Goal: Task Accomplishment & Management: Manage account settings

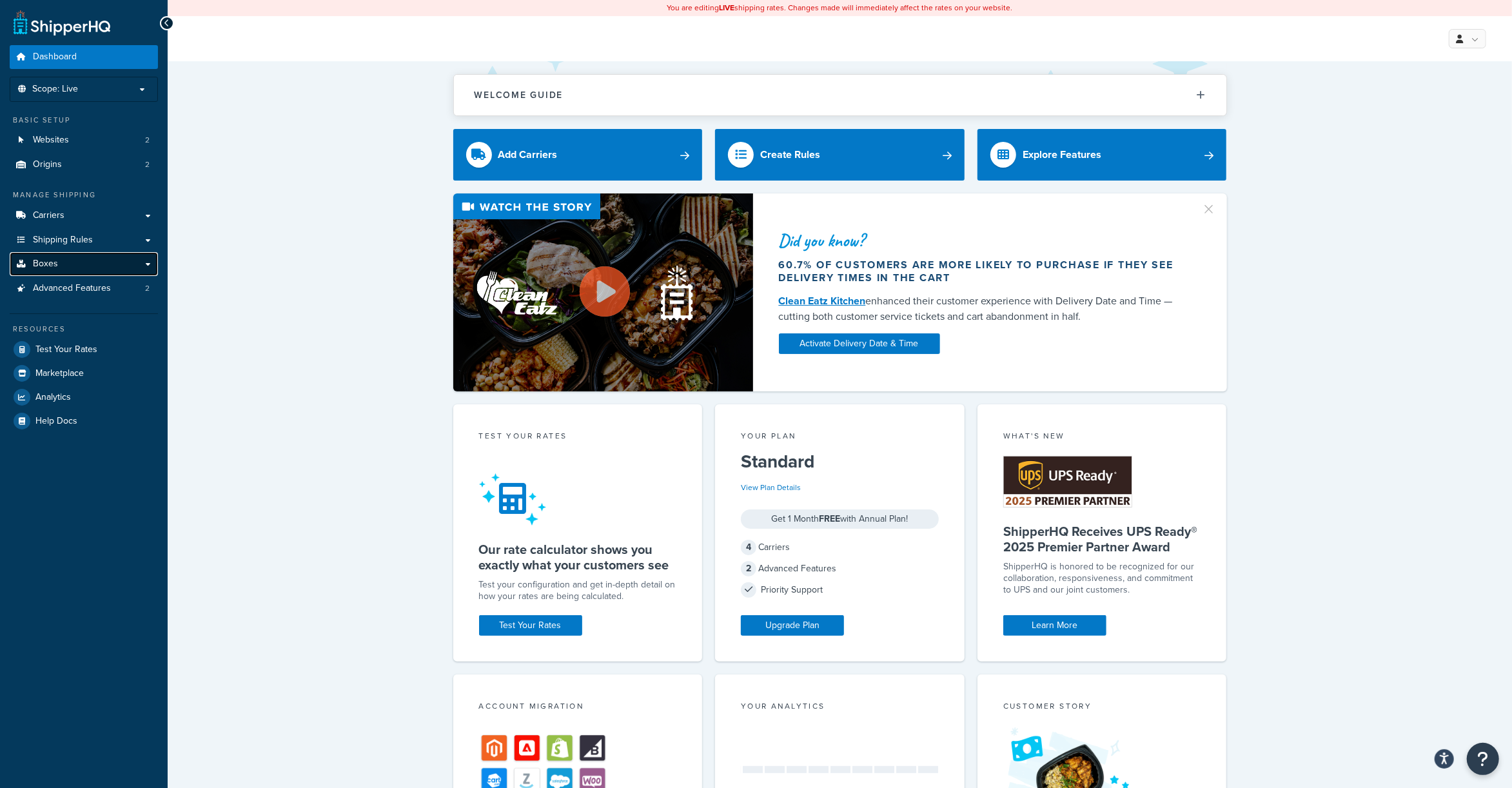
click at [50, 264] on span "Boxes" at bounding box center [45, 264] width 25 height 11
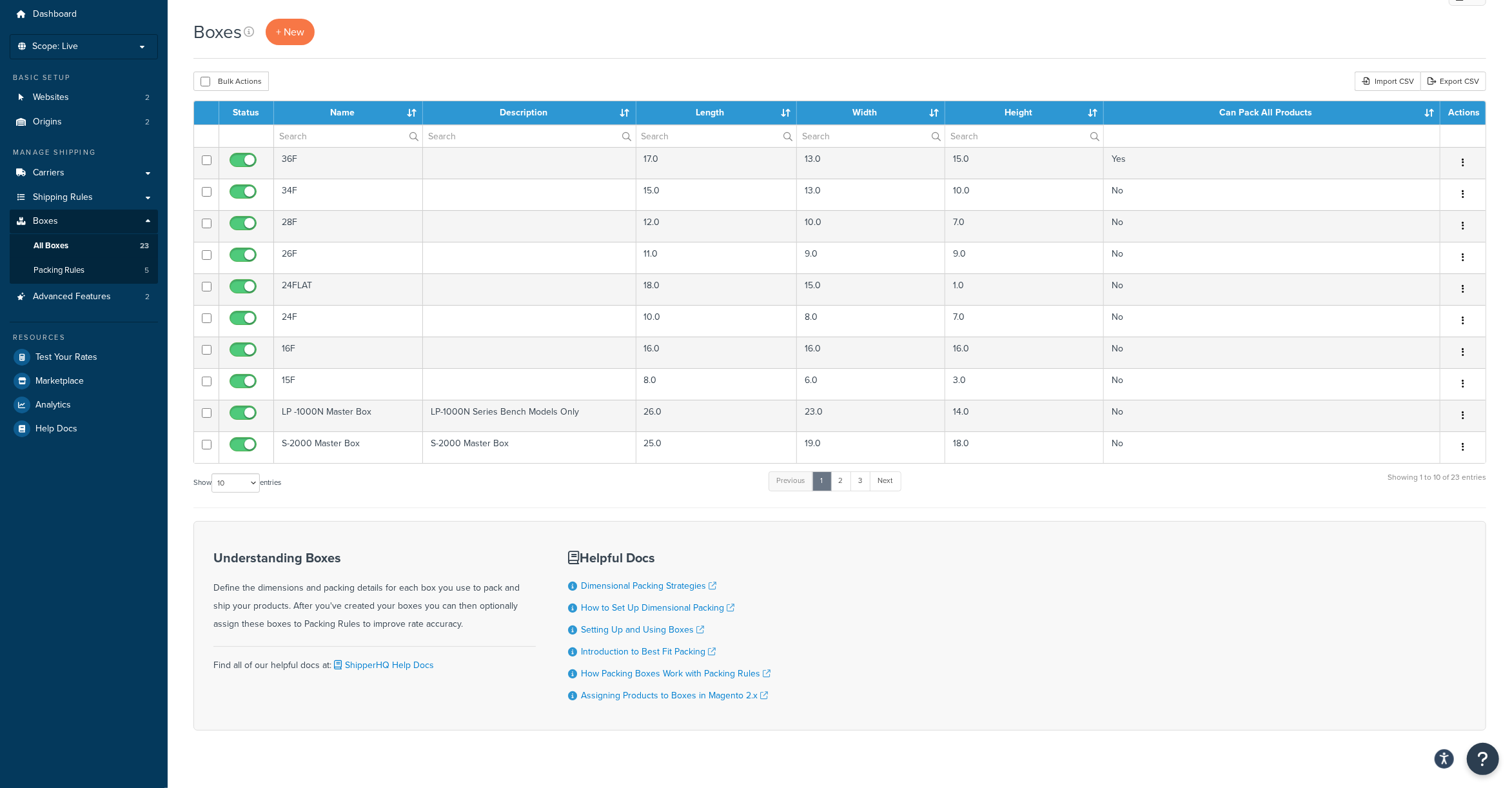
scroll to position [66, 0]
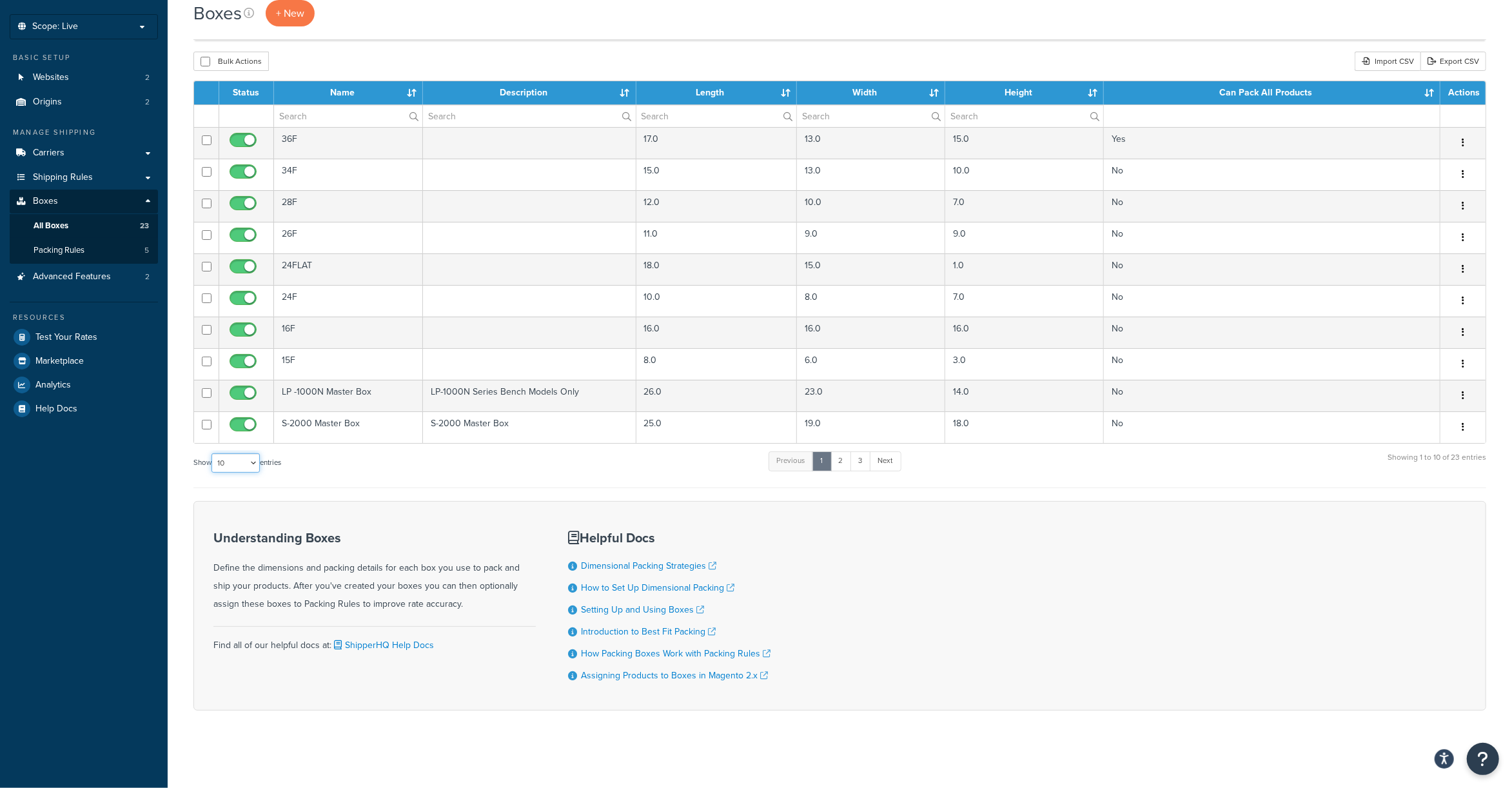
click at [243, 462] on select "10 15 25 50 100 1000" at bounding box center [236, 463] width 49 height 19
select select "25"
click at [213, 454] on select "10 15 25 50 100 1000" at bounding box center [236, 463] width 49 height 19
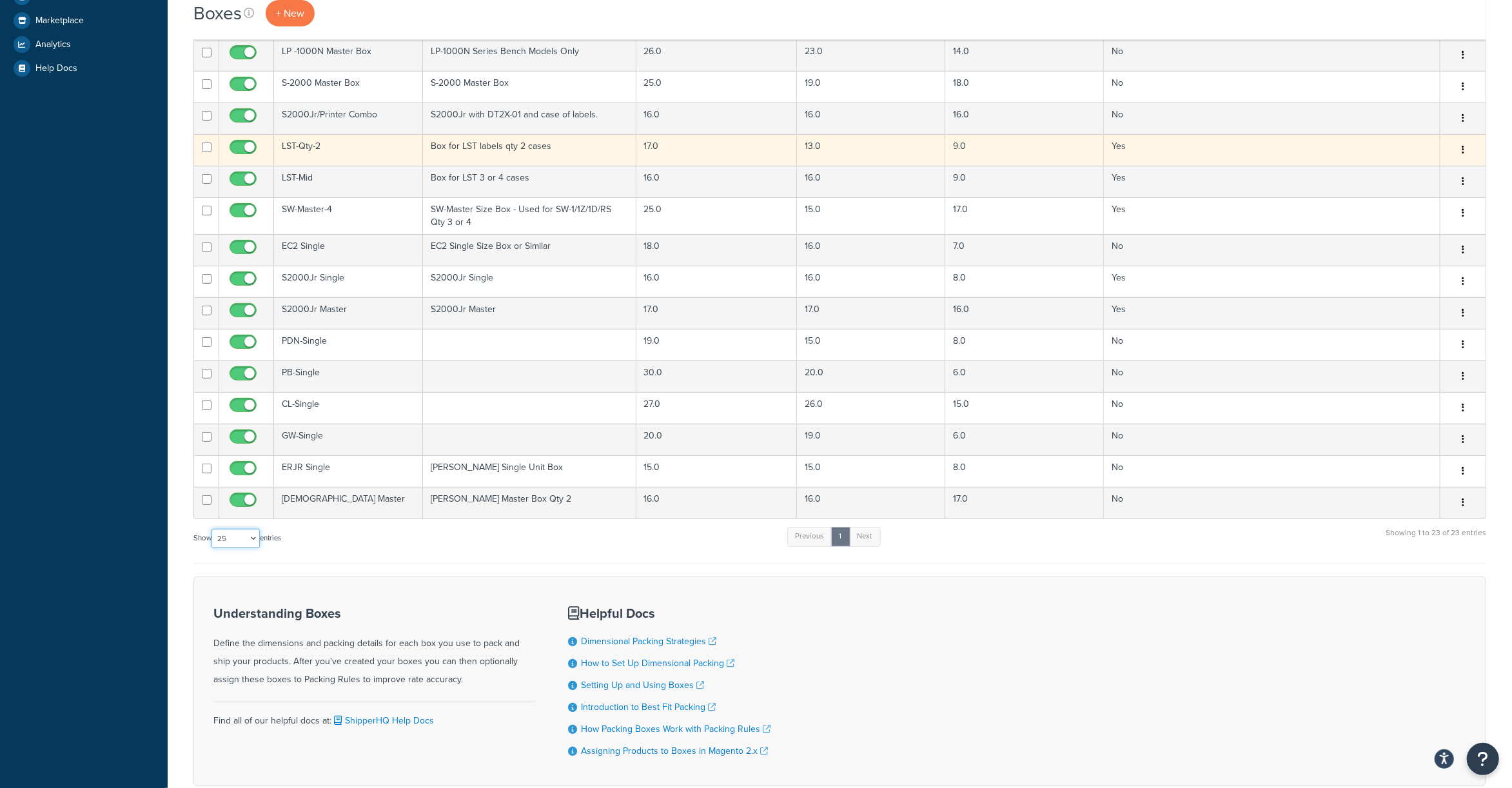
scroll to position [312, 0]
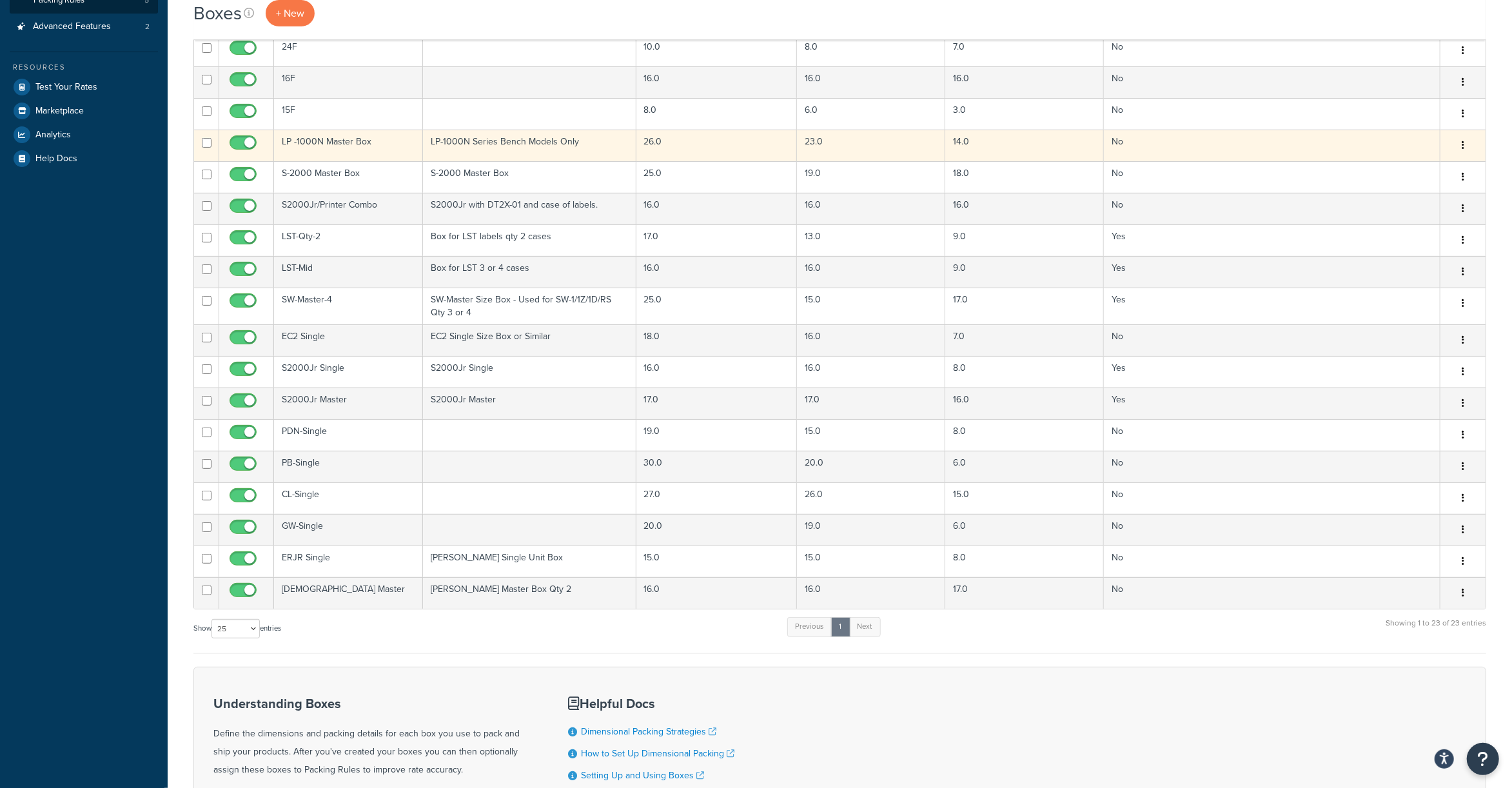
click at [321, 142] on td "LP -1000N Master Box" at bounding box center [349, 145] width 149 height 32
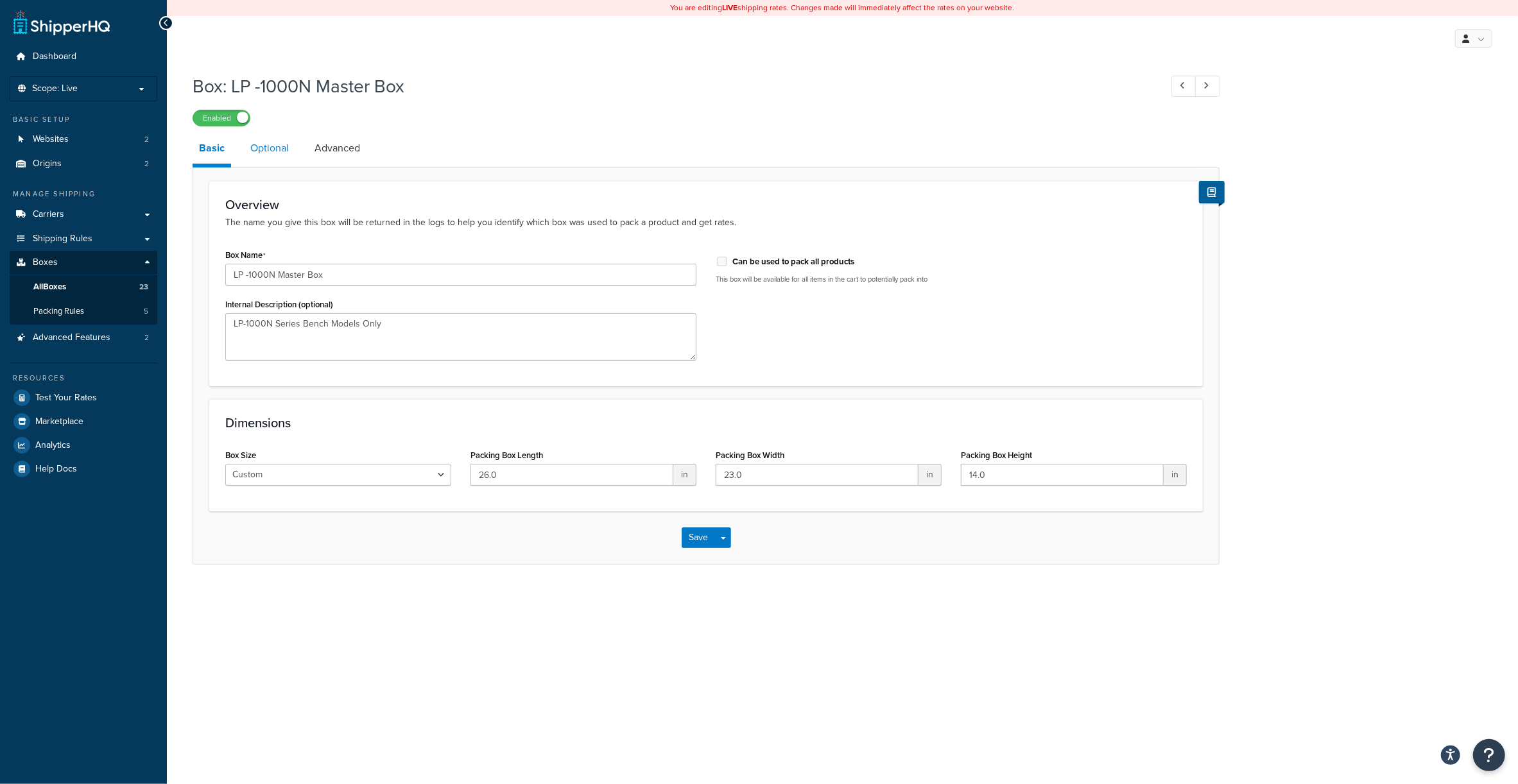
click at [278, 144] on link "Optional" at bounding box center [270, 148] width 52 height 31
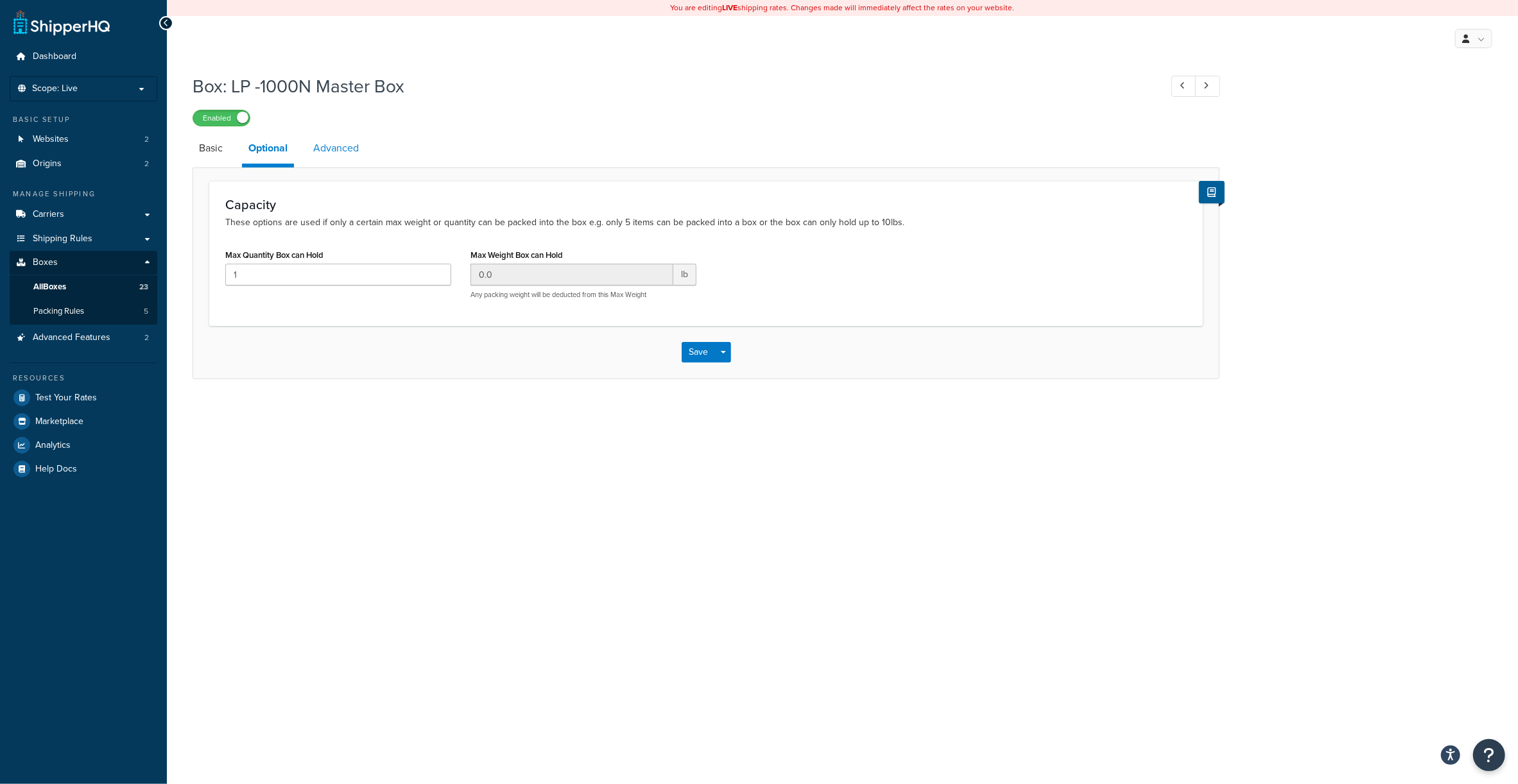
click at [337, 144] on link "Advanced" at bounding box center [336, 148] width 59 height 31
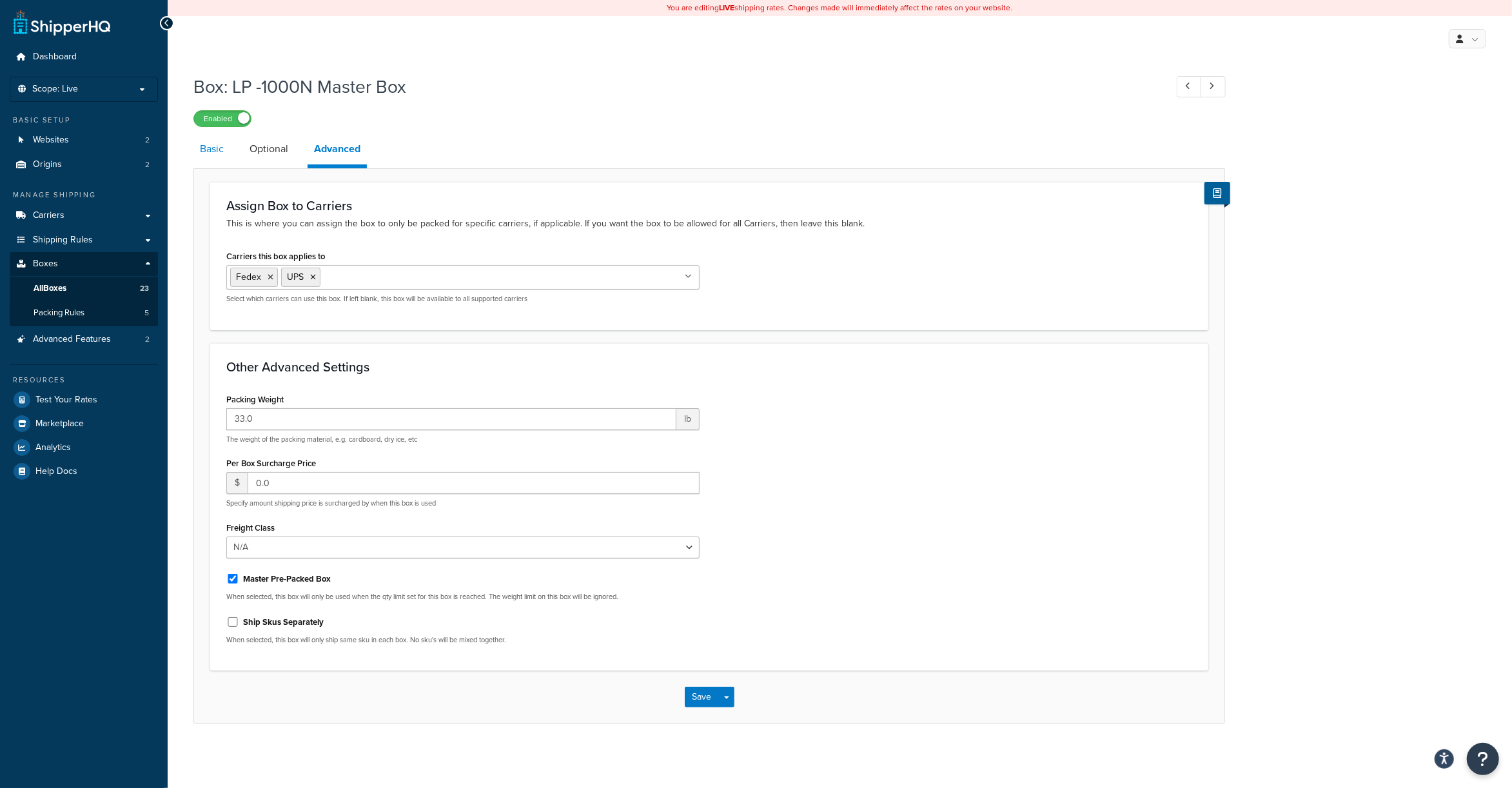
click at [210, 142] on link "Basic" at bounding box center [212, 149] width 37 height 31
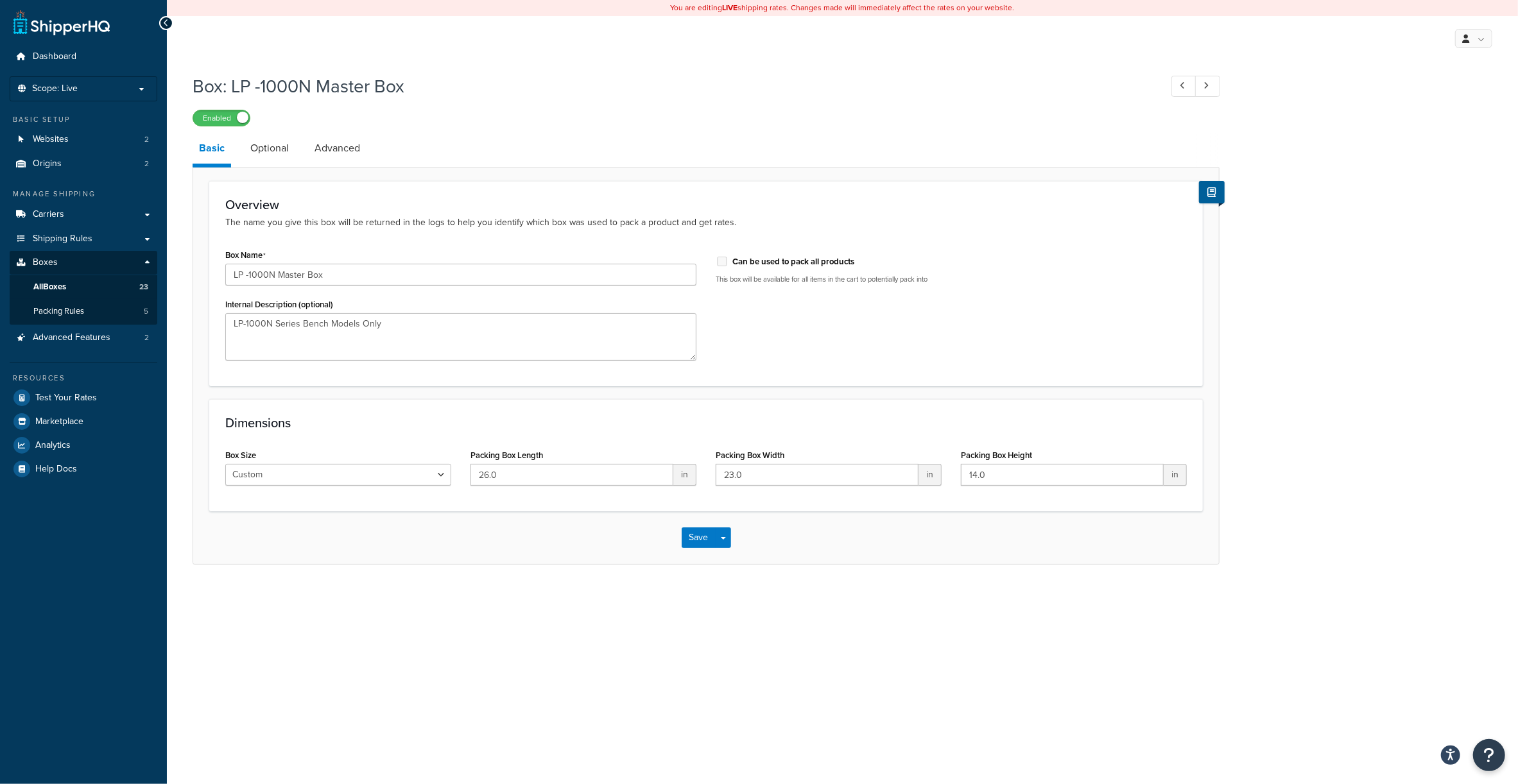
click at [542, 116] on div "Enabled" at bounding box center [706, 117] width 1027 height 18
click at [1173, 81] on link at bounding box center [1184, 86] width 25 height 21
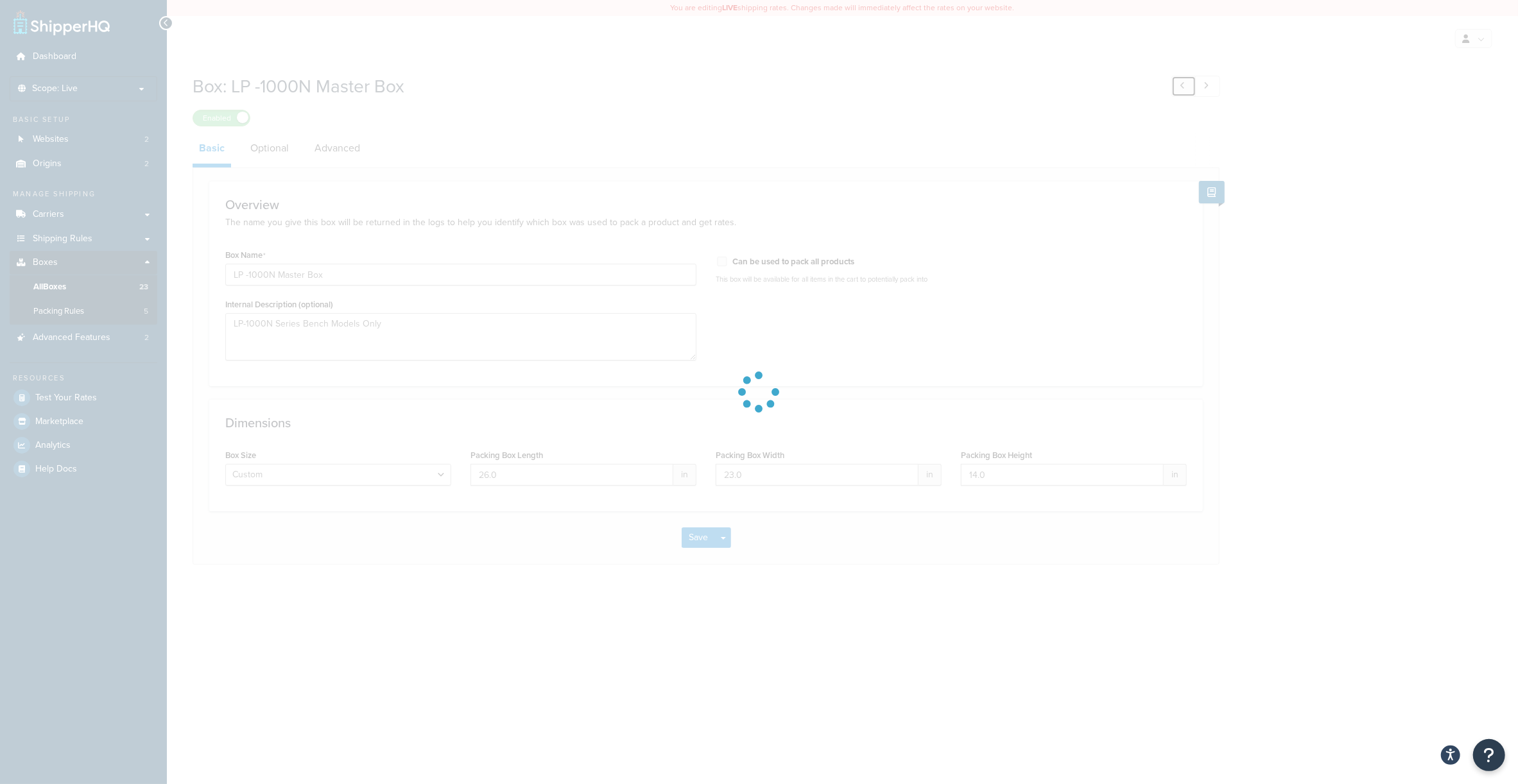
type input "15F"
type input "8.0"
type input "6.0"
type input "3.0"
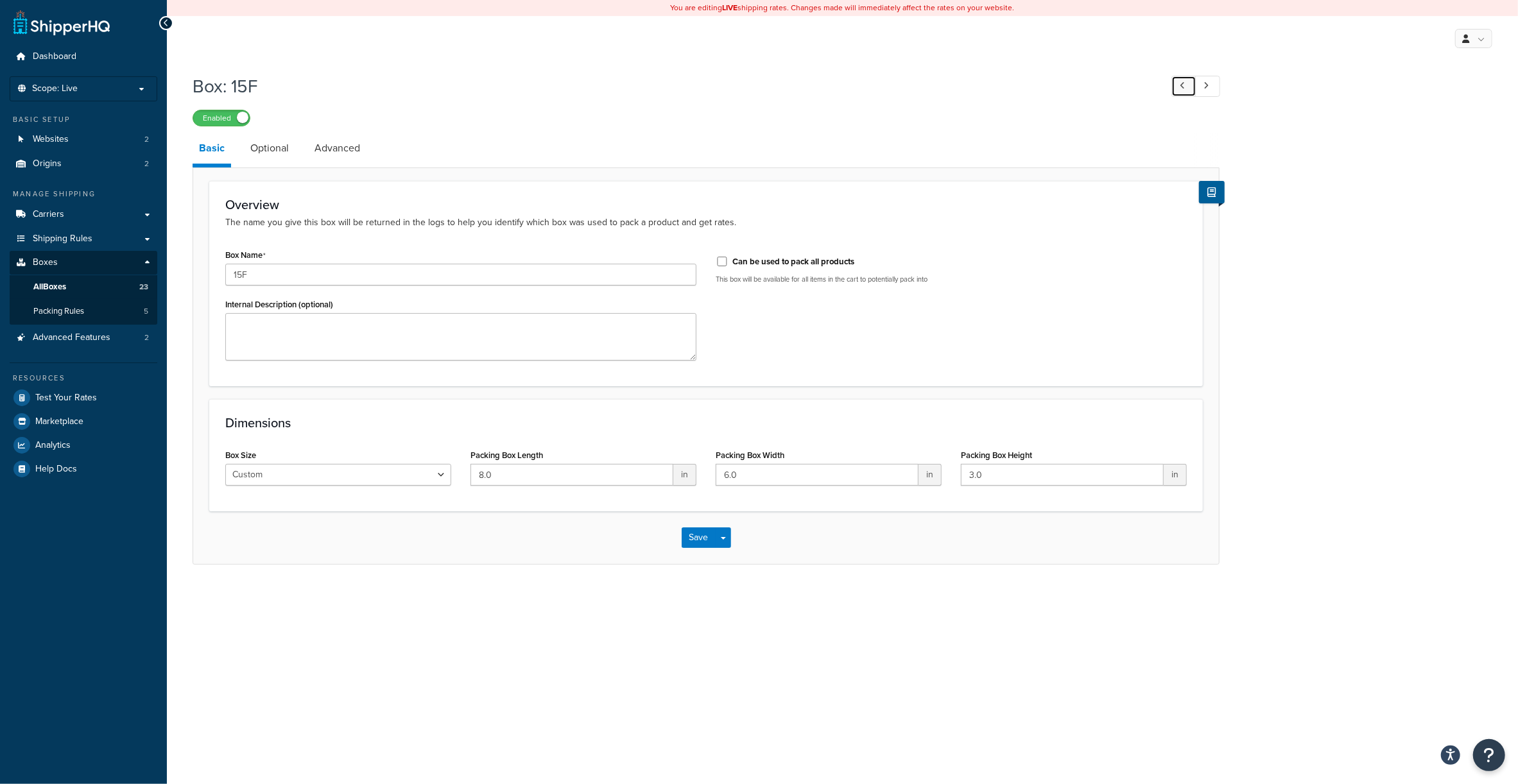
click at [1173, 81] on link at bounding box center [1184, 86] width 25 height 21
type input "16F"
type input "16.0"
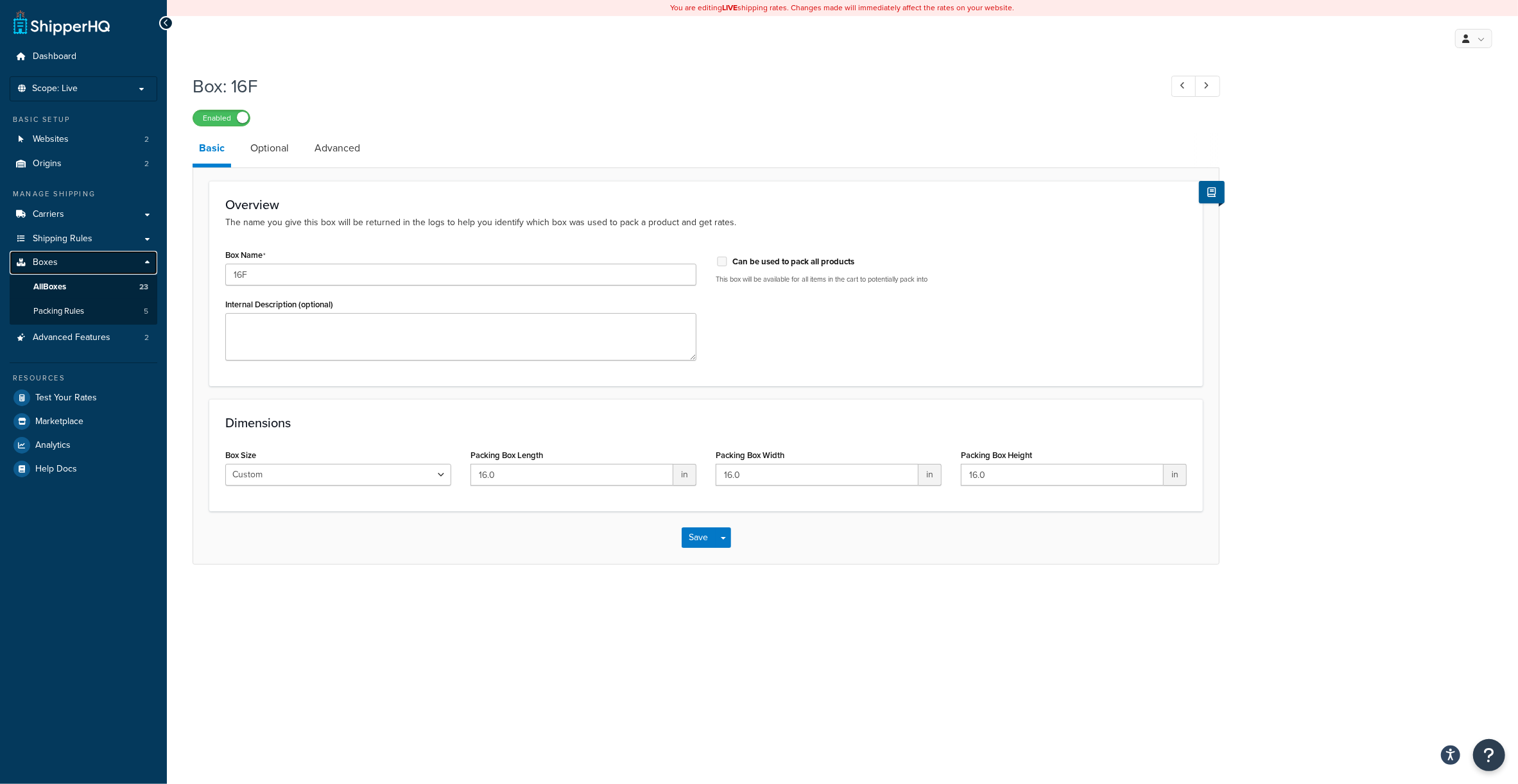
click at [53, 265] on span "Boxes" at bounding box center [45, 263] width 25 height 11
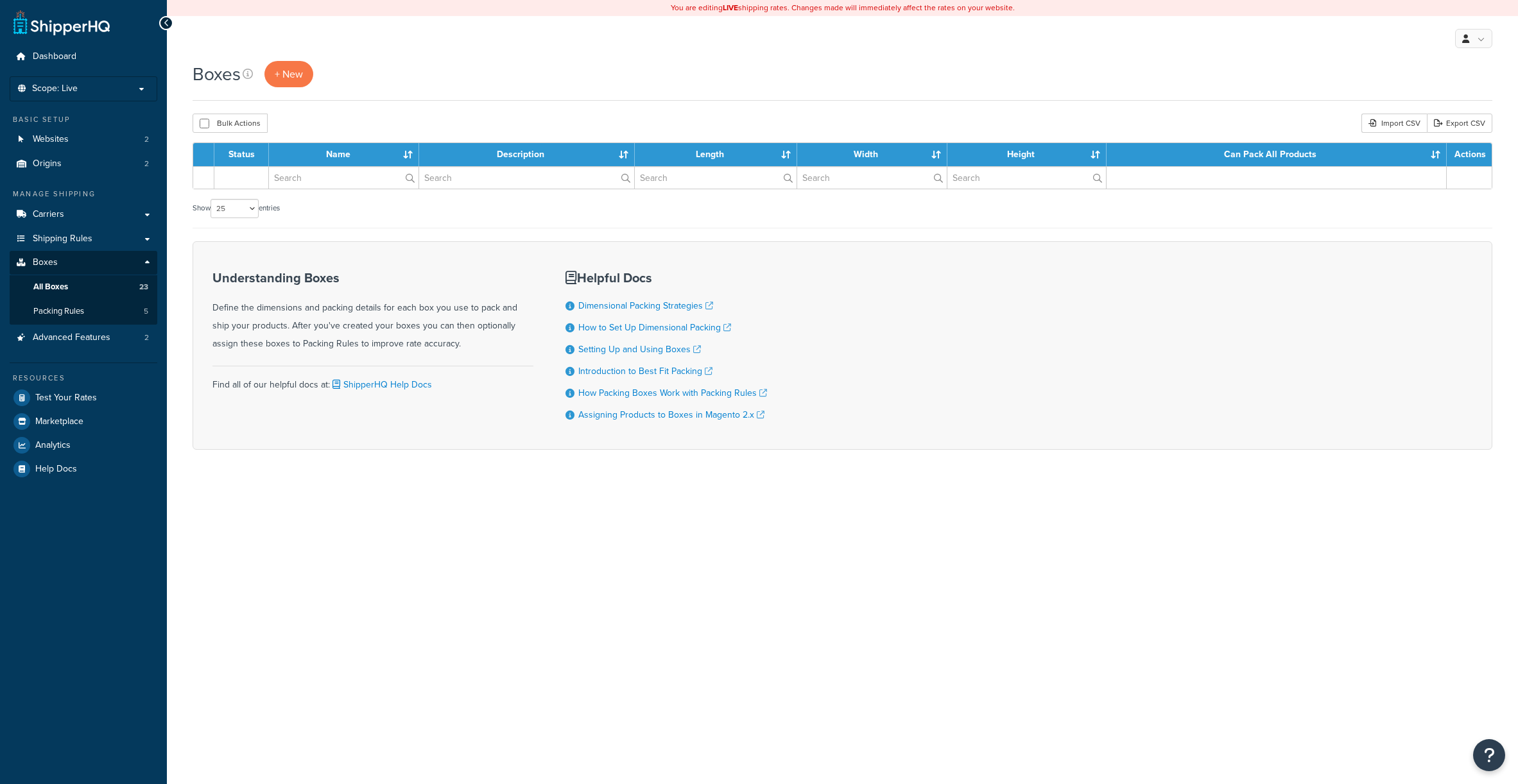
select select "25"
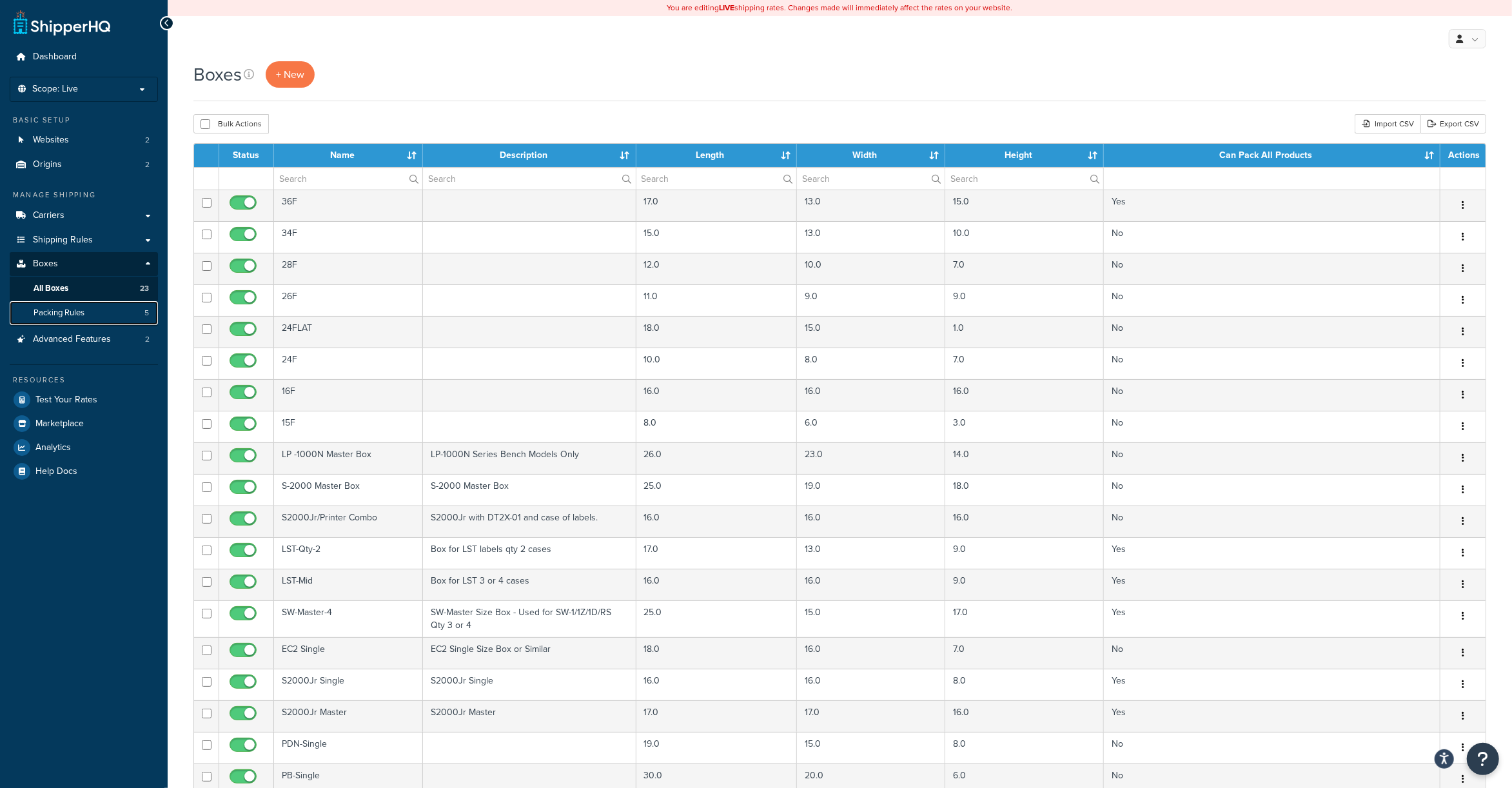
click at [73, 304] on link "Packing Rules 5" at bounding box center [83, 312] width 148 height 24
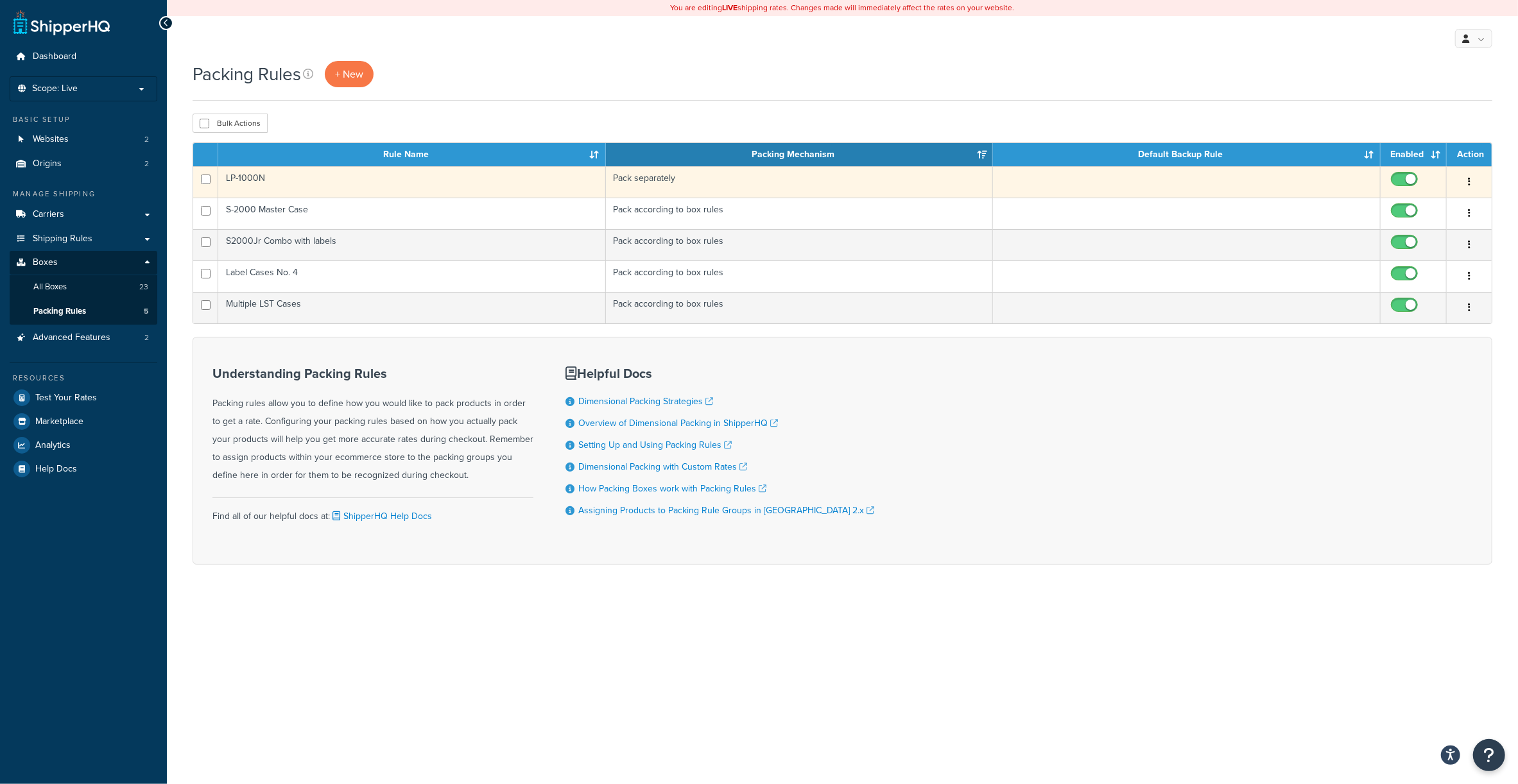
click at [254, 178] on td "LP-1000N" at bounding box center [412, 182] width 388 height 32
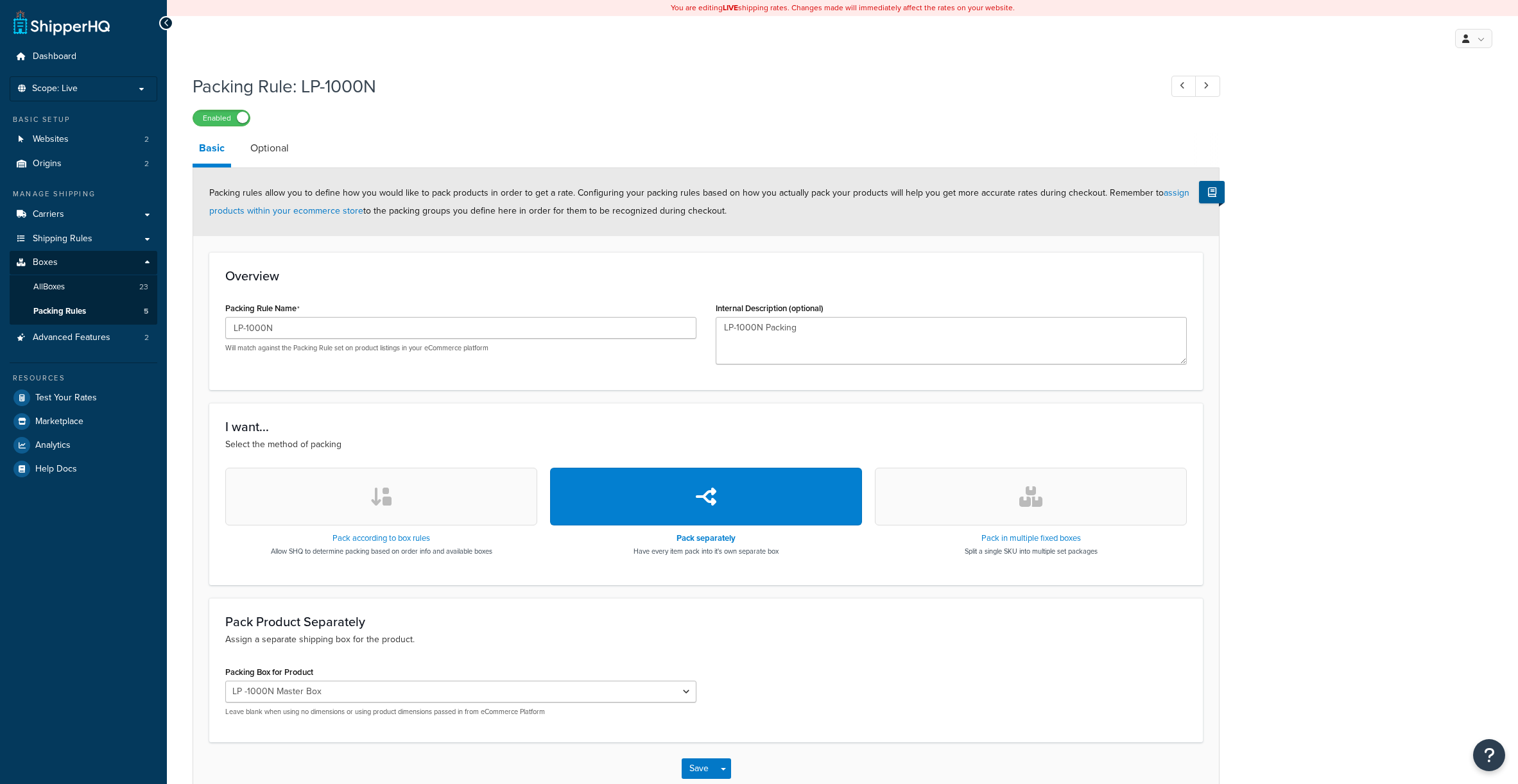
select select "429658"
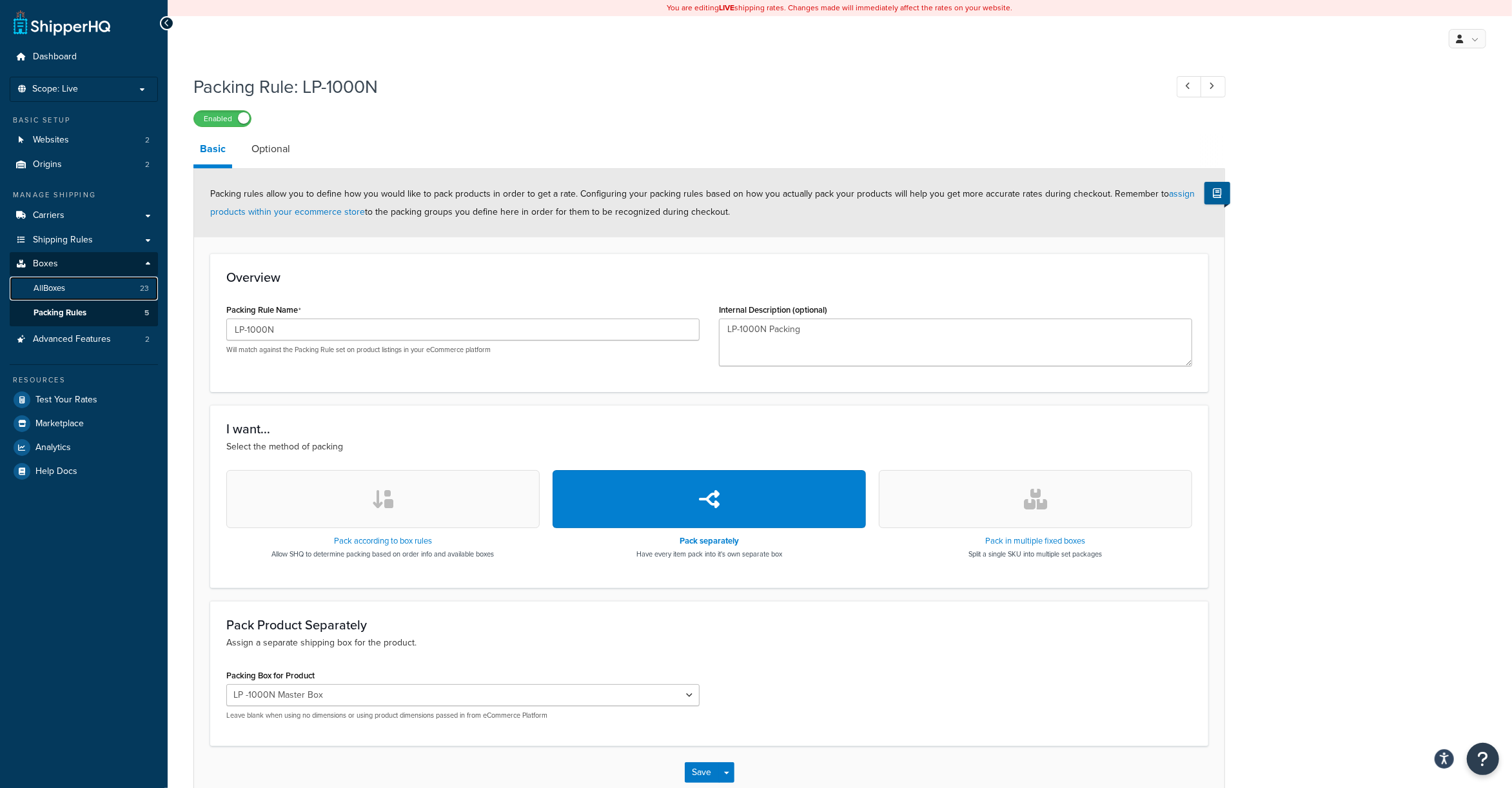
click at [69, 278] on link "All Boxes 23" at bounding box center [83, 289] width 148 height 24
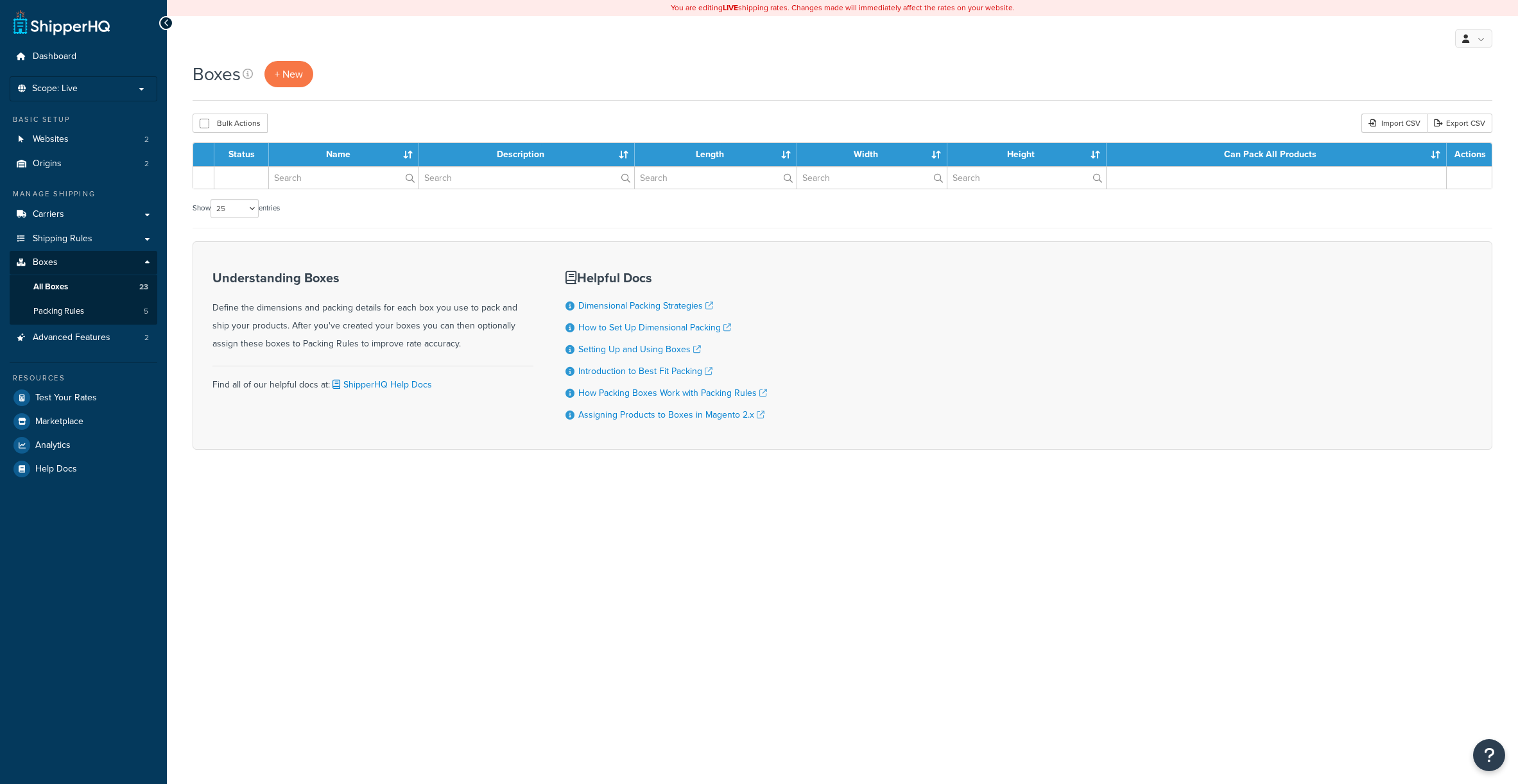
select select "25"
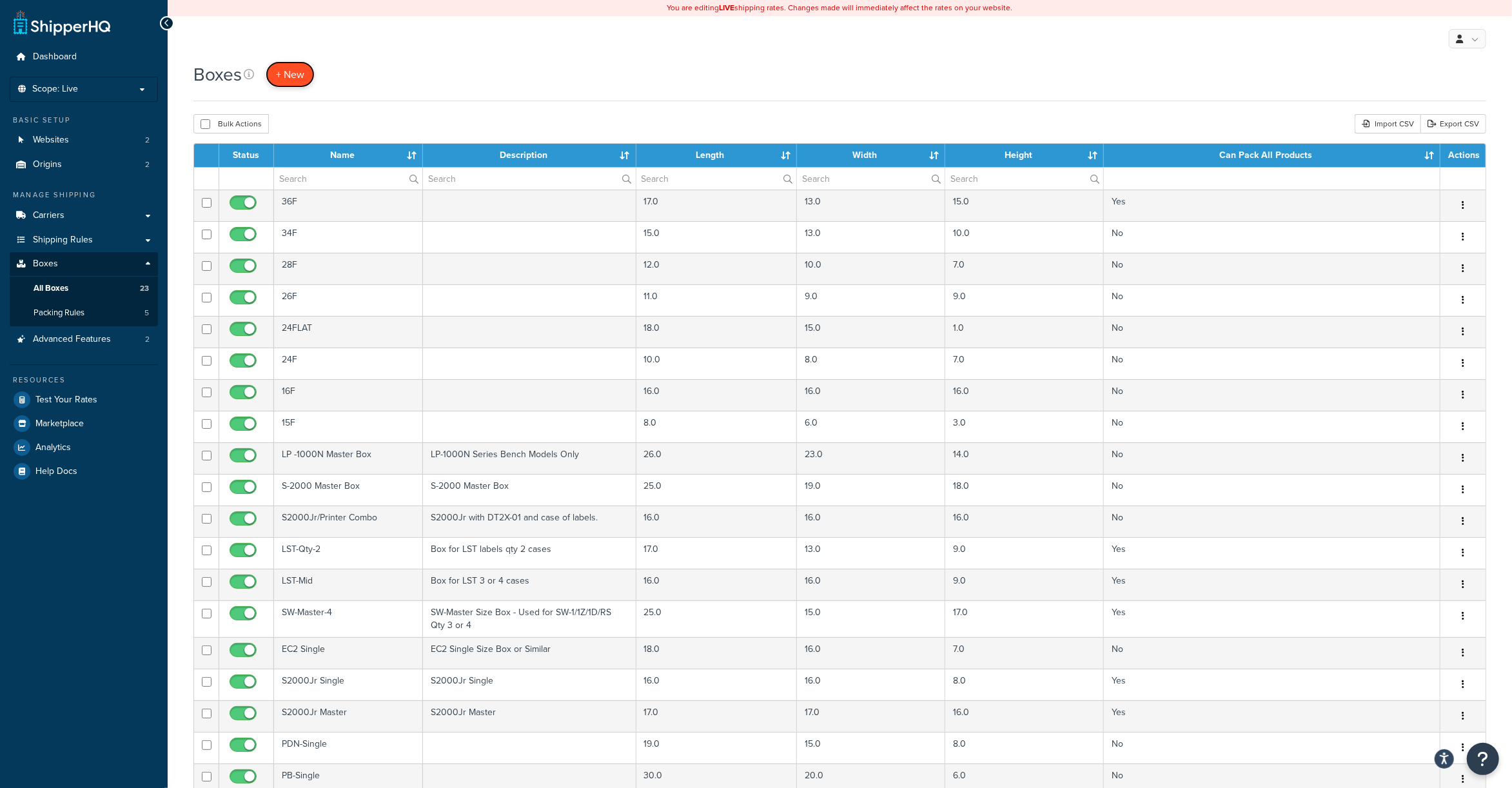
click at [287, 83] on link "+ New" at bounding box center [290, 74] width 49 height 27
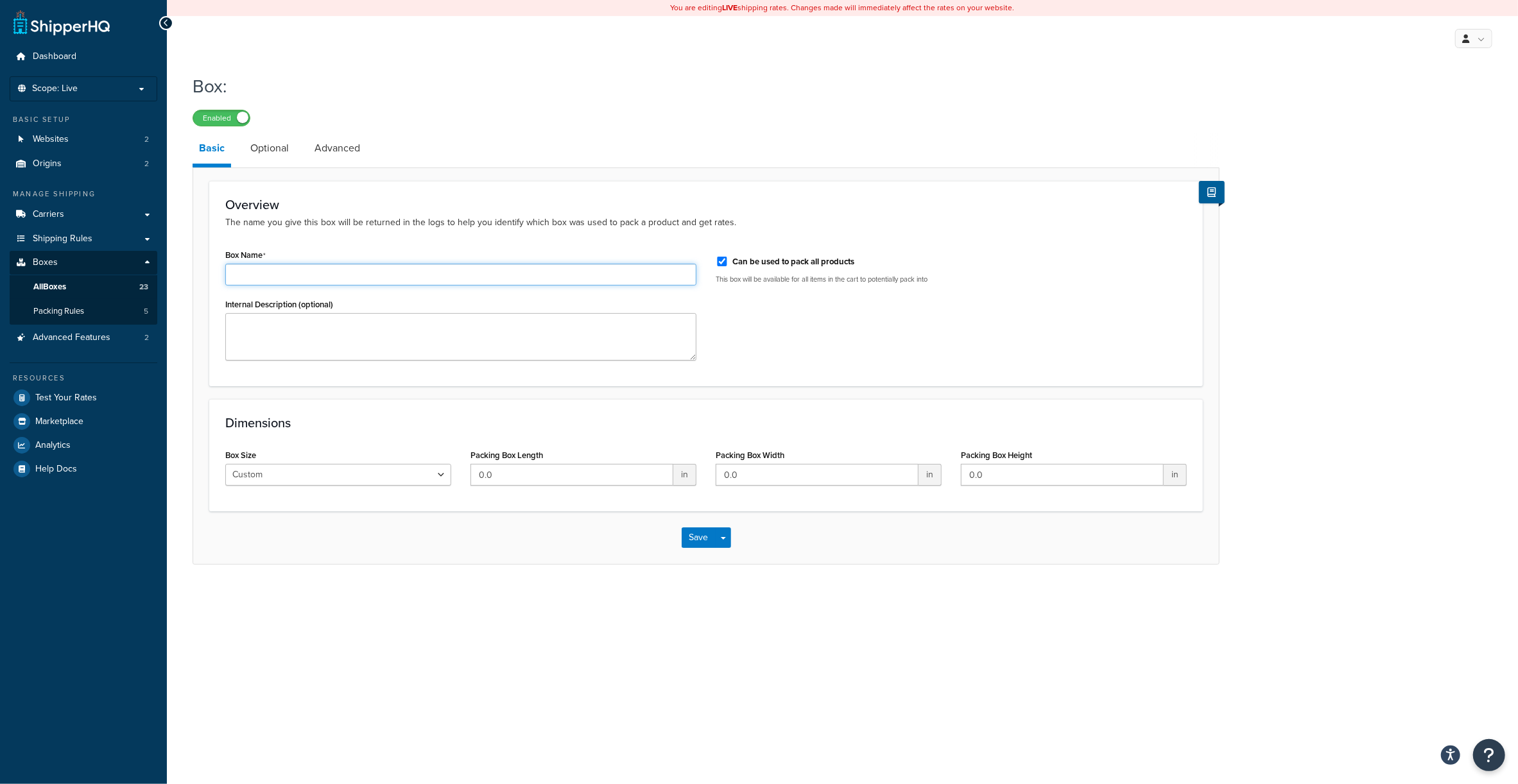
click at [276, 265] on input "Box Name" at bounding box center [461, 275] width 471 height 22
type input "CL3000 Master Box"
click at [489, 481] on input "0.0" at bounding box center [572, 475] width 203 height 22
click at [527, 480] on input "0.0" at bounding box center [572, 475] width 203 height 22
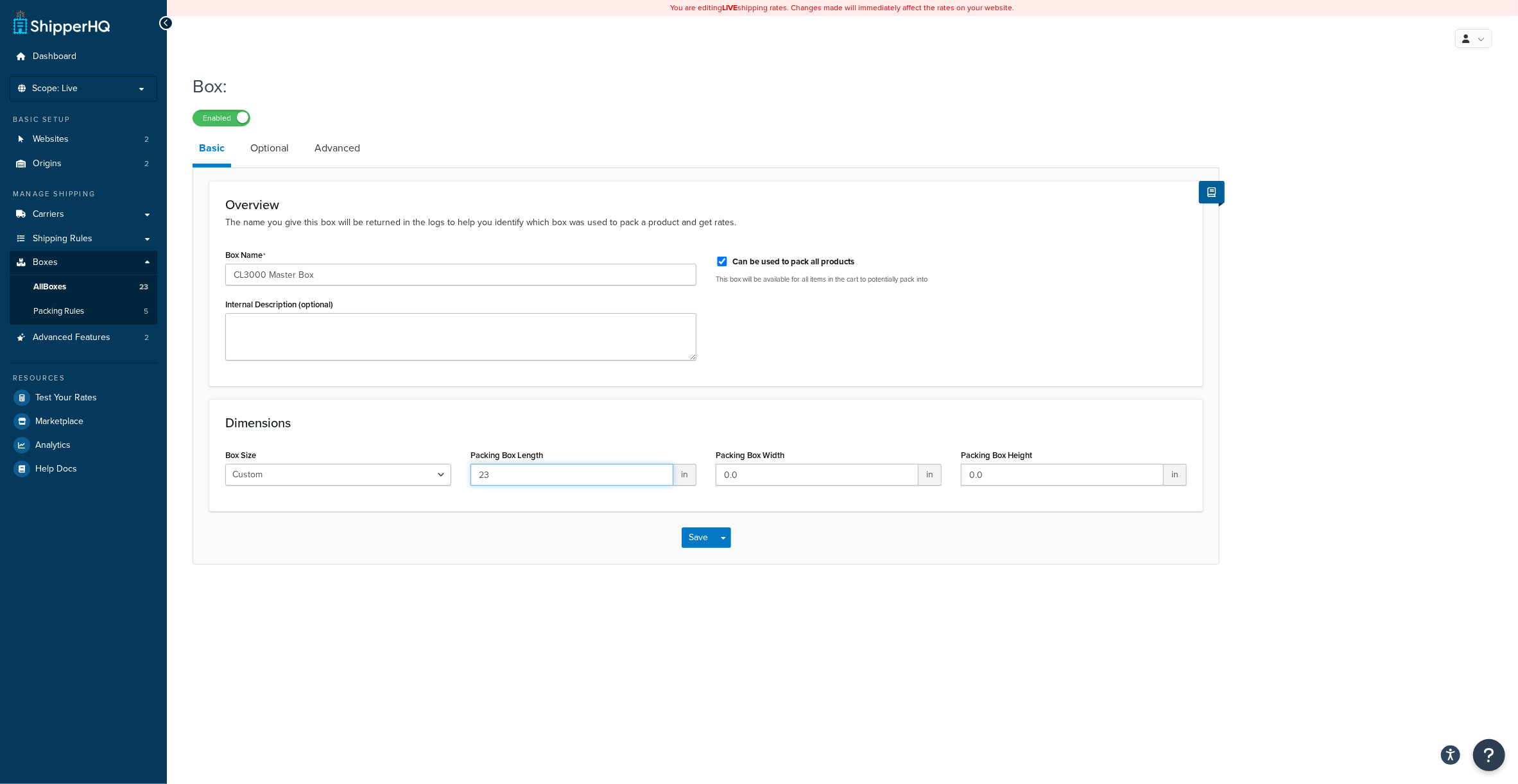
type input "23"
type input "19"
type input "12"
click at [698, 535] on button "Save" at bounding box center [699, 537] width 35 height 21
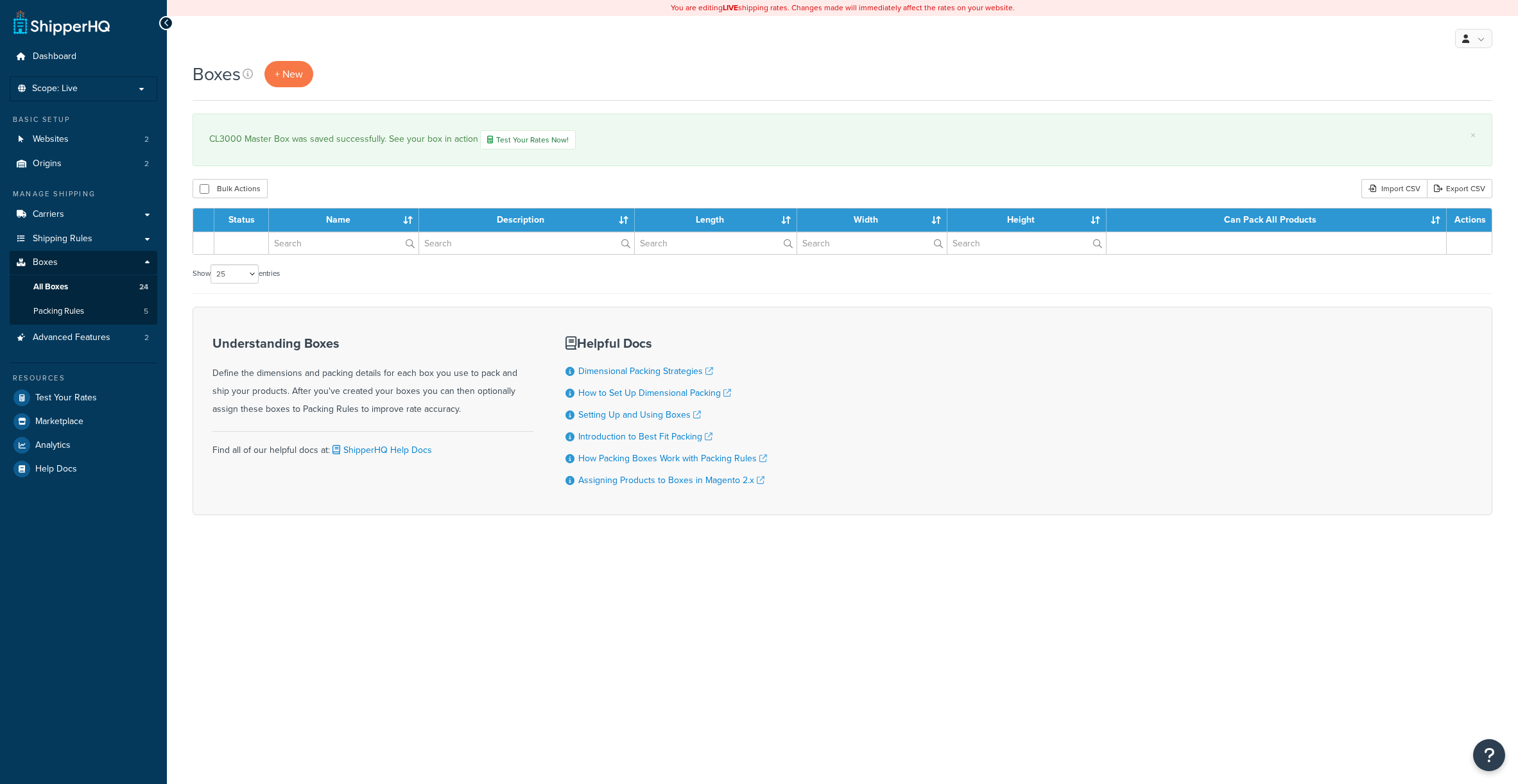
select select "25"
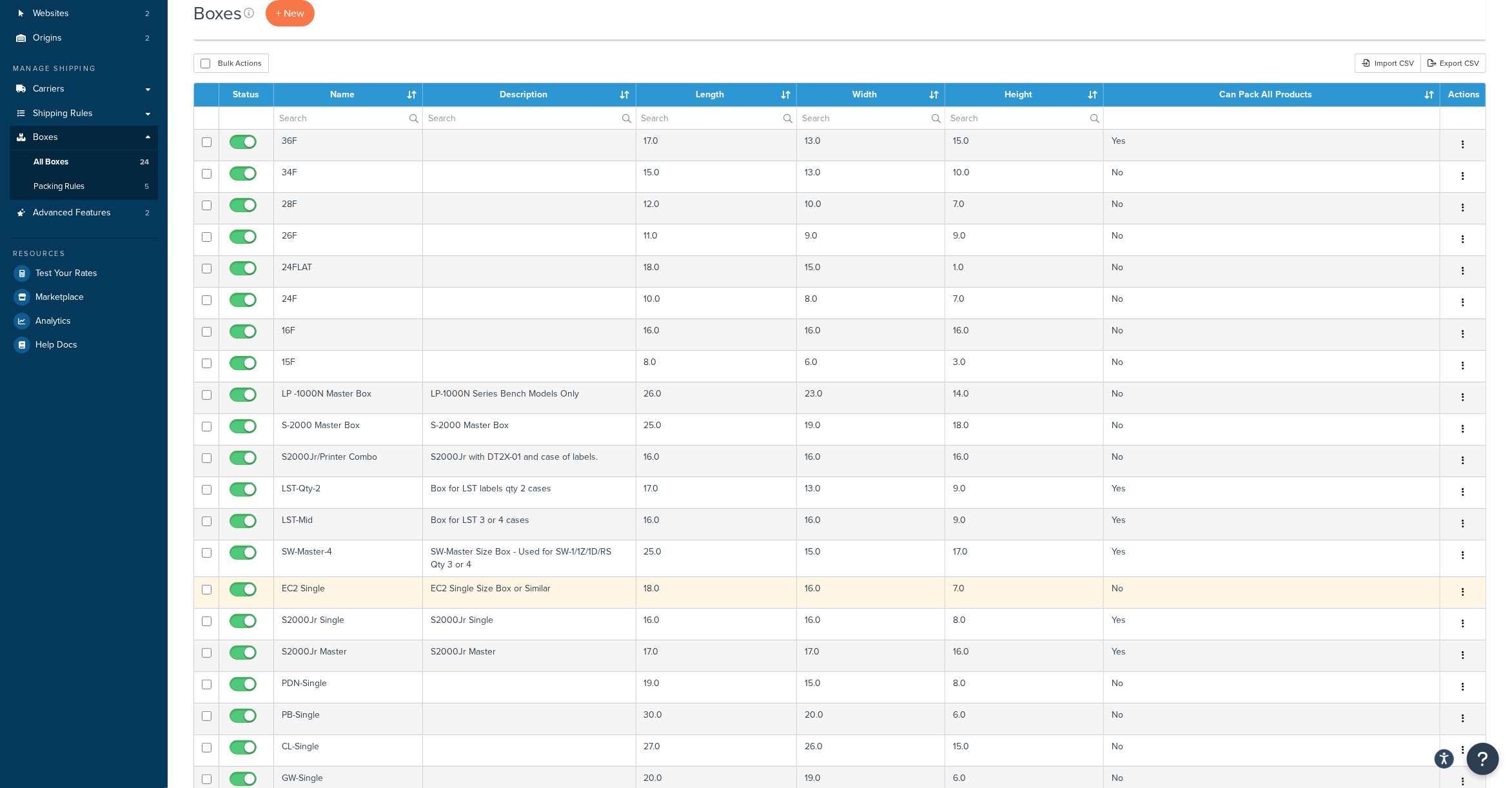
scroll to position [344, 0]
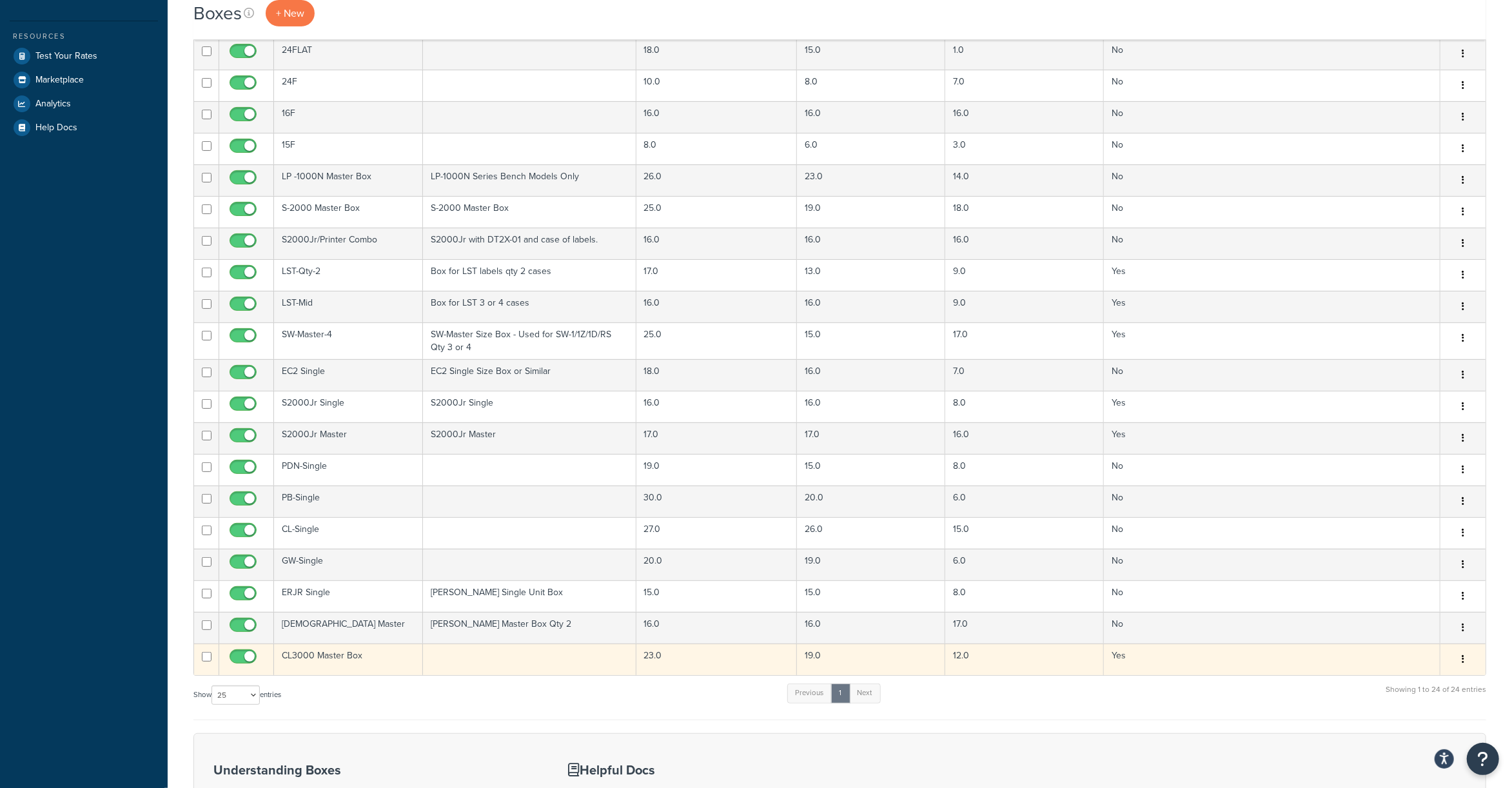
click at [331, 659] on td "CL3000 Master Box" at bounding box center [349, 659] width 149 height 32
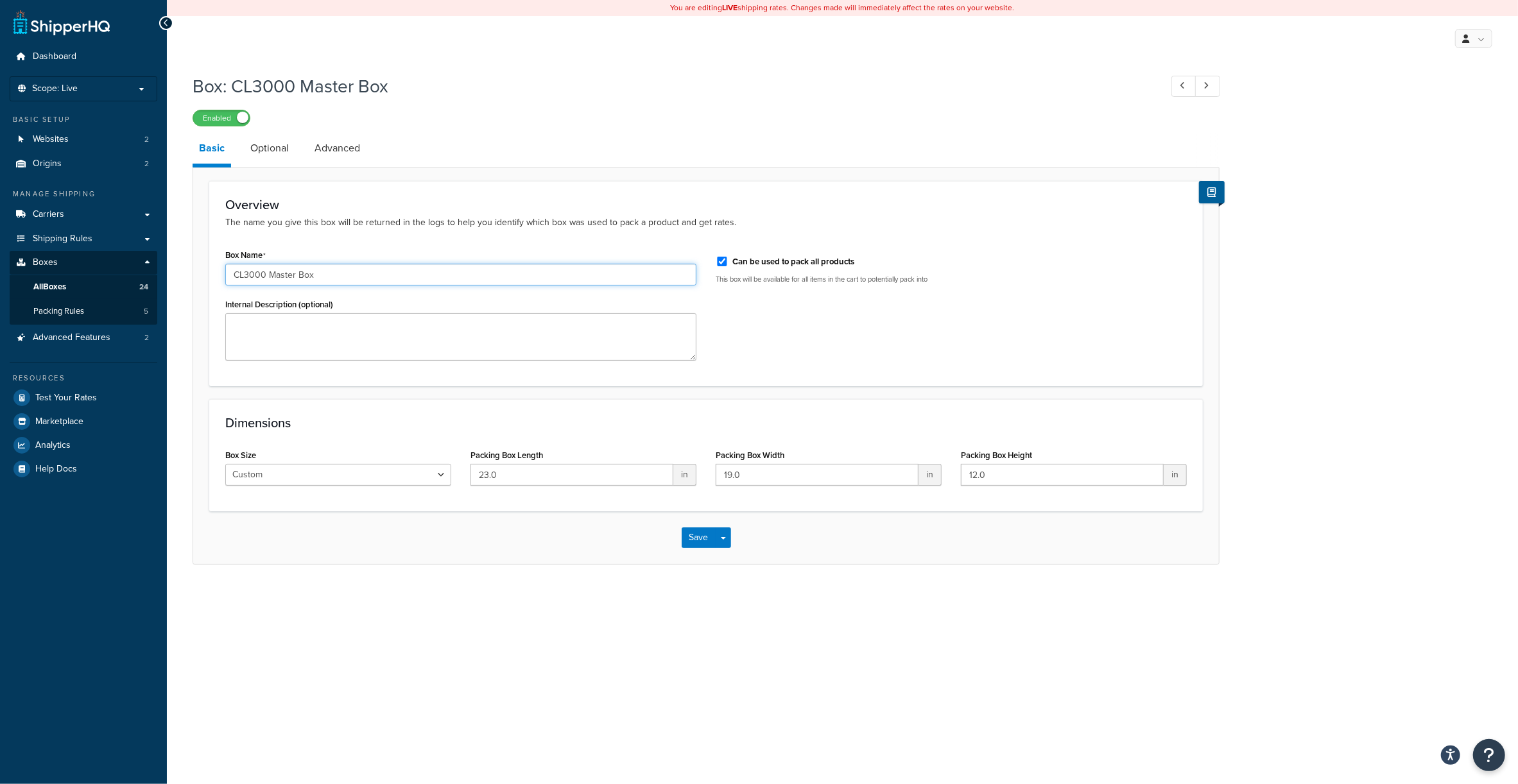
click at [301, 278] on input "CL3000 Master Box" at bounding box center [461, 275] width 471 height 22
click at [301, 337] on textarea "Internal Description (optional)" at bounding box center [461, 337] width 471 height 48
paste textarea "CL3000 Master Box"
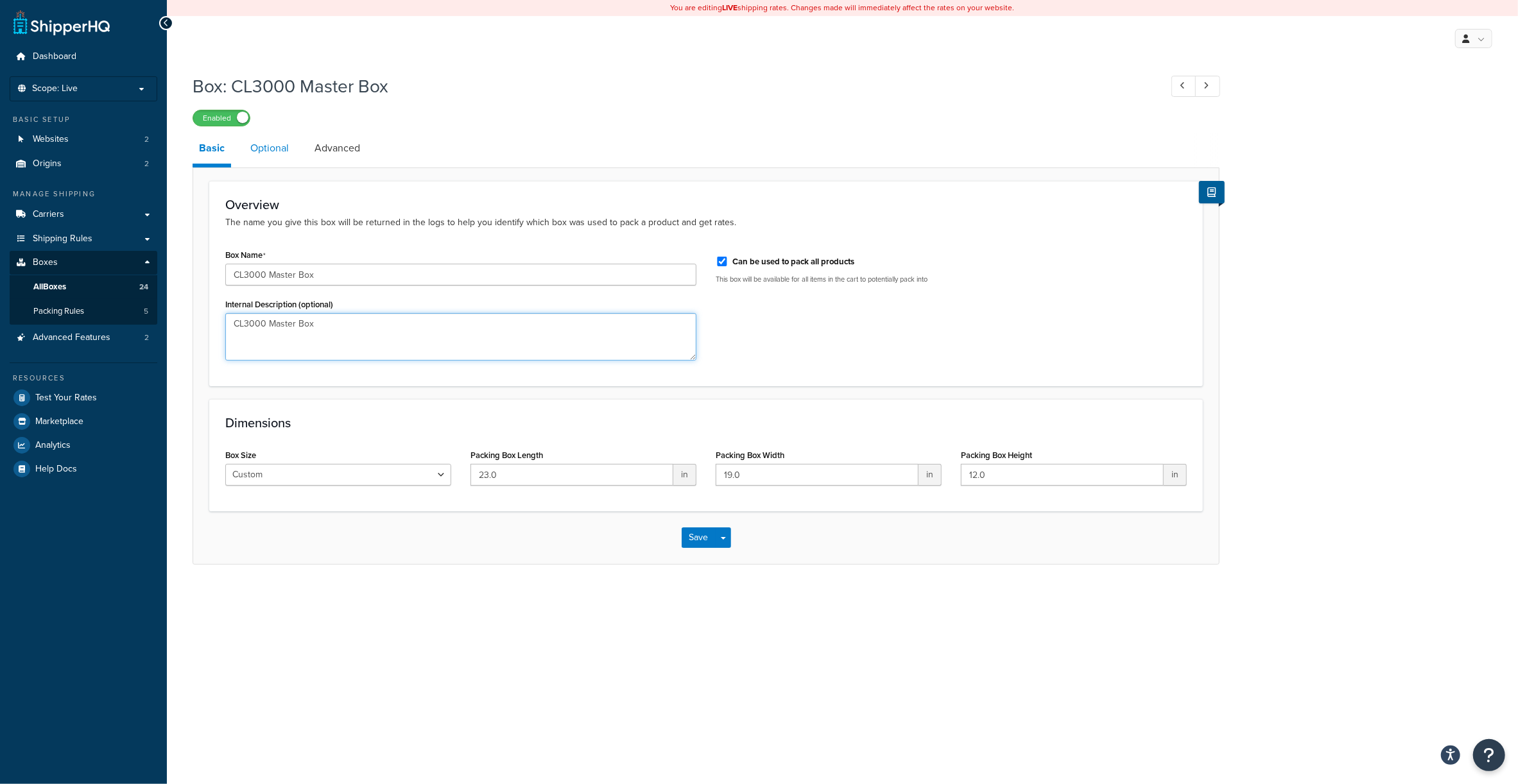
type textarea "CL3000 Master Box"
click at [267, 155] on link "Optional" at bounding box center [270, 148] width 52 height 31
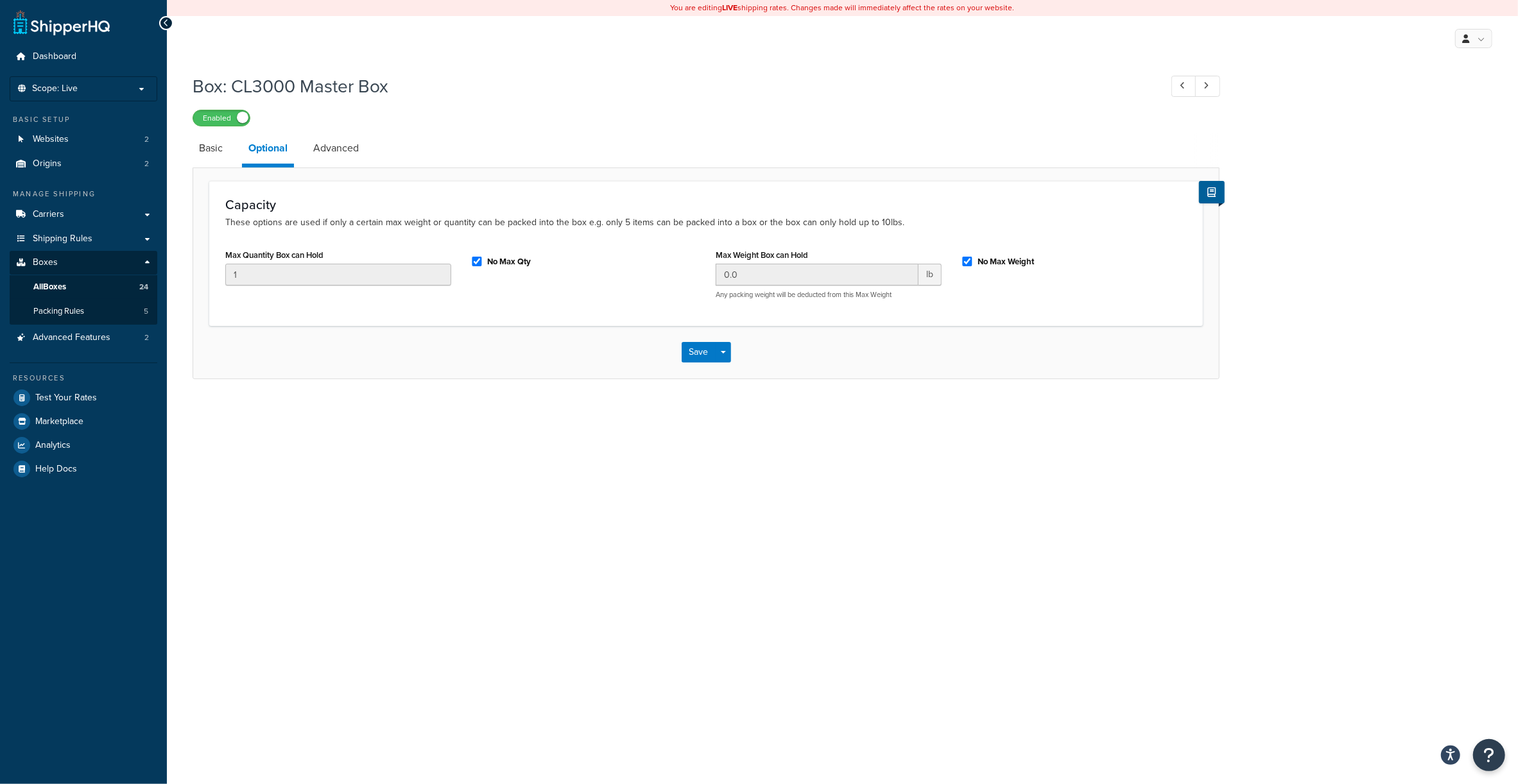
click at [484, 263] on div "No Max Qty" at bounding box center [583, 261] width 226 height 19
click at [496, 263] on label "No Max Qty" at bounding box center [509, 262] width 44 height 12
click at [484, 263] on input "No Max Qty" at bounding box center [477, 261] width 13 height 10
click at [774, 281] on input "0.0" at bounding box center [817, 275] width 203 height 22
click at [500, 257] on label "No Max Qty" at bounding box center [509, 262] width 44 height 12
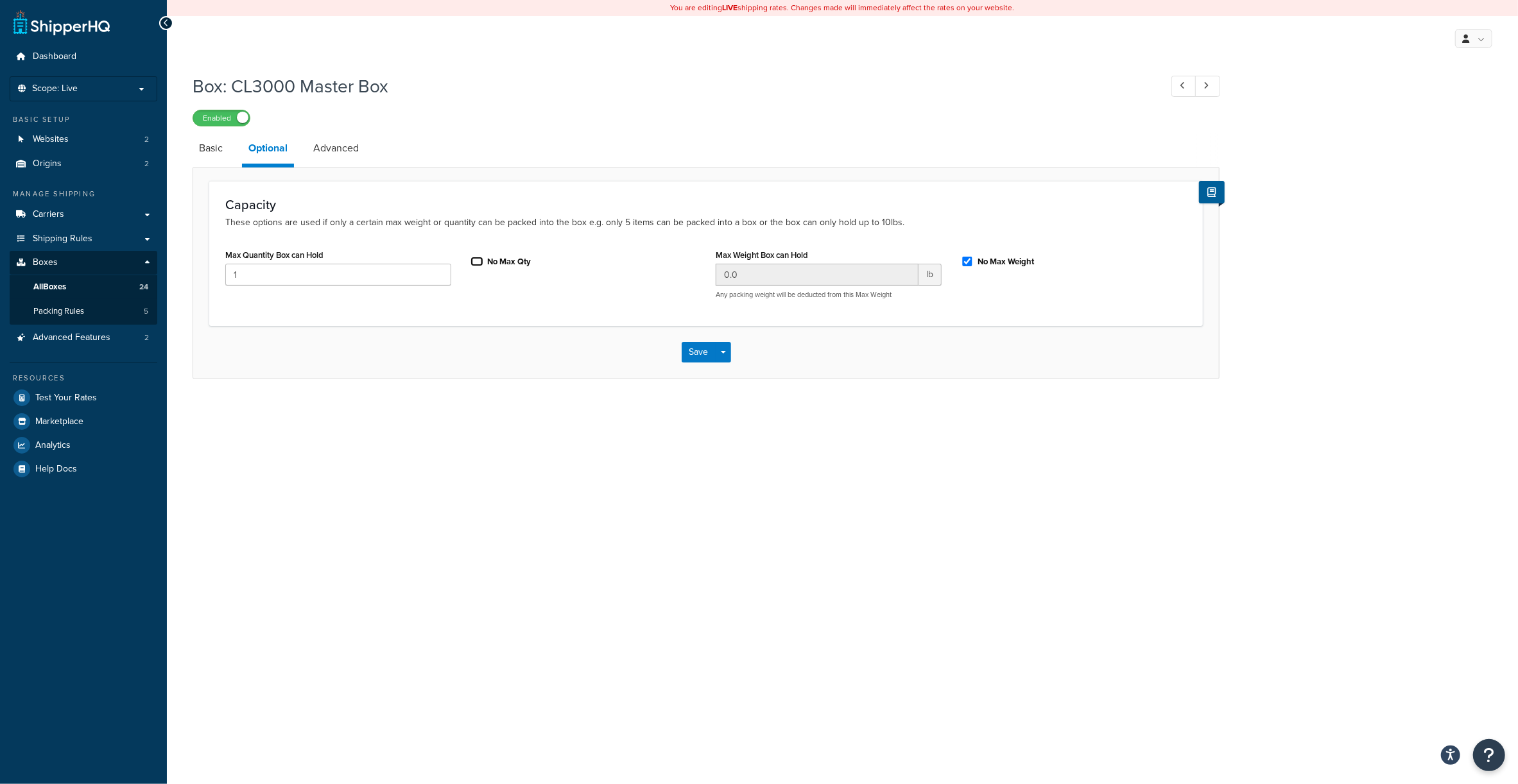
click at [484, 257] on input "No Max Qty" at bounding box center [477, 261] width 13 height 10
click at [495, 260] on label "No Max Qty" at bounding box center [509, 262] width 44 height 12
click at [484, 260] on input "No Max Qty" at bounding box center [477, 261] width 13 height 10
checkbox input "false"
click at [965, 262] on input "No Max Weight" at bounding box center [967, 261] width 13 height 10
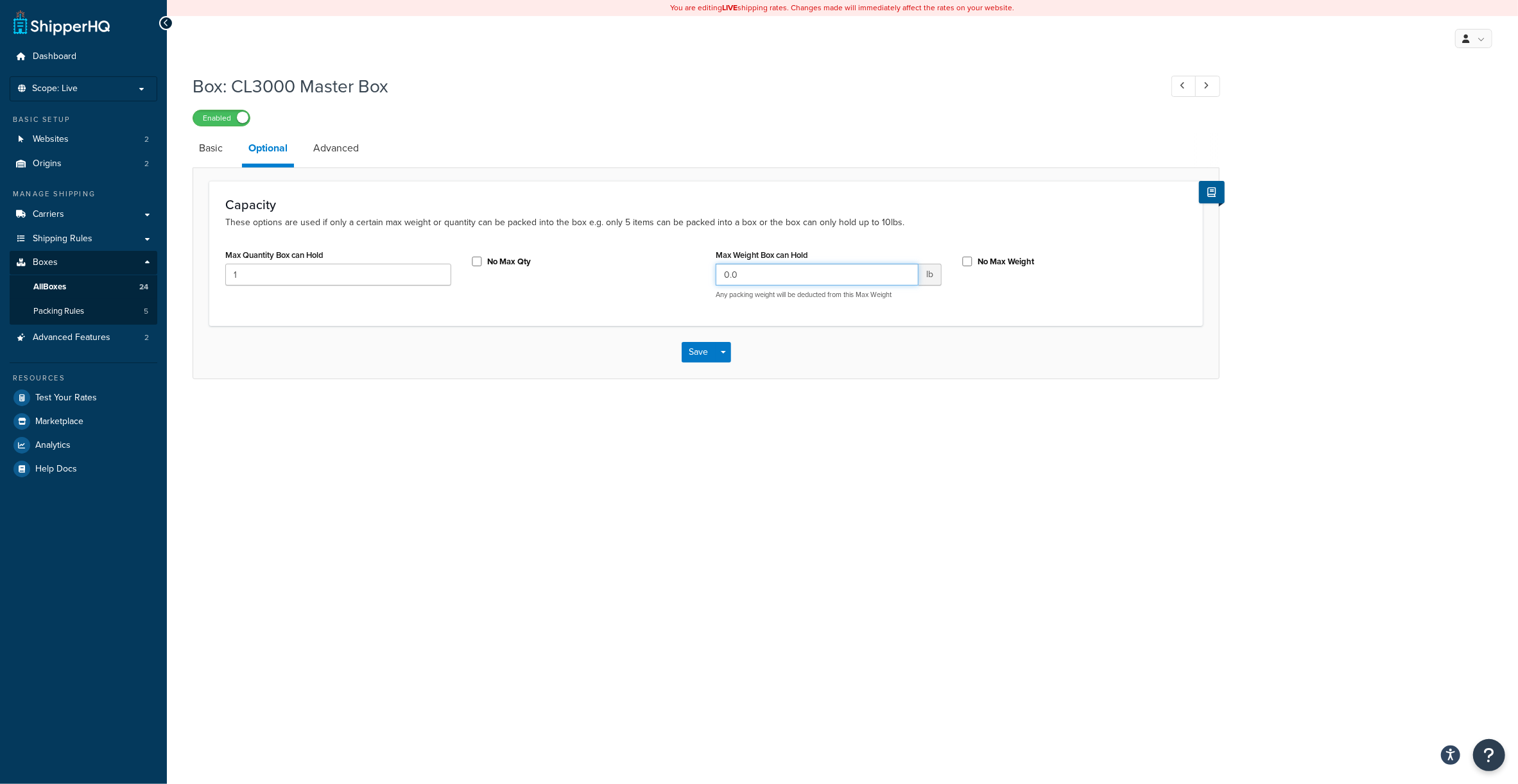
click at [802, 279] on input "0.0" at bounding box center [817, 275] width 203 height 22
click at [978, 260] on label "No Max Weight" at bounding box center [1006, 262] width 57 height 12
click at [974, 260] on input "No Max Weight" at bounding box center [967, 261] width 13 height 10
click at [978, 260] on label "No Max Weight" at bounding box center [1006, 262] width 57 height 12
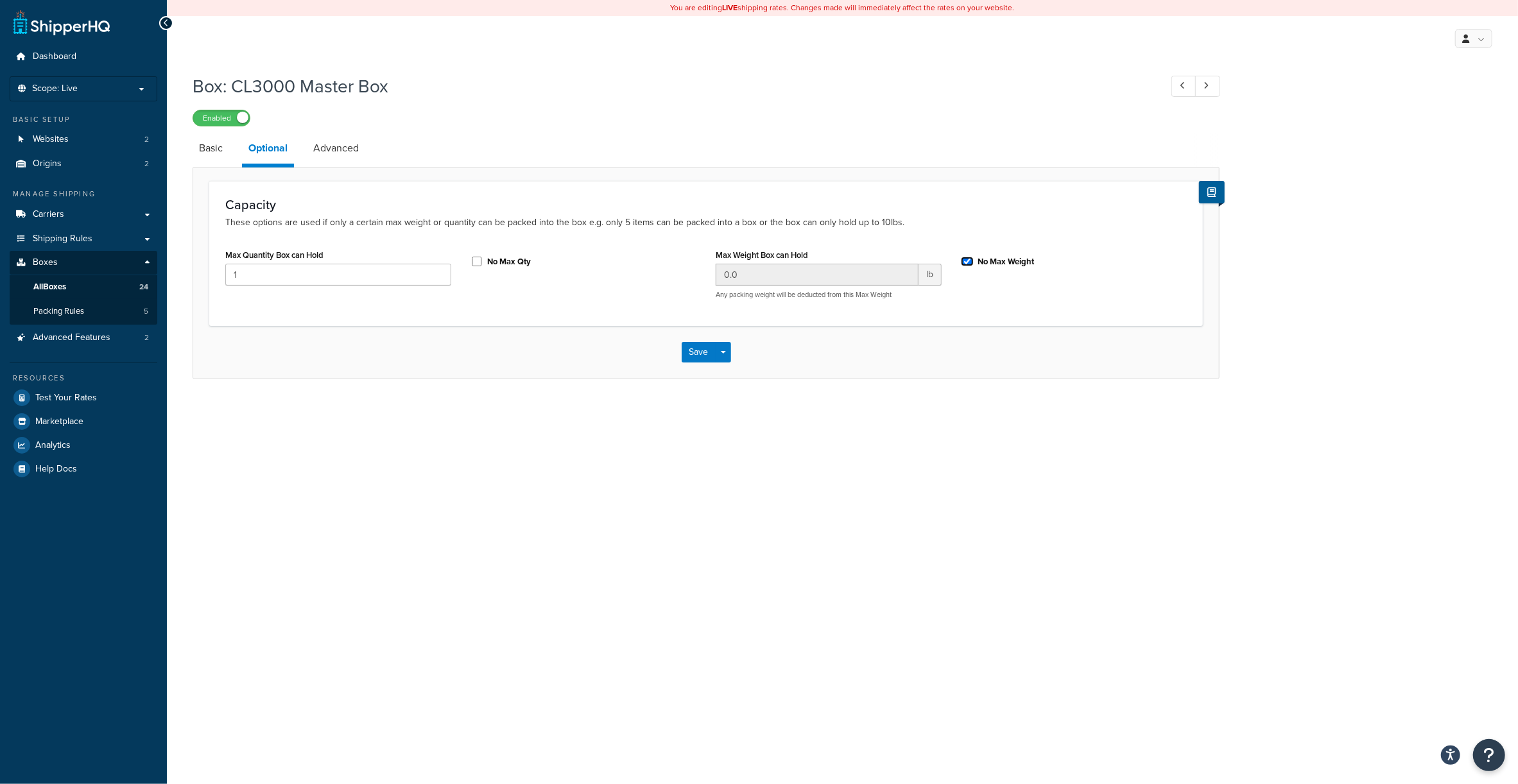
click at [974, 260] on input "No Max Weight" at bounding box center [967, 261] width 13 height 10
checkbox input "false"
click at [850, 270] on input "0.0" at bounding box center [817, 275] width 203 height 22
type input "21"
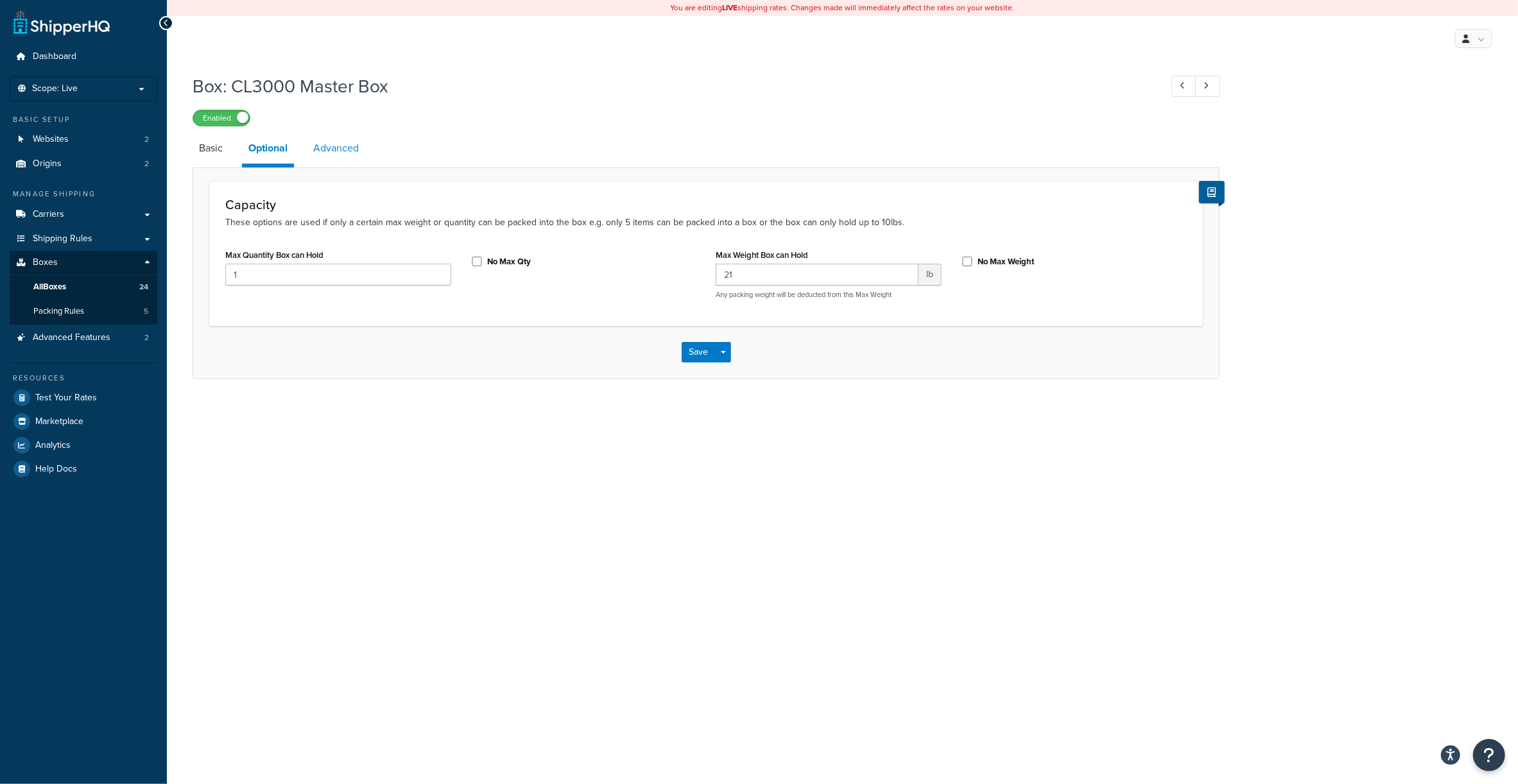
drag, startPoint x: 335, startPoint y: 144, endPoint x: 324, endPoint y: 145, distance: 11.0
click at [335, 144] on link "Advanced" at bounding box center [336, 148] width 59 height 31
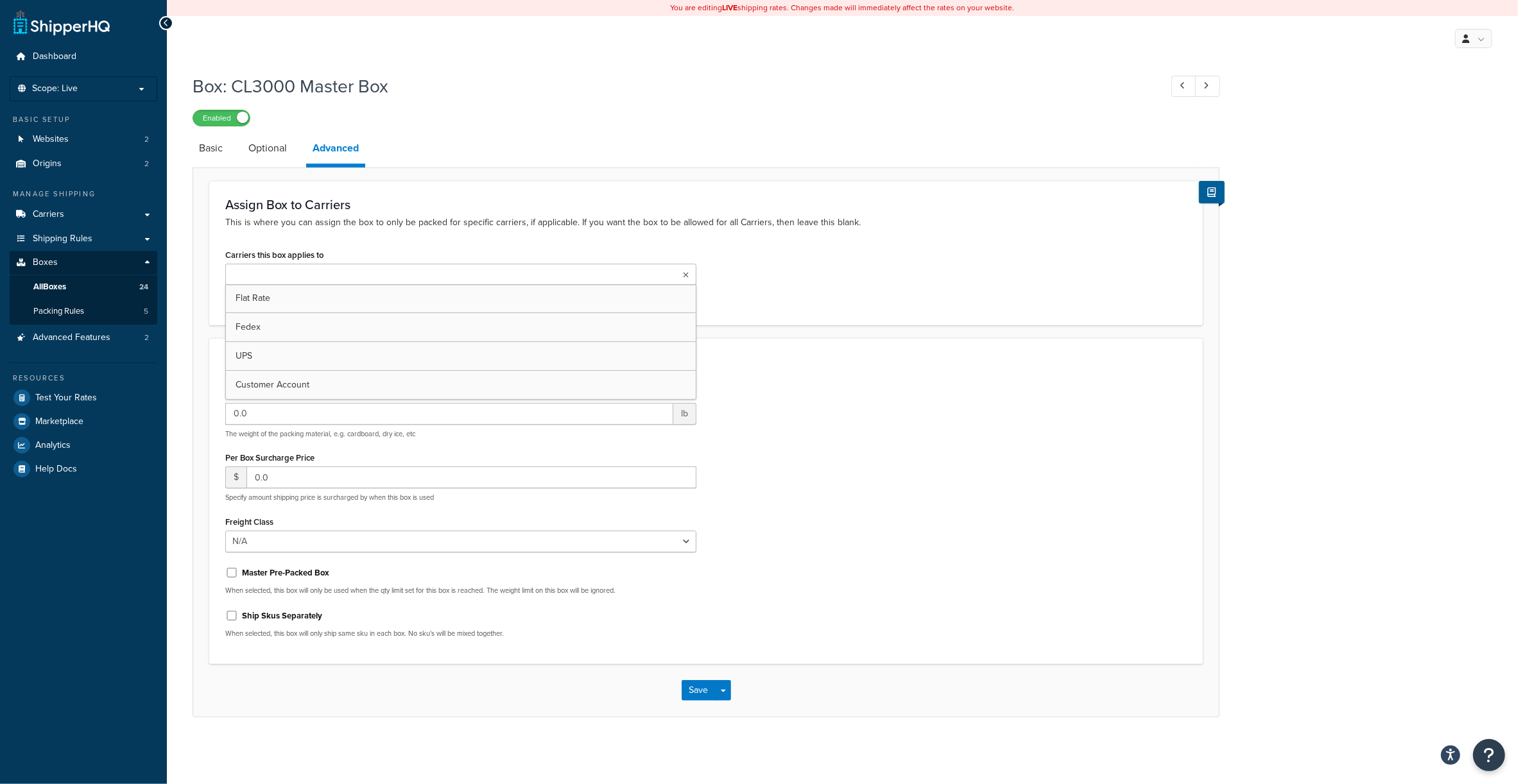
click at [314, 270] on input "Carriers this box applies to" at bounding box center [286, 275] width 113 height 14
click at [1071, 388] on div "Packing Weight 0.0 lb The weight of the packing material, e.g. cardboard, dry i…" at bounding box center [706, 517] width 981 height 264
click at [317, 413] on input "0.0" at bounding box center [450, 414] width 448 height 22
type input "21"
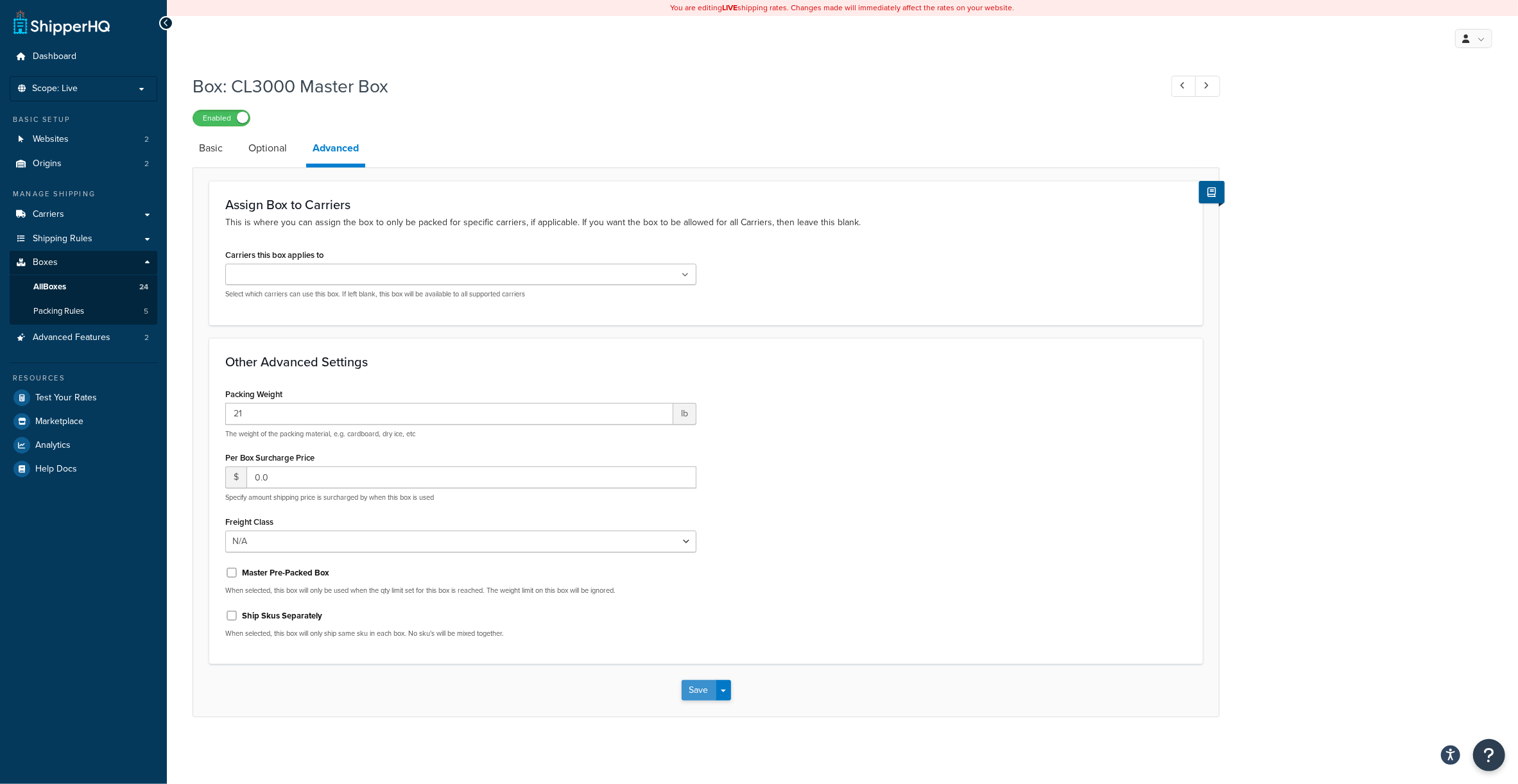
click at [694, 684] on button "Save" at bounding box center [699, 690] width 35 height 21
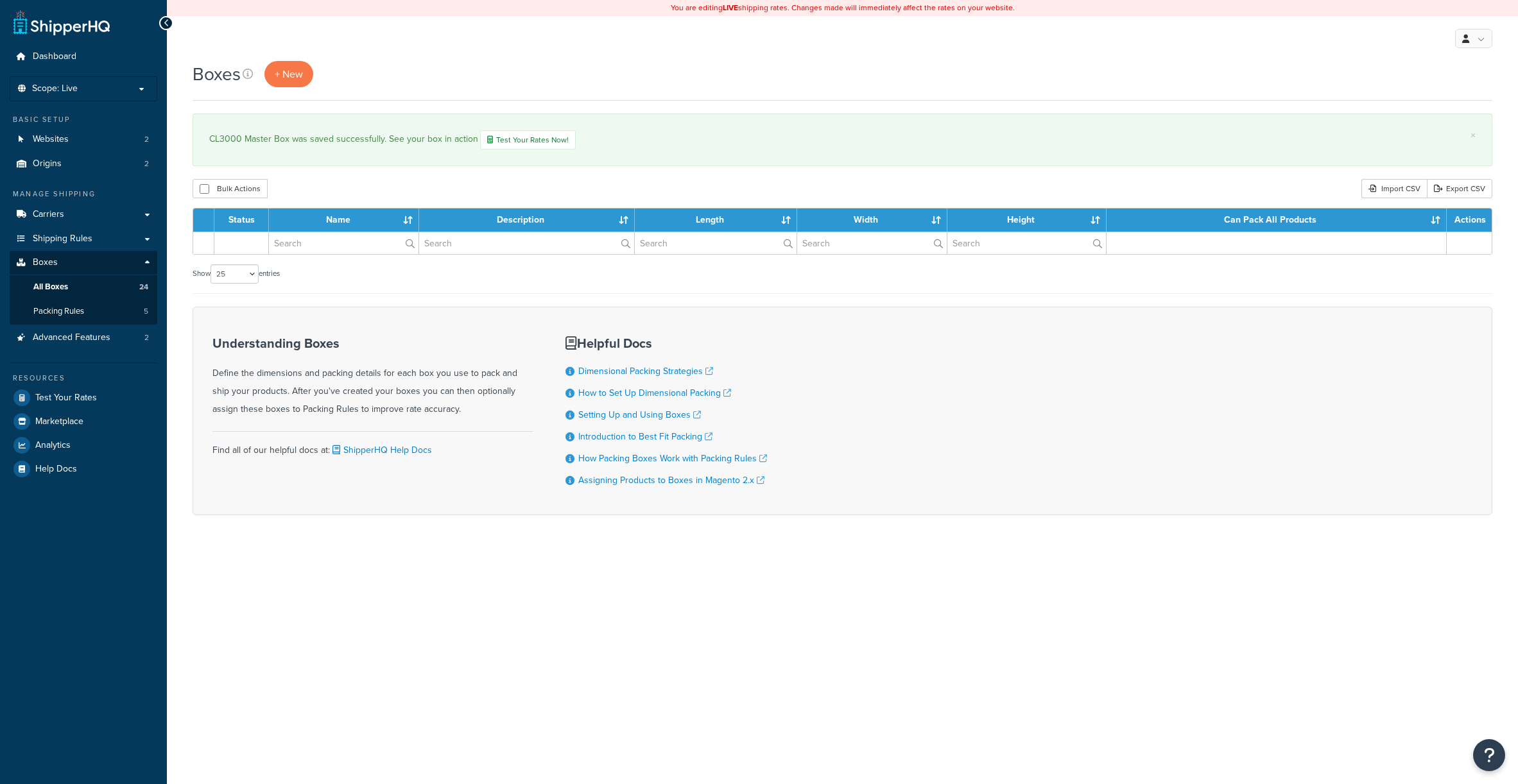
select select "25"
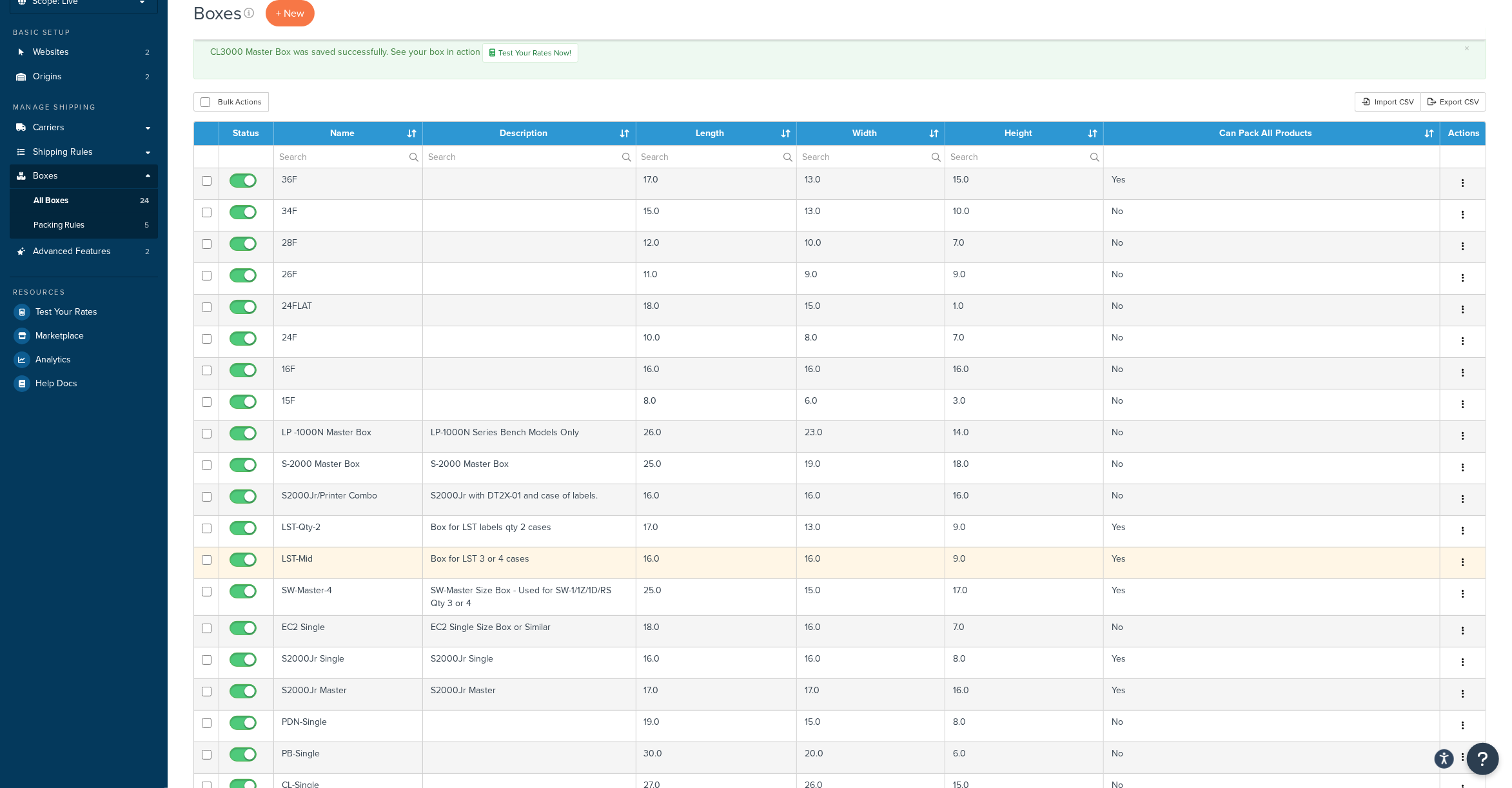
scroll to position [258, 0]
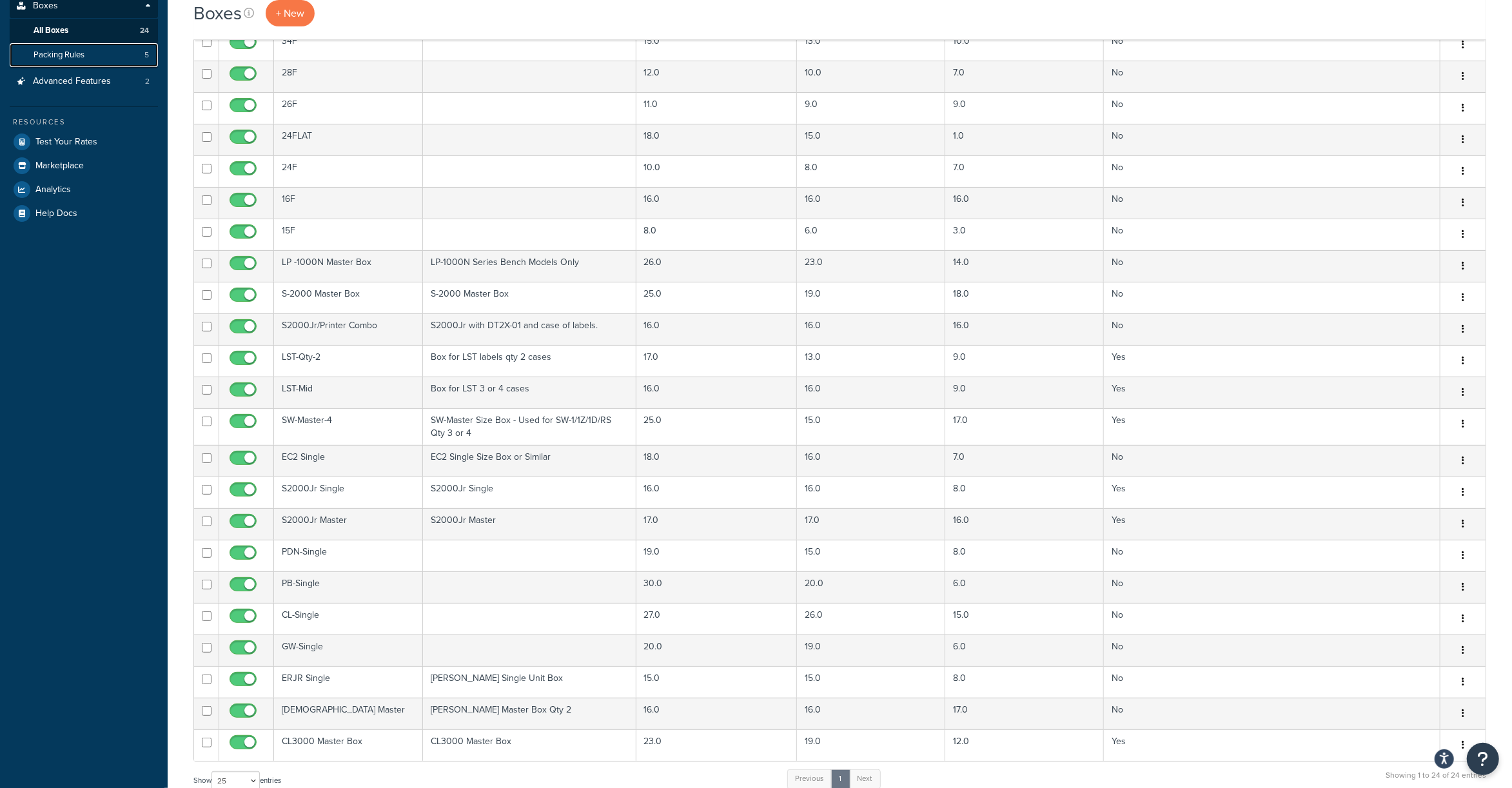
click at [71, 43] on link "Packing Rules 5" at bounding box center [83, 55] width 148 height 24
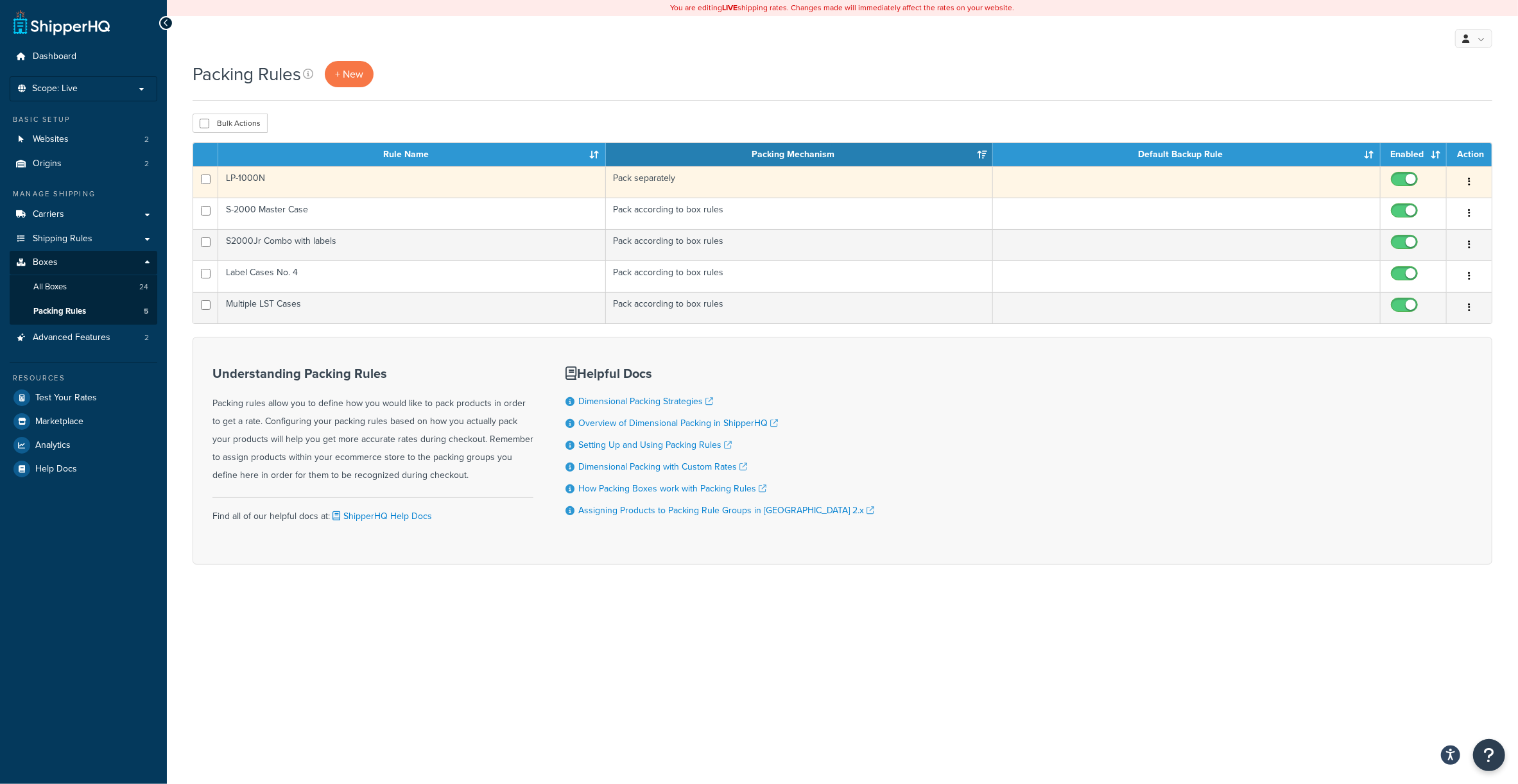
click at [1466, 175] on button "button" at bounding box center [1469, 182] width 18 height 21
click at [1427, 222] on link "Duplicate" at bounding box center [1418, 235] width 101 height 26
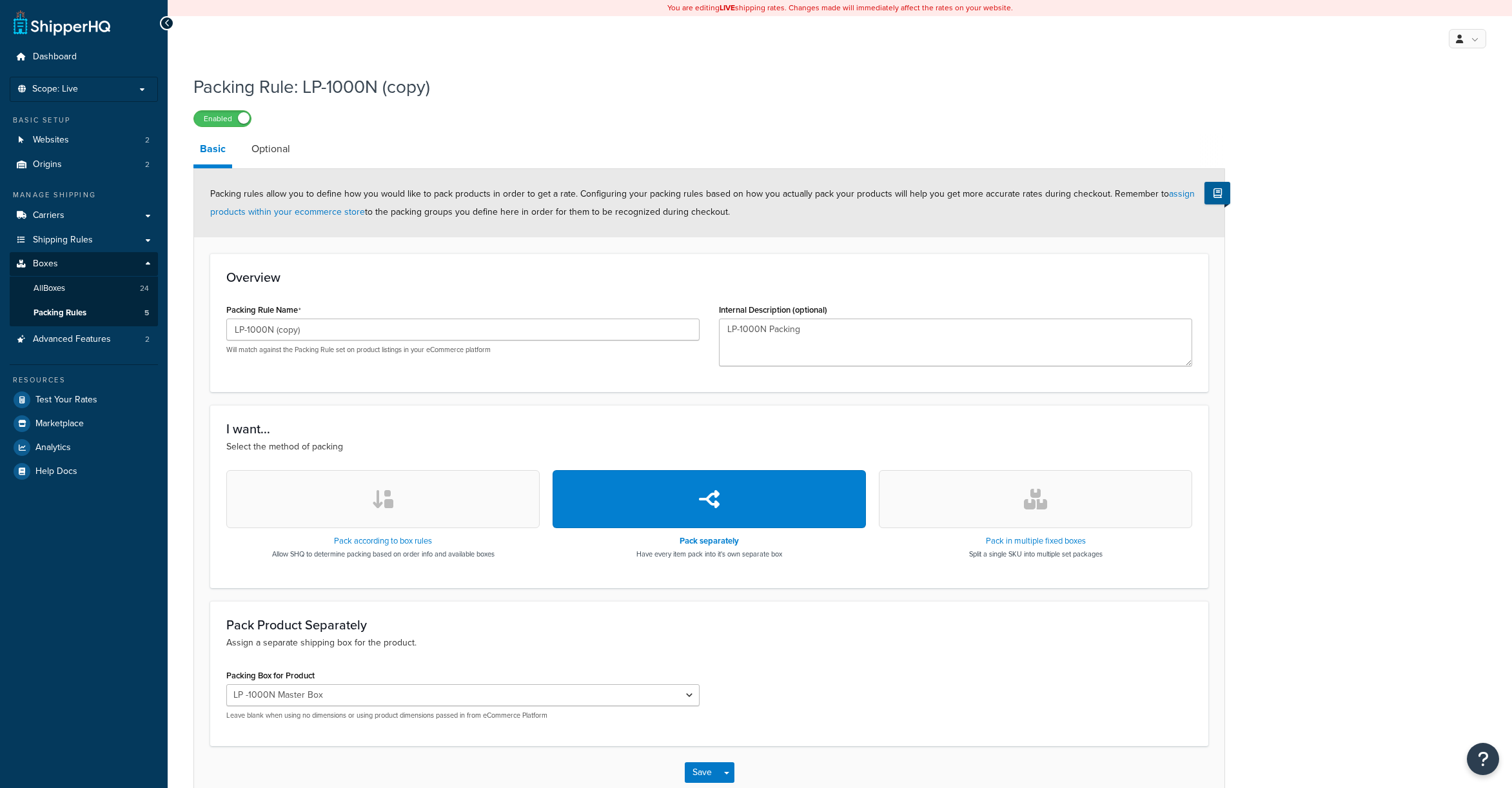
select select "429658"
click at [303, 331] on input "LP-1000N (copy)" at bounding box center [463, 329] width 474 height 22
type input "CL3000"
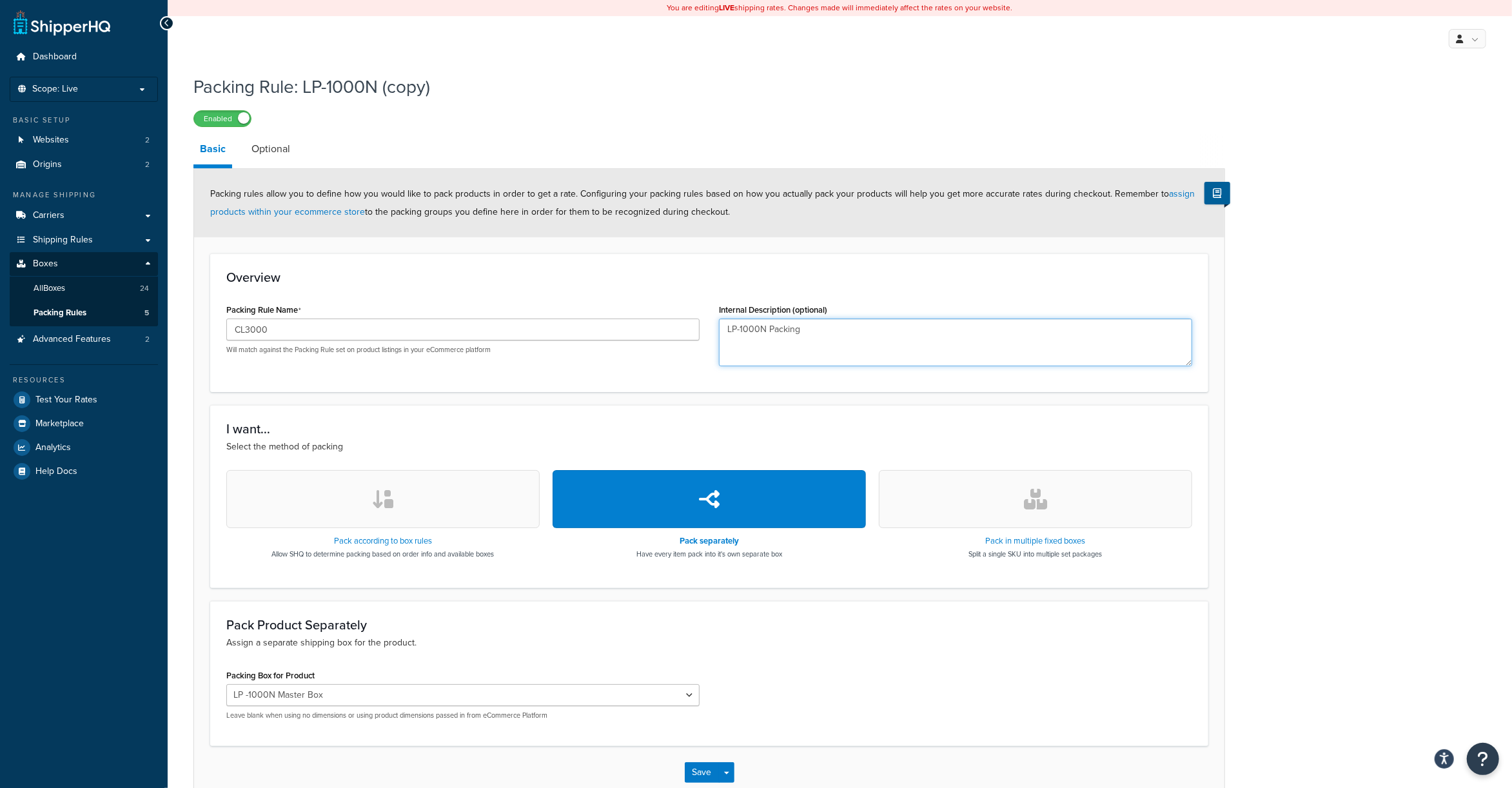
click at [767, 338] on textarea "LP-1000N Packing" at bounding box center [956, 342] width 474 height 48
drag, startPoint x: 826, startPoint y: 333, endPoint x: 635, endPoint y: 338, distance: 191.1
click at [635, 338] on div "Packing Rule Name CL3000 Will match against the Packing Rule set on product lis…" at bounding box center [709, 338] width 985 height 76
type textarea "CL3000 Bench and Pole Models"
click at [401, 695] on select "34F 28F 26F 24FLAT 24F 16F 15F LP -1000N Master Box S-2000 Master Box S2000Jr/P…" at bounding box center [463, 695] width 474 height 22
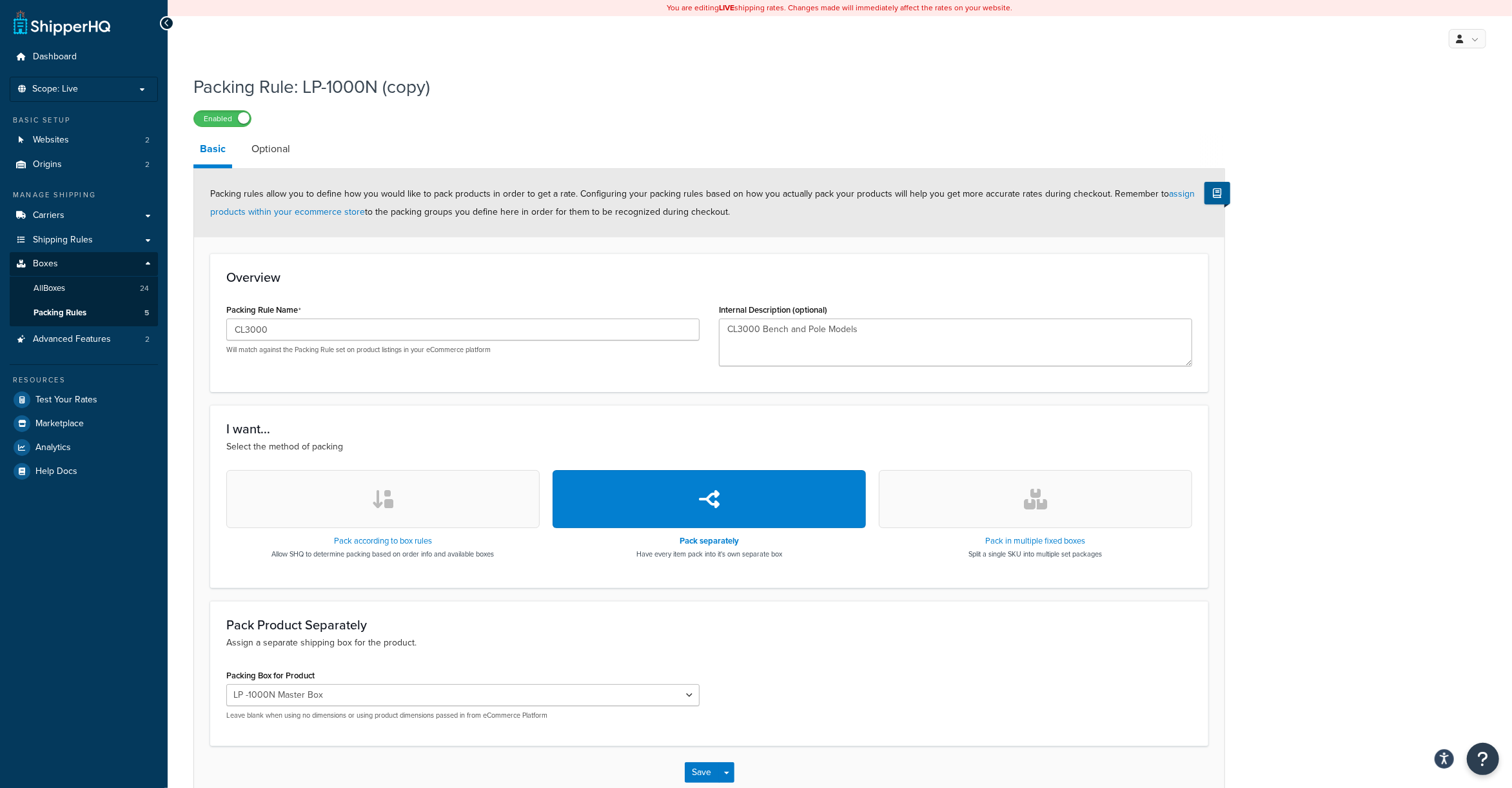
click at [919, 633] on div "Pack Product Separately Assign a separate shipping box for the product." at bounding box center [709, 634] width 966 height 32
click at [834, 694] on div "Packing Box for Product 34F 28F 26F 24FLAT 24F 16F 15F LP -1000N Master Box S-2…" at bounding box center [709, 698] width 985 height 64
click at [393, 687] on select "34F 28F 26F 24FLAT 24F 16F 15F LP -1000N Master Box S-2000 Master Box S2000Jr/P…" at bounding box center [463, 695] width 474 height 22
click at [775, 663] on div "Pack Product Separately Assign a separate shipping box for the product. Packing…" at bounding box center [709, 673] width 998 height 145
click at [689, 774] on button "Save" at bounding box center [702, 772] width 35 height 21
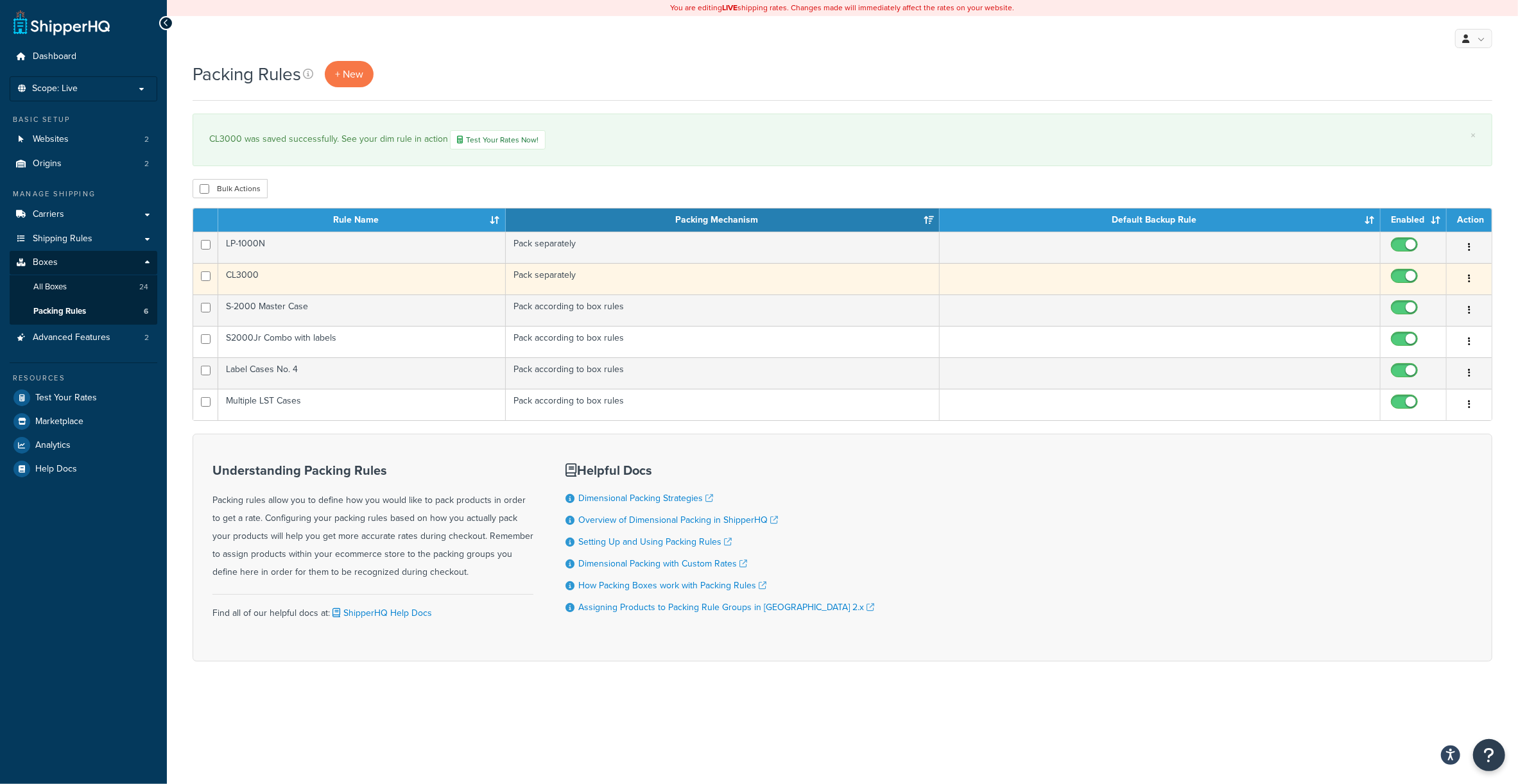
click at [231, 272] on td "CL3000" at bounding box center [362, 279] width 288 height 32
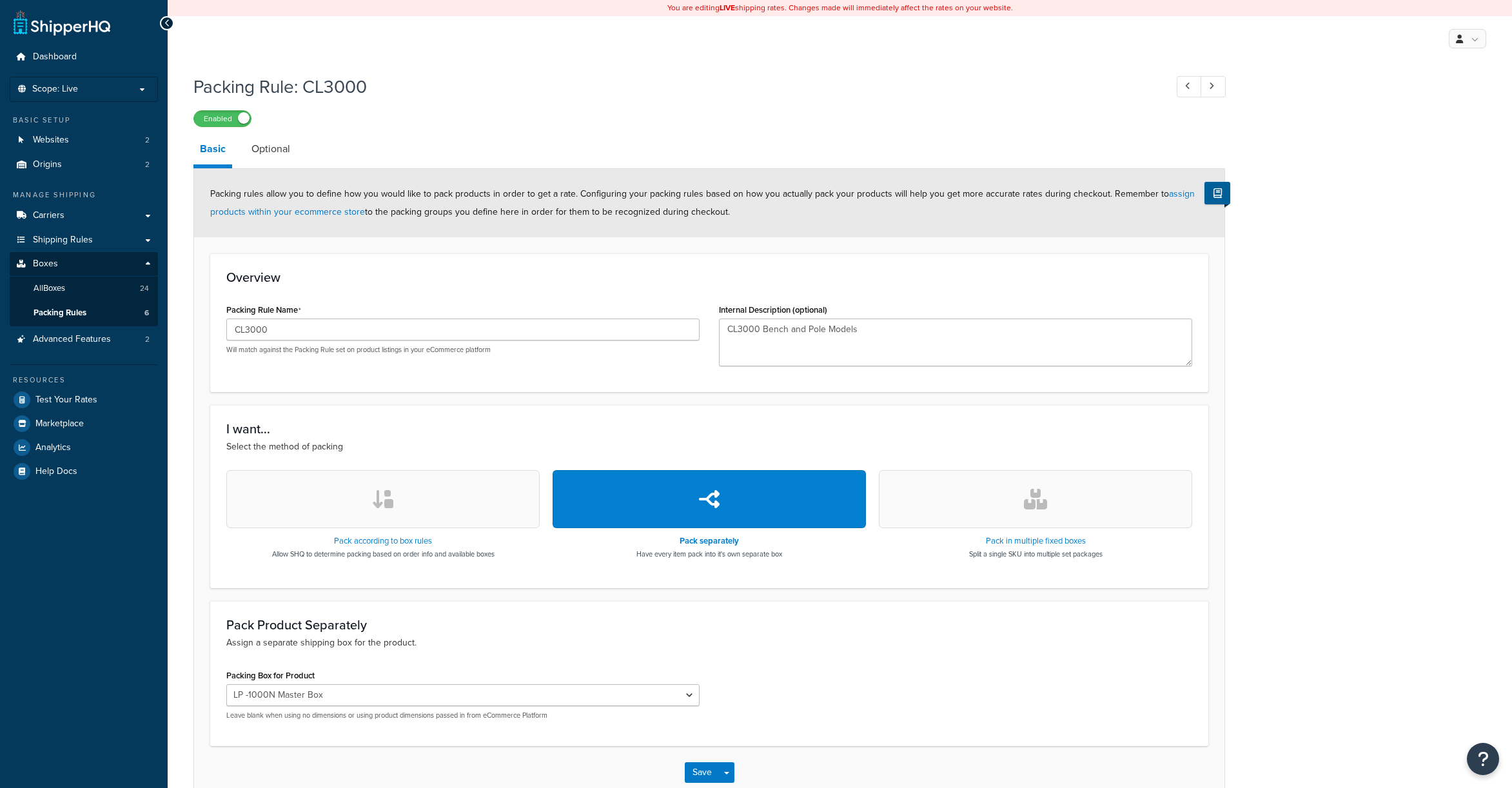
select select "429658"
click at [283, 690] on select "34F 28F 26F 24FLAT 24F 16F 15F LP -1000N Master Box S-2000 Master Box S2000Jr/P…" at bounding box center [463, 695] width 474 height 22
click at [952, 626] on h3 "Pack Product Separately" at bounding box center [709, 625] width 966 height 14
click at [41, 253] on link "Boxes" at bounding box center [83, 264] width 148 height 24
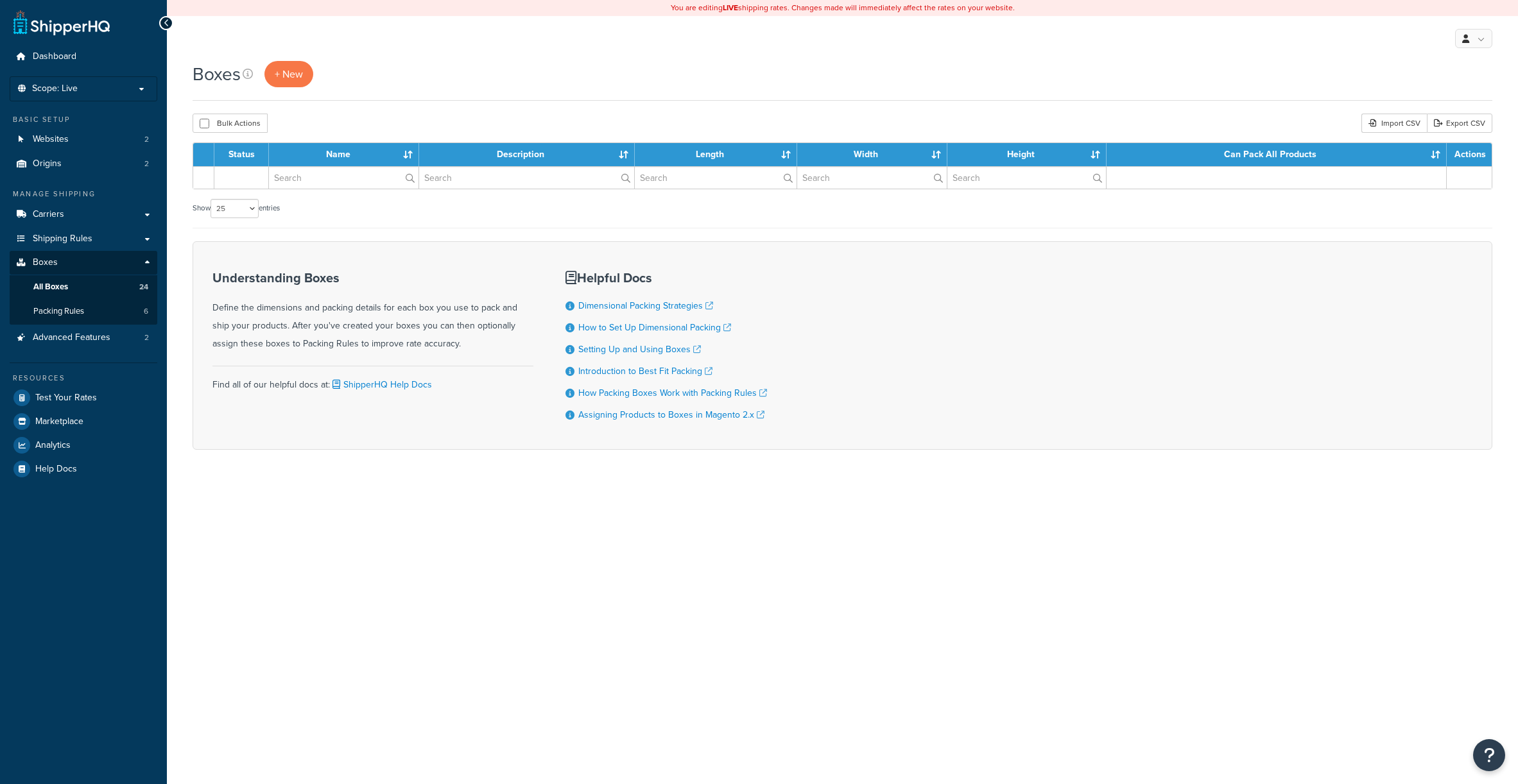
select select "25"
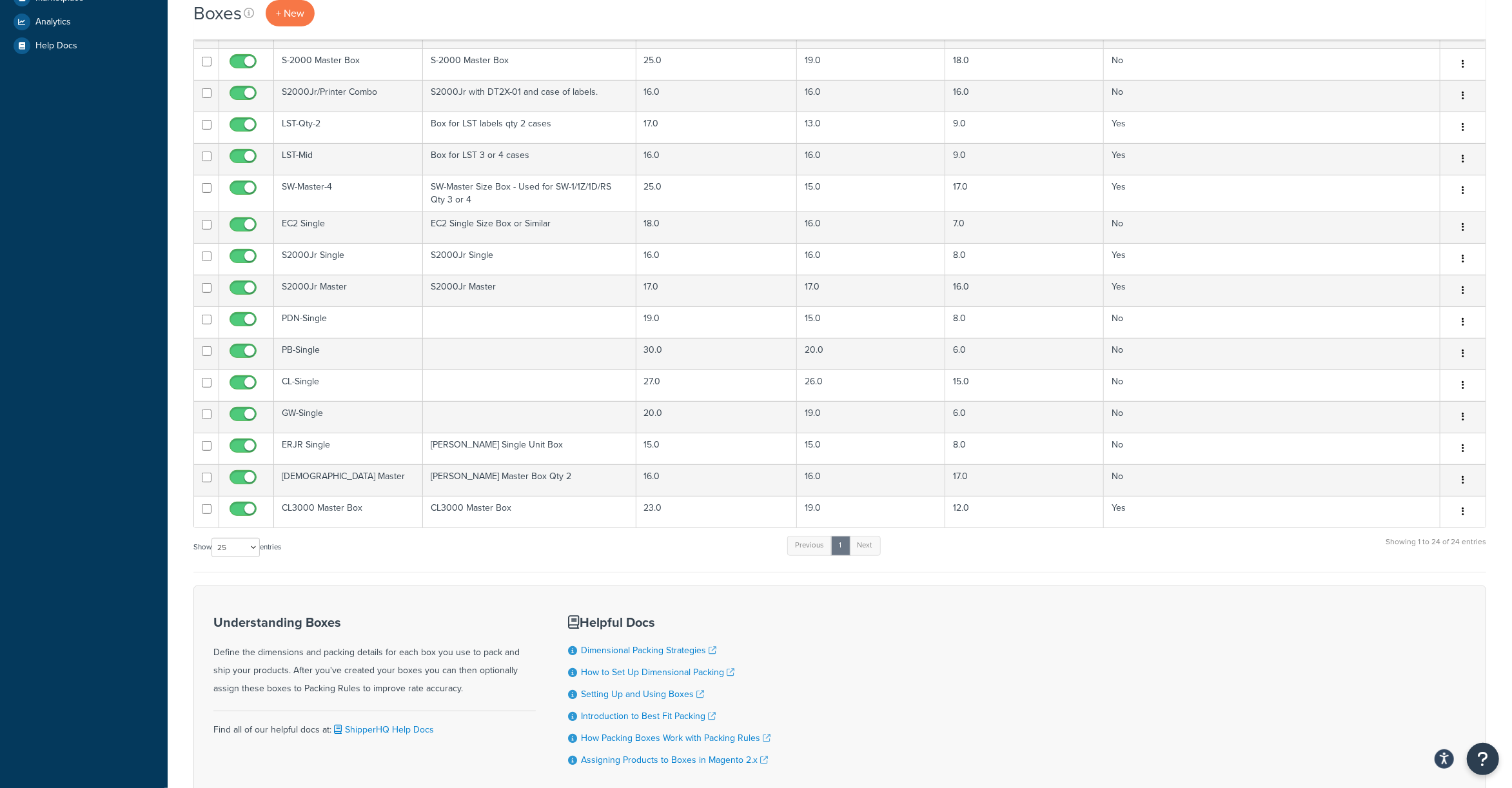
scroll to position [430, 0]
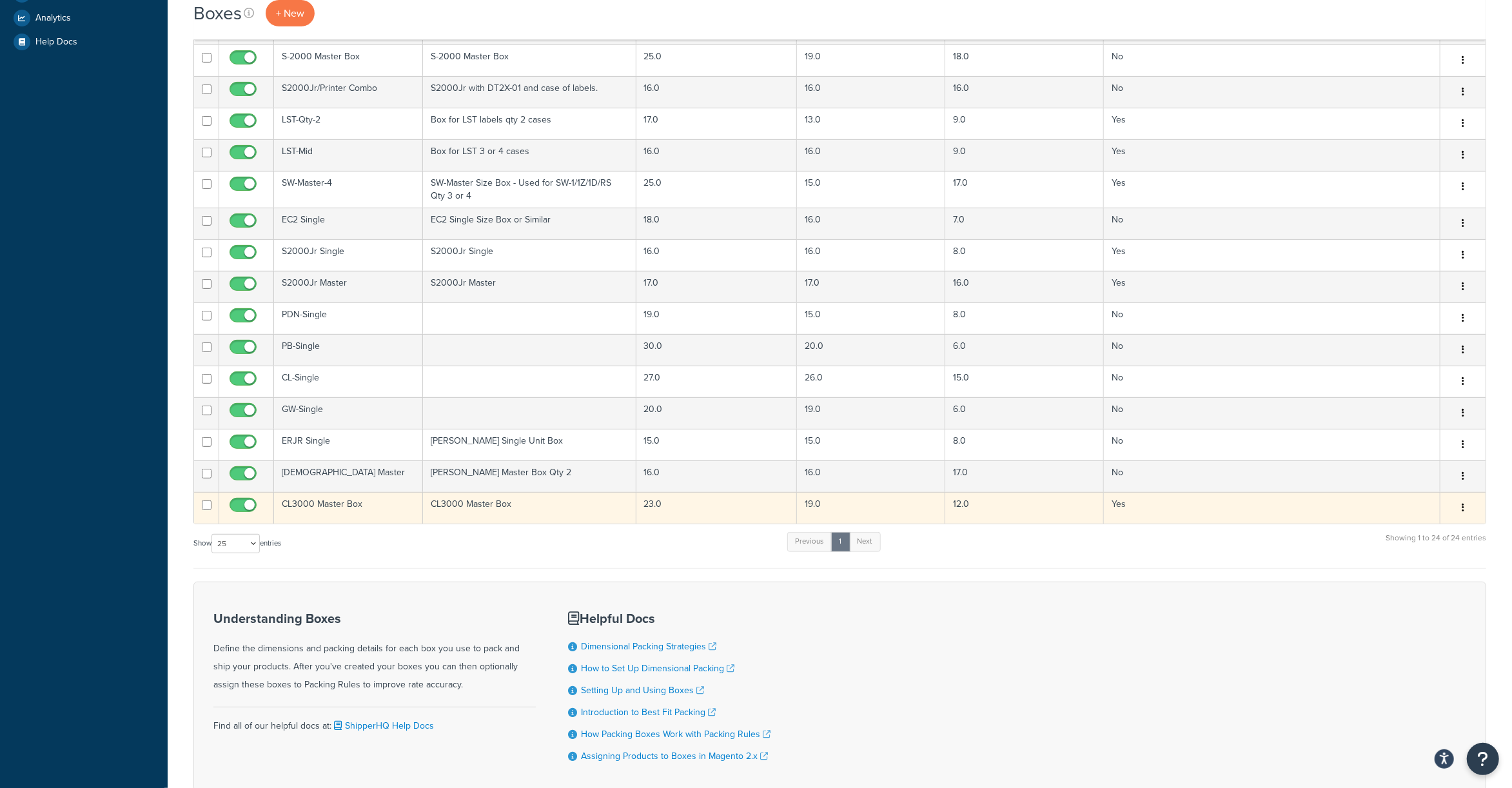
click at [988, 516] on td "12.0" at bounding box center [1024, 507] width 158 height 32
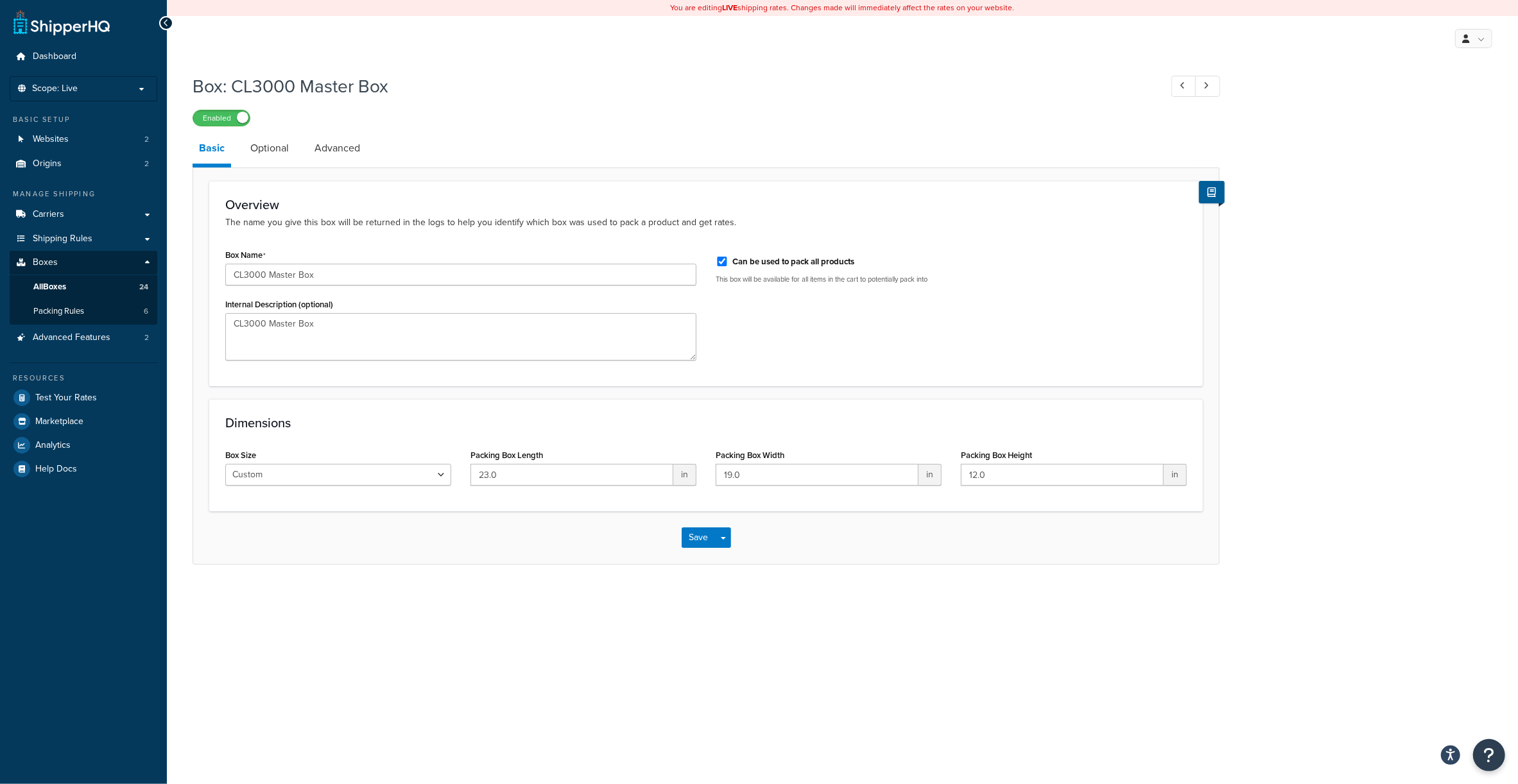
click at [746, 259] on label "Can be used to pack all products" at bounding box center [793, 262] width 122 height 12
click at [728, 259] on input "Can be used to pack all products" at bounding box center [722, 261] width 13 height 10
checkbox input "false"
click at [261, 152] on link "Optional" at bounding box center [270, 148] width 52 height 31
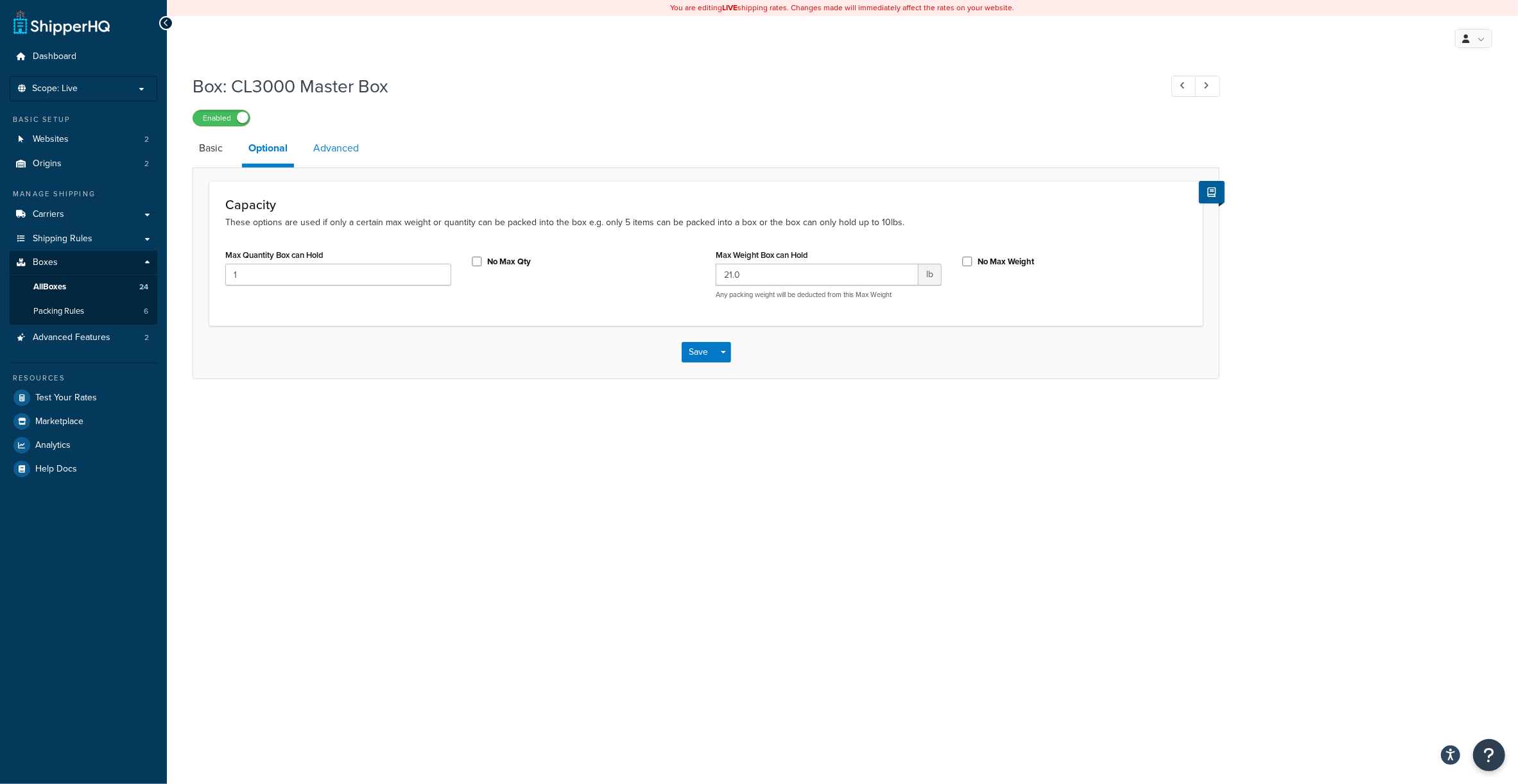
click at [313, 150] on link "Advanced" at bounding box center [336, 148] width 59 height 31
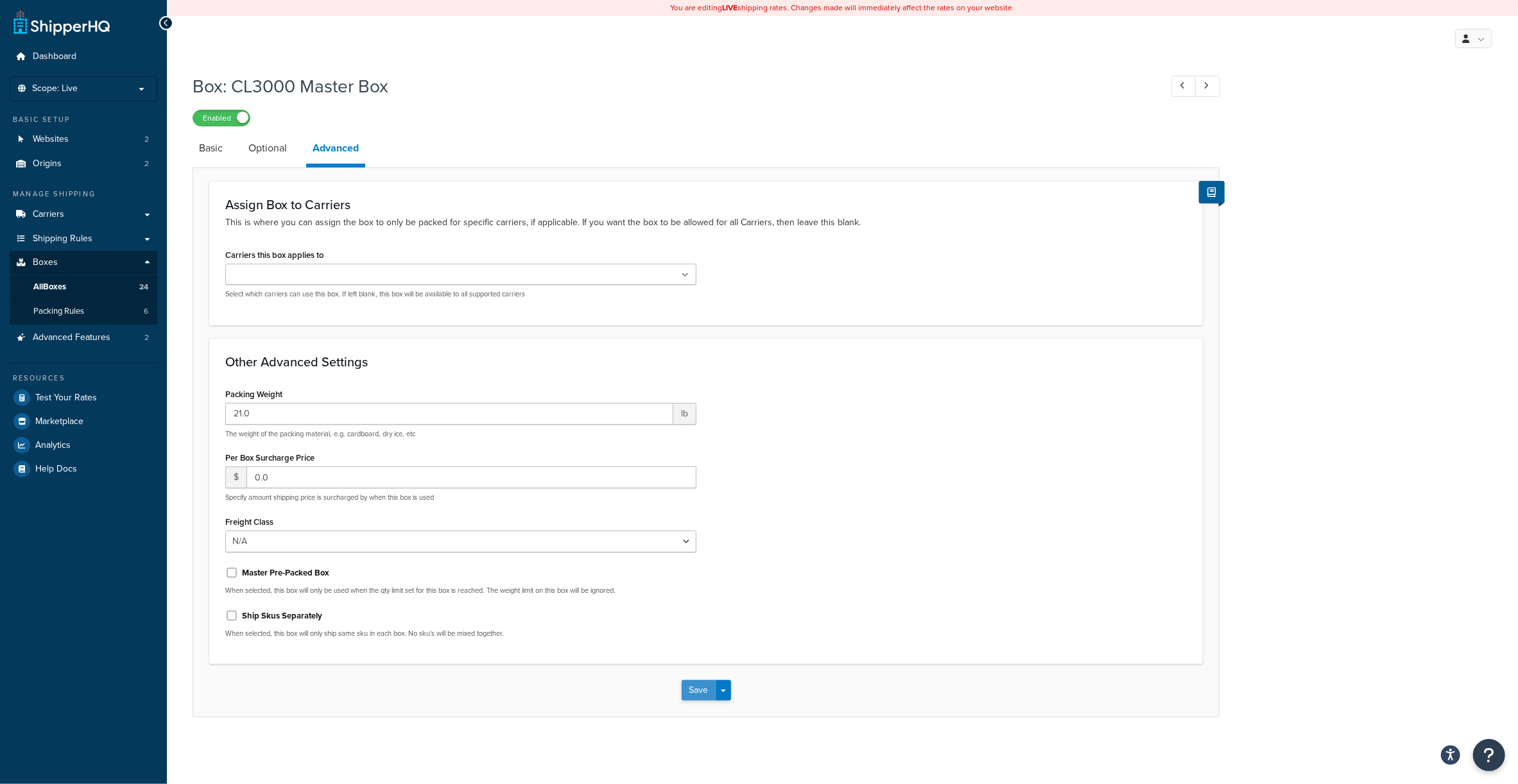
click at [697, 689] on button "Save" at bounding box center [699, 690] width 35 height 21
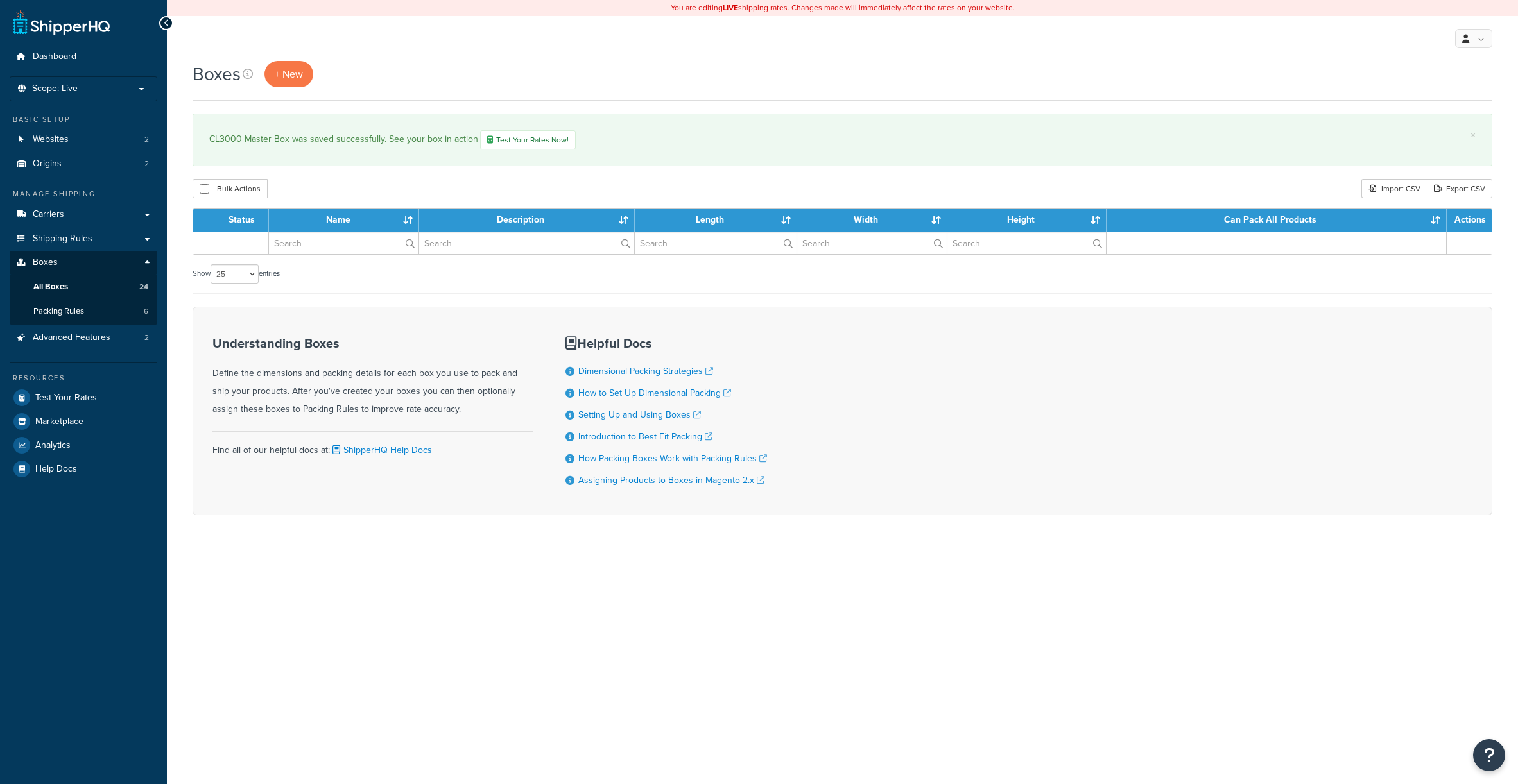
select select "25"
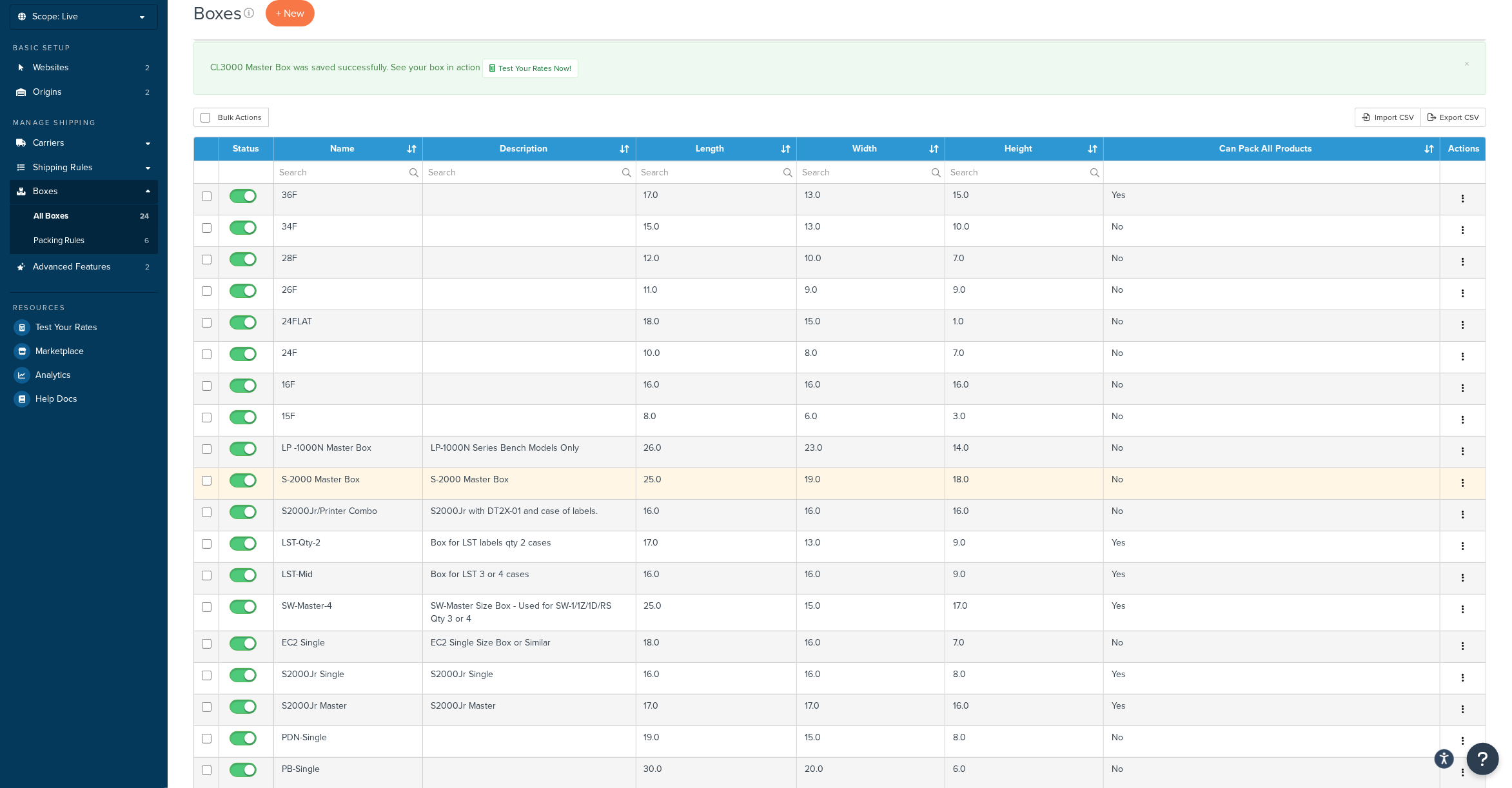
scroll to position [171, 0]
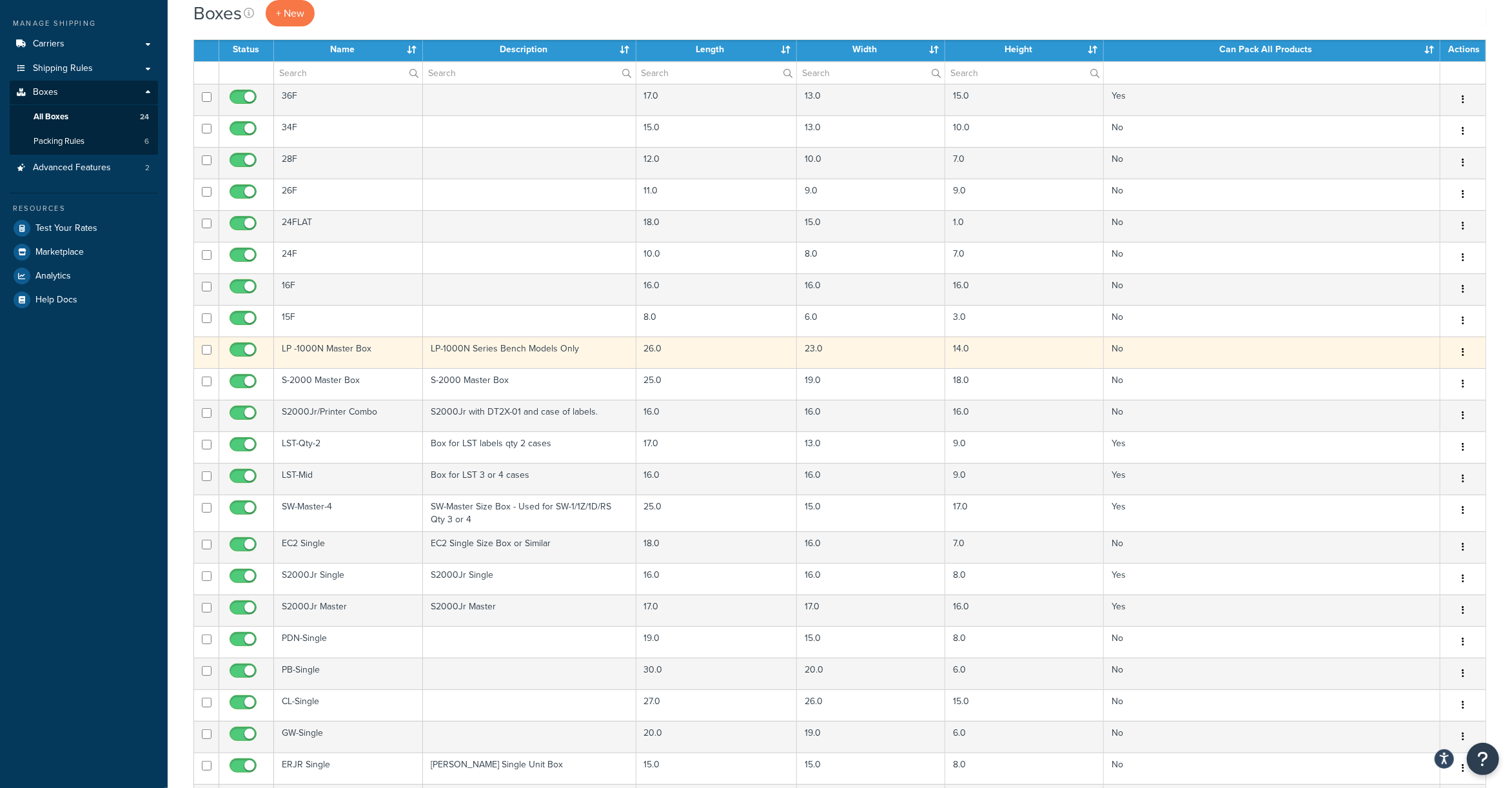
click at [299, 344] on td "LP -1000N Master Box" at bounding box center [349, 352] width 149 height 32
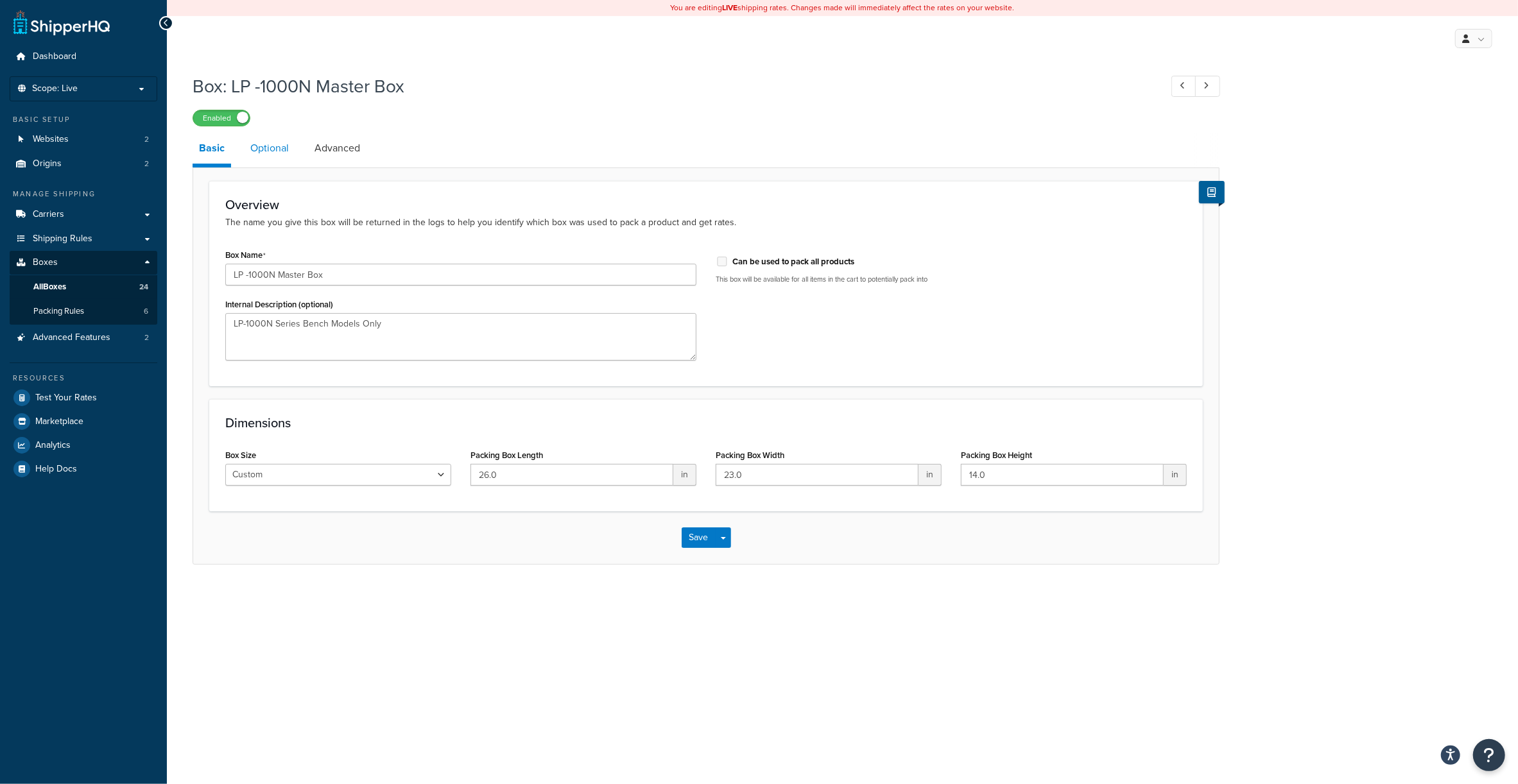
click at [265, 149] on link "Optional" at bounding box center [270, 148] width 52 height 31
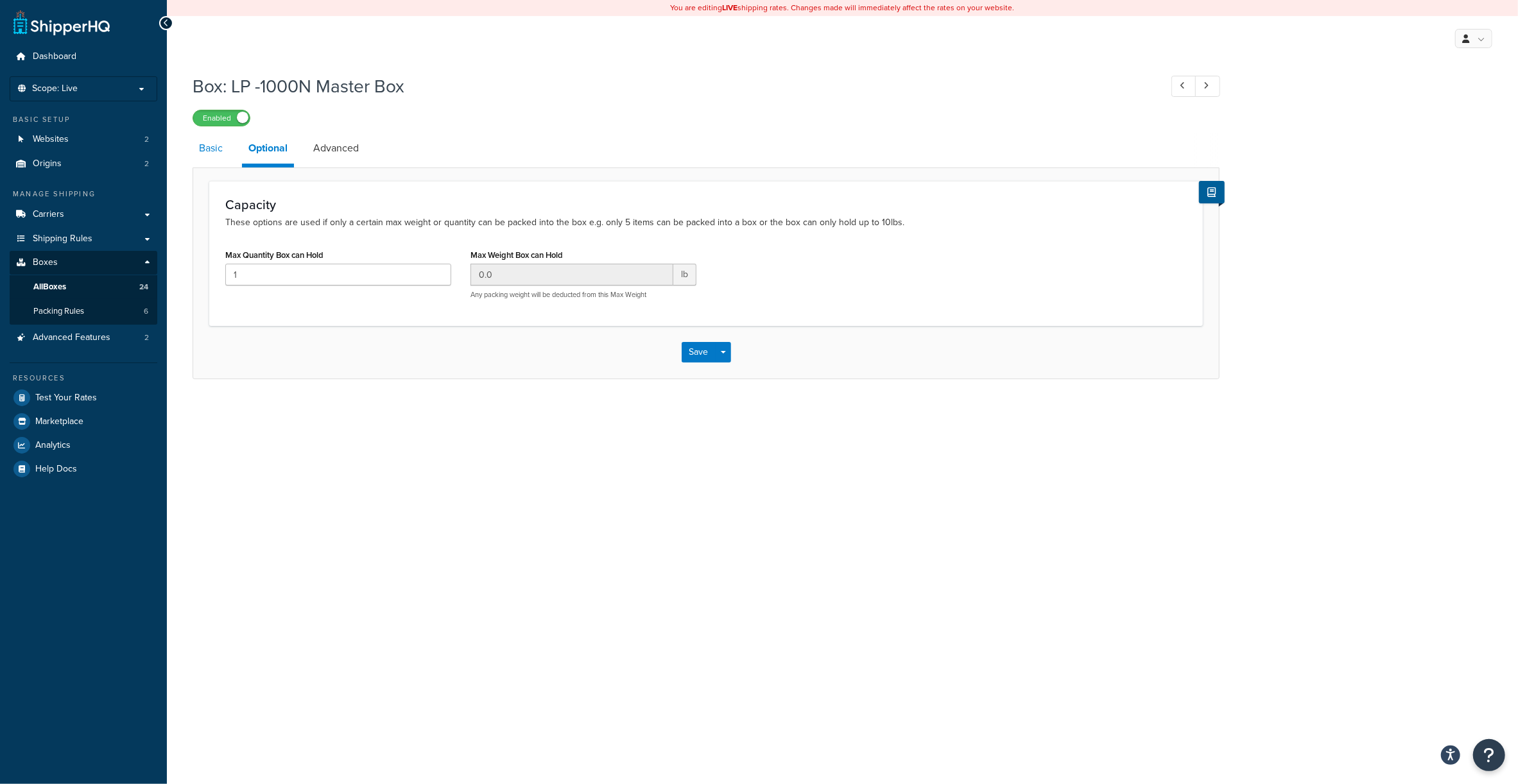
click at [211, 146] on link "Basic" at bounding box center [211, 148] width 37 height 31
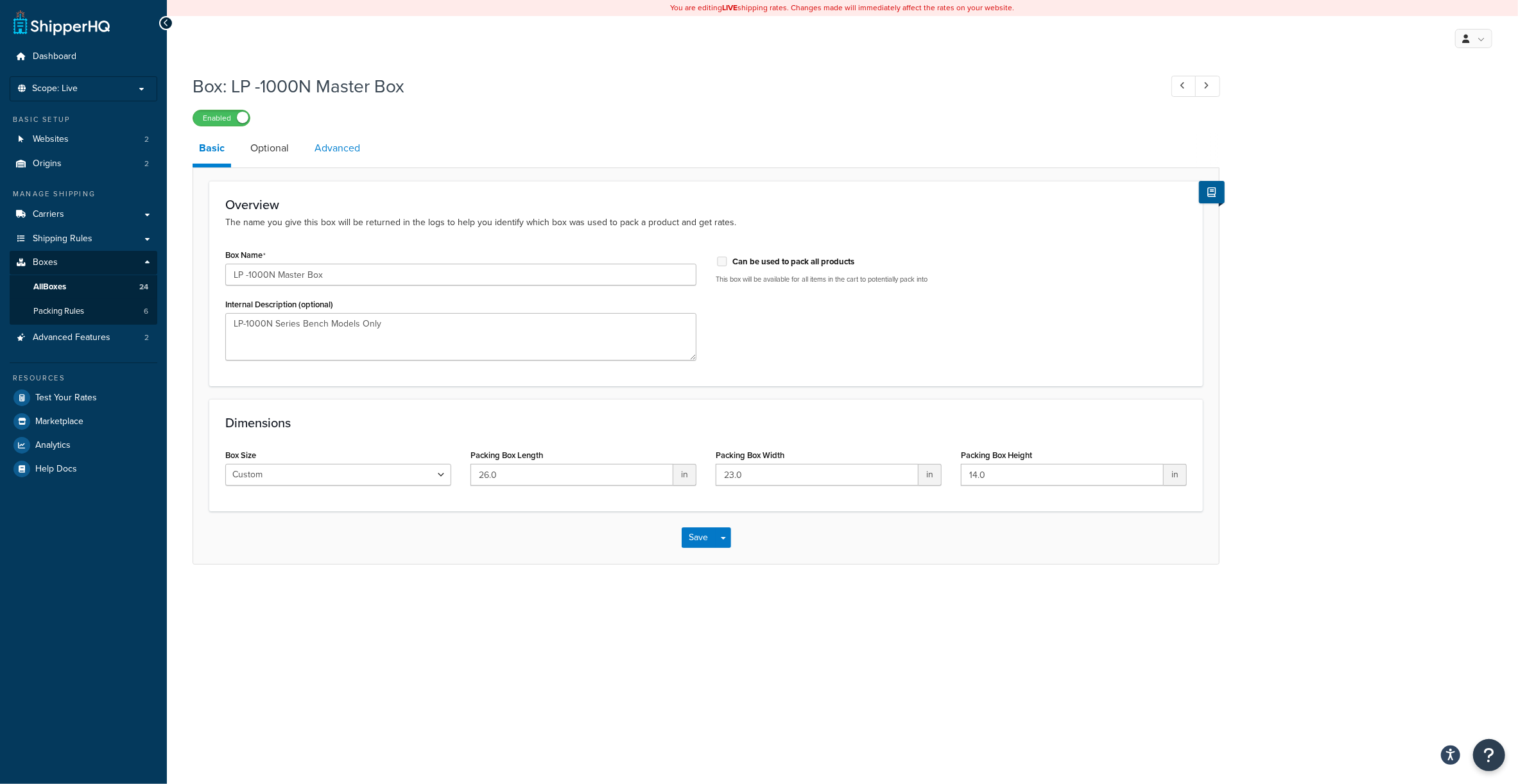
click at [337, 149] on link "Advanced" at bounding box center [337, 148] width 59 height 31
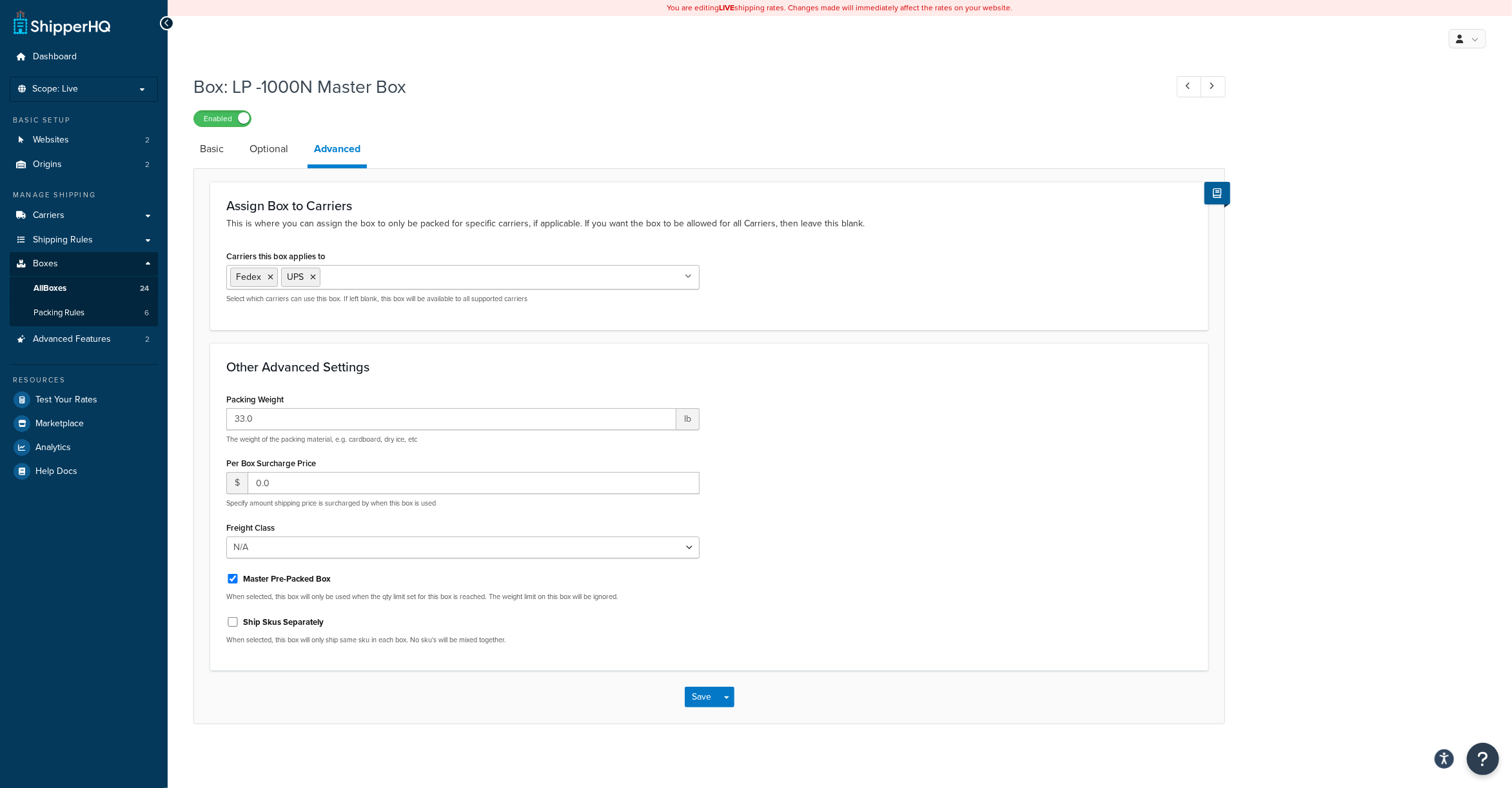
click at [690, 277] on icon at bounding box center [688, 277] width 7 height 8
click at [800, 380] on div "Other Advanced Settings Packing Weight 33.0 lb The weight of the packing materi…" at bounding box center [709, 507] width 998 height 328
click at [708, 694] on button "Save" at bounding box center [702, 697] width 35 height 21
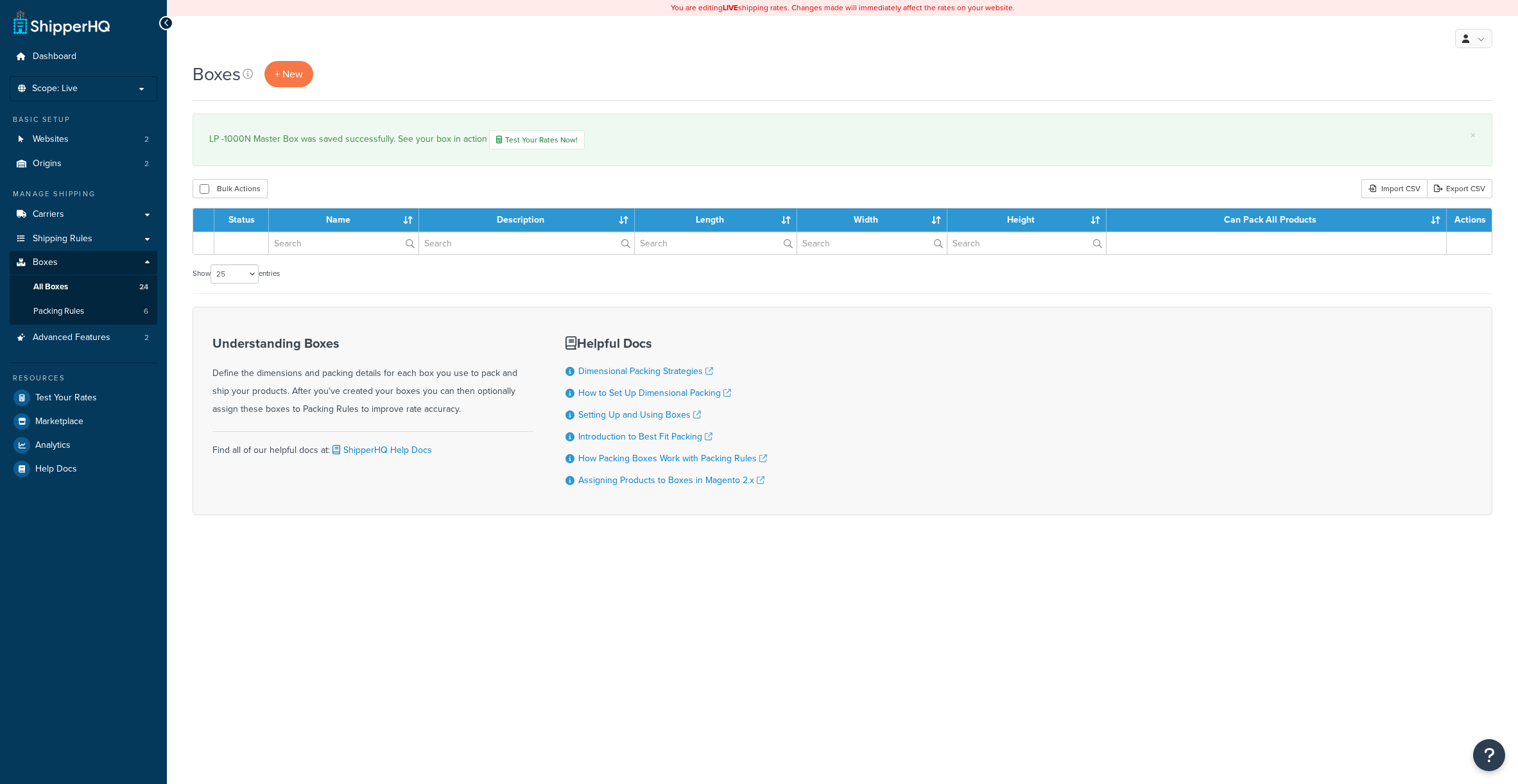
select select "25"
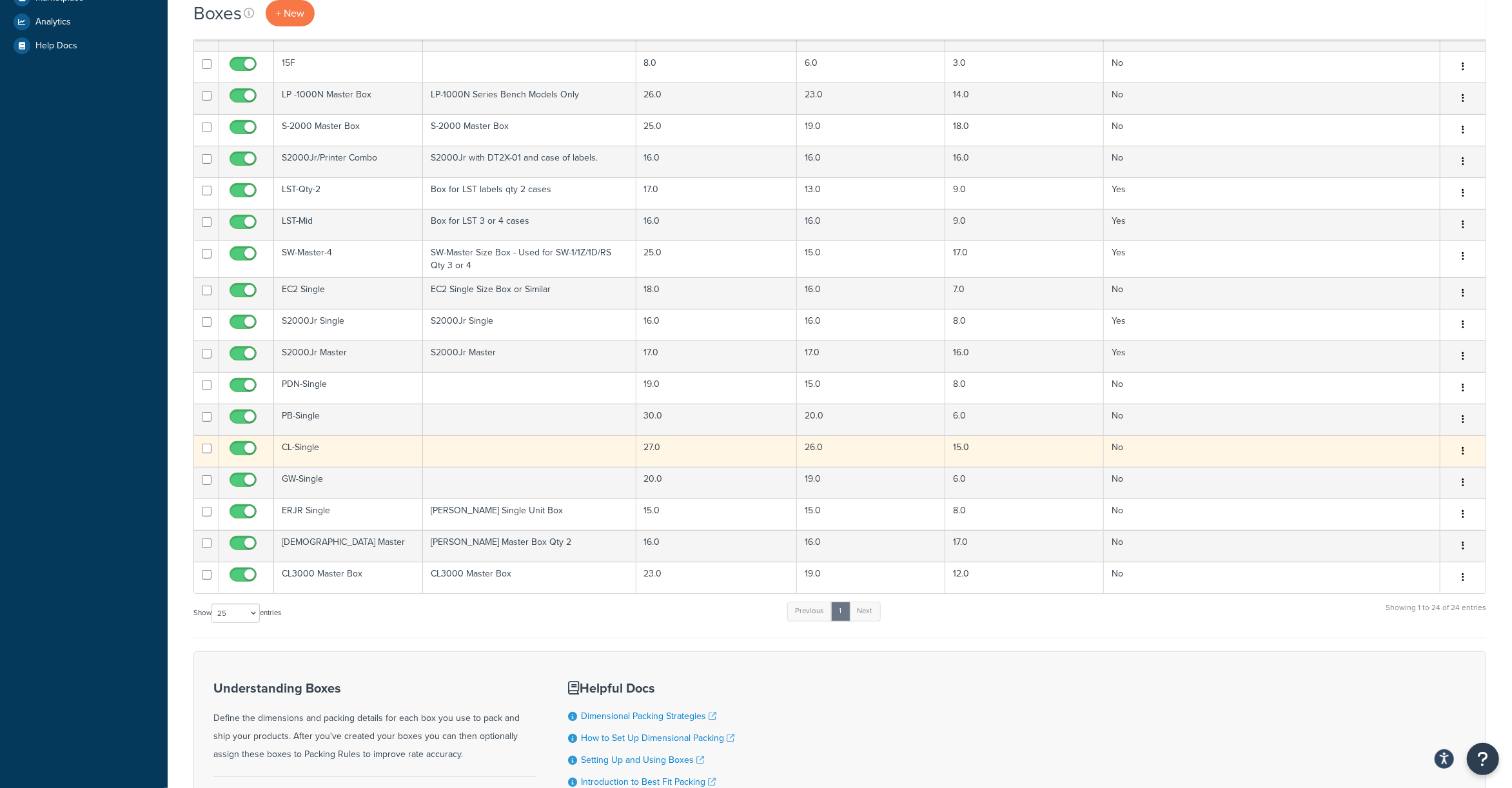
scroll to position [430, 0]
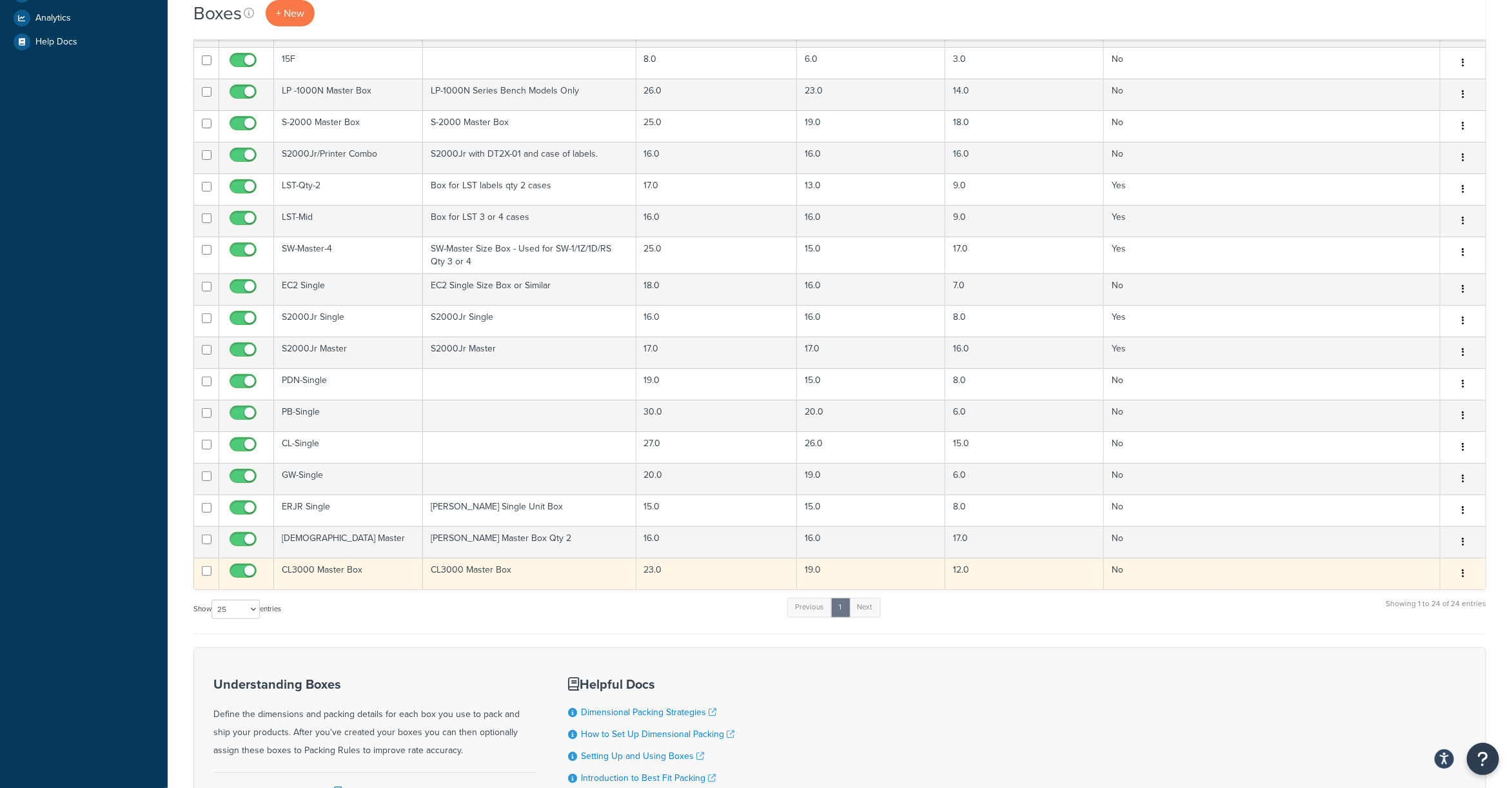
click at [309, 568] on td "CL3000 Master Box" at bounding box center [349, 573] width 149 height 32
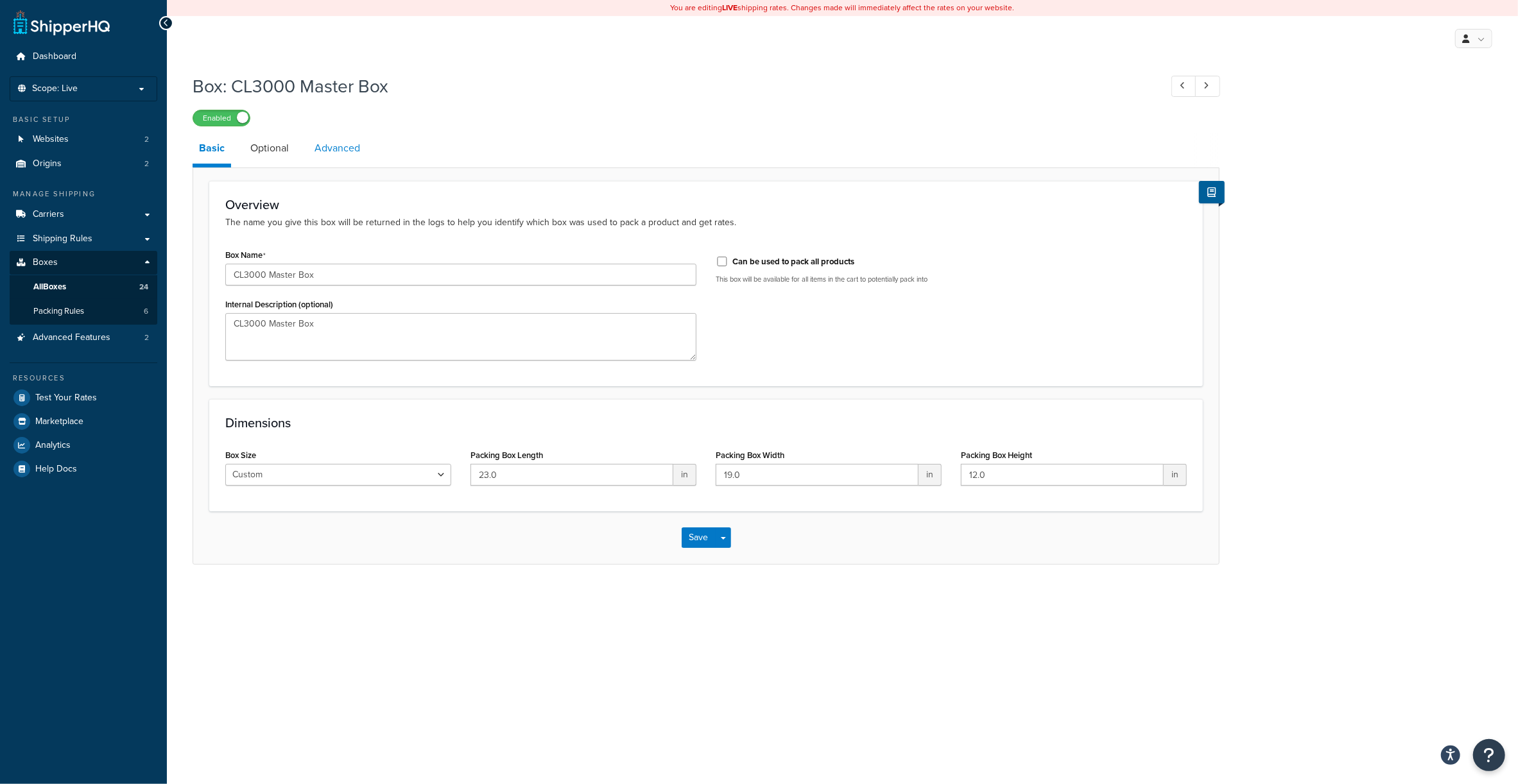
click at [345, 146] on link "Advanced" at bounding box center [337, 148] width 59 height 31
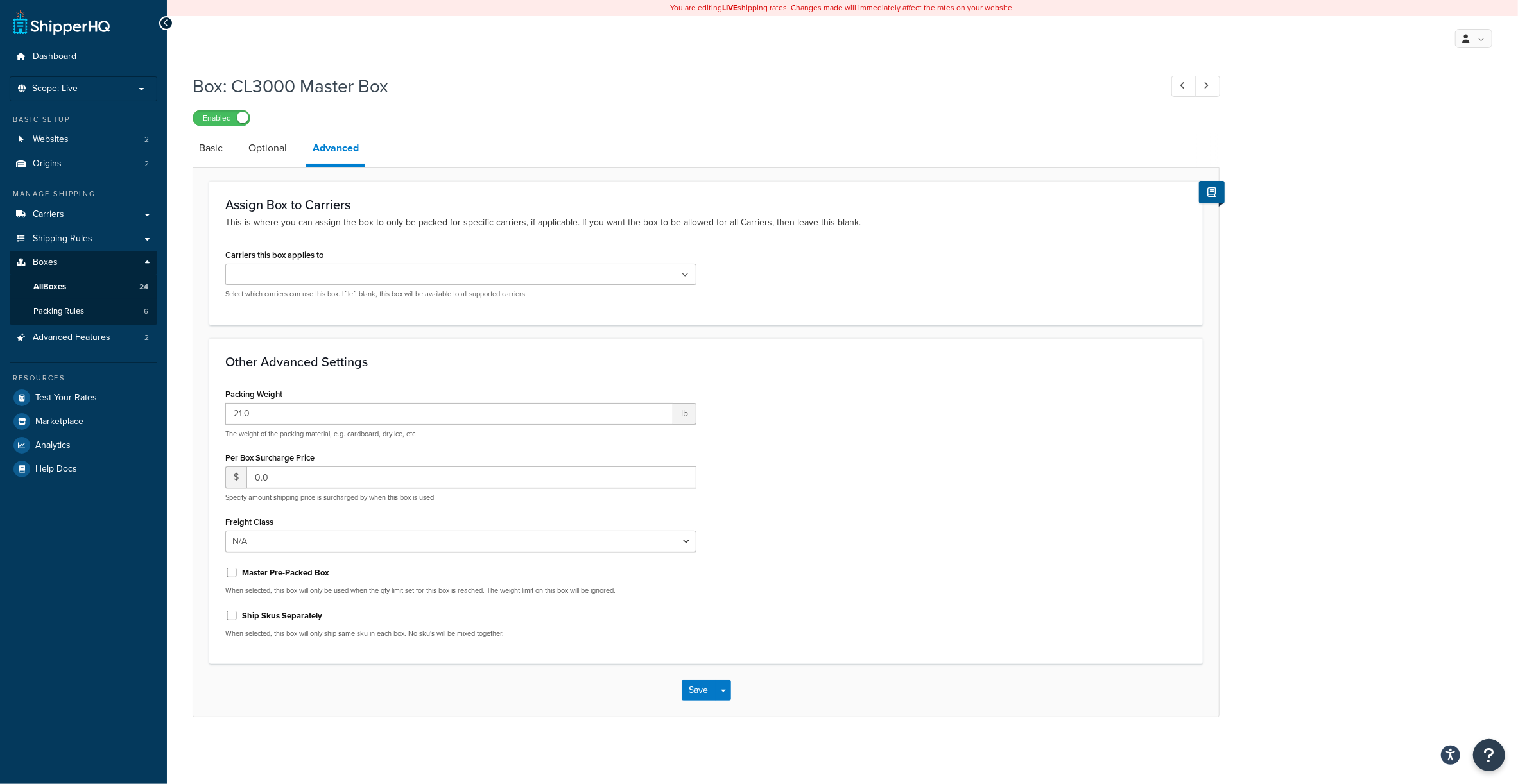
click at [249, 583] on div "Master Pre-Packed Box When selected, this box will only be used when the qty li…" at bounding box center [461, 579] width 471 height 33
click at [238, 575] on input "Master Pre-Packed Box" at bounding box center [232, 572] width 13 height 10
checkbox input "true"
click at [274, 292] on p "Select which carriers can use this box. If left blank, this box will be availab…" at bounding box center [461, 294] width 471 height 10
click at [270, 274] on input "Carriers this box applies to" at bounding box center [286, 275] width 113 height 14
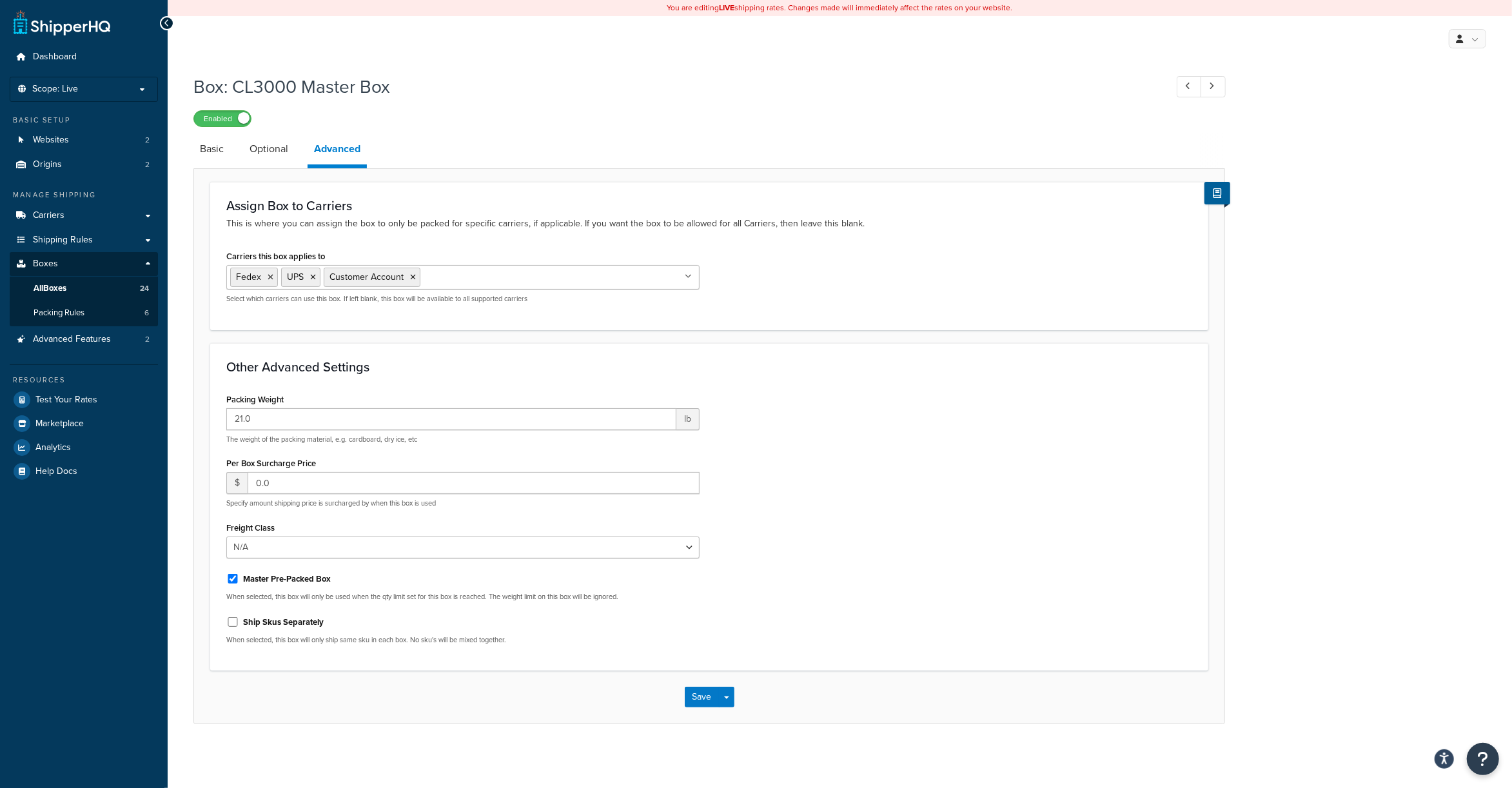
click at [772, 432] on div "Packing Weight 21.0 lb The weight of the packing material, e.g. cardboard, dry …" at bounding box center [709, 523] width 985 height 265
click at [219, 148] on link "Basic" at bounding box center [212, 149] width 37 height 31
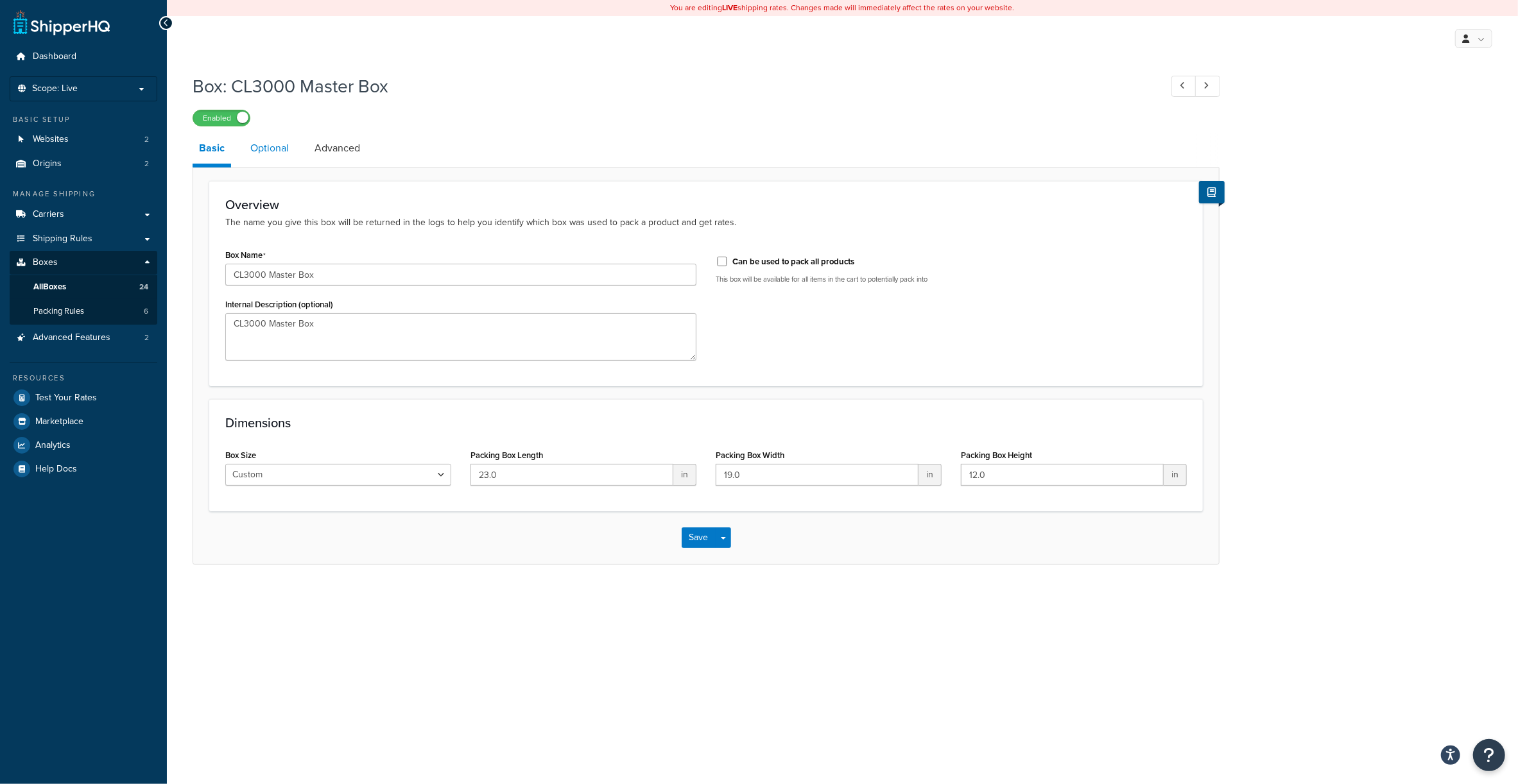
click at [266, 156] on link "Optional" at bounding box center [270, 148] width 52 height 31
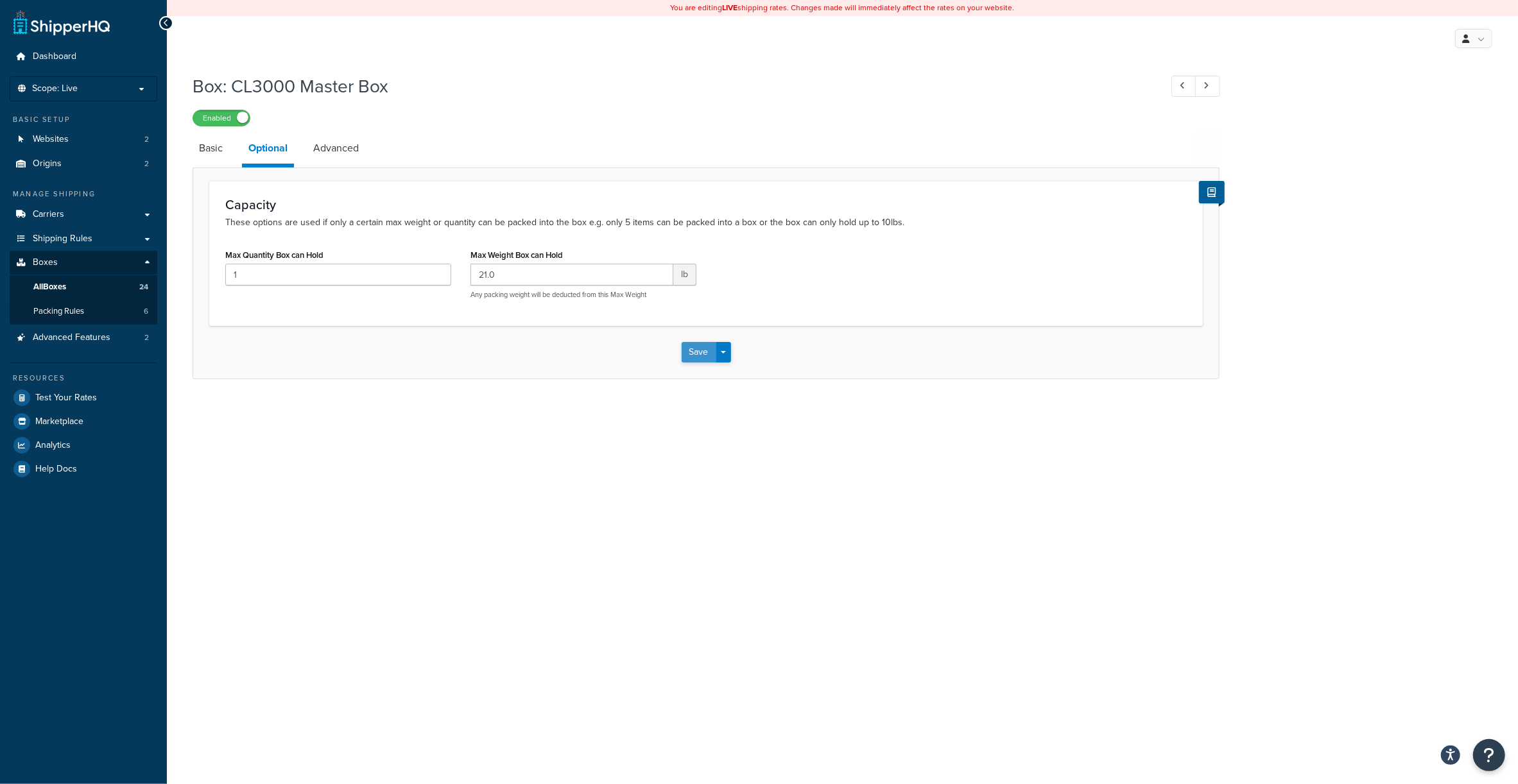
click at [699, 350] on button "Save" at bounding box center [699, 352] width 35 height 21
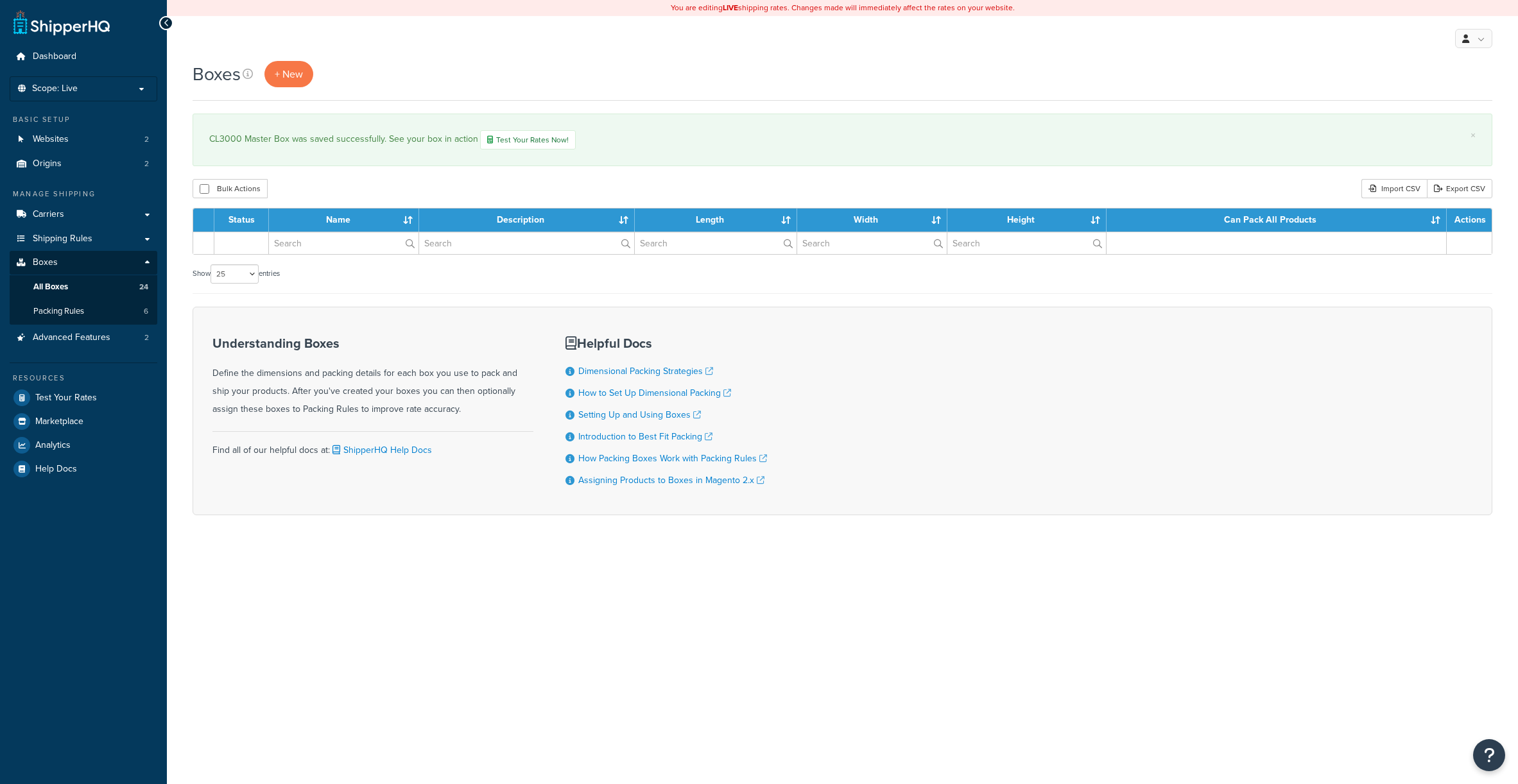
select select "25"
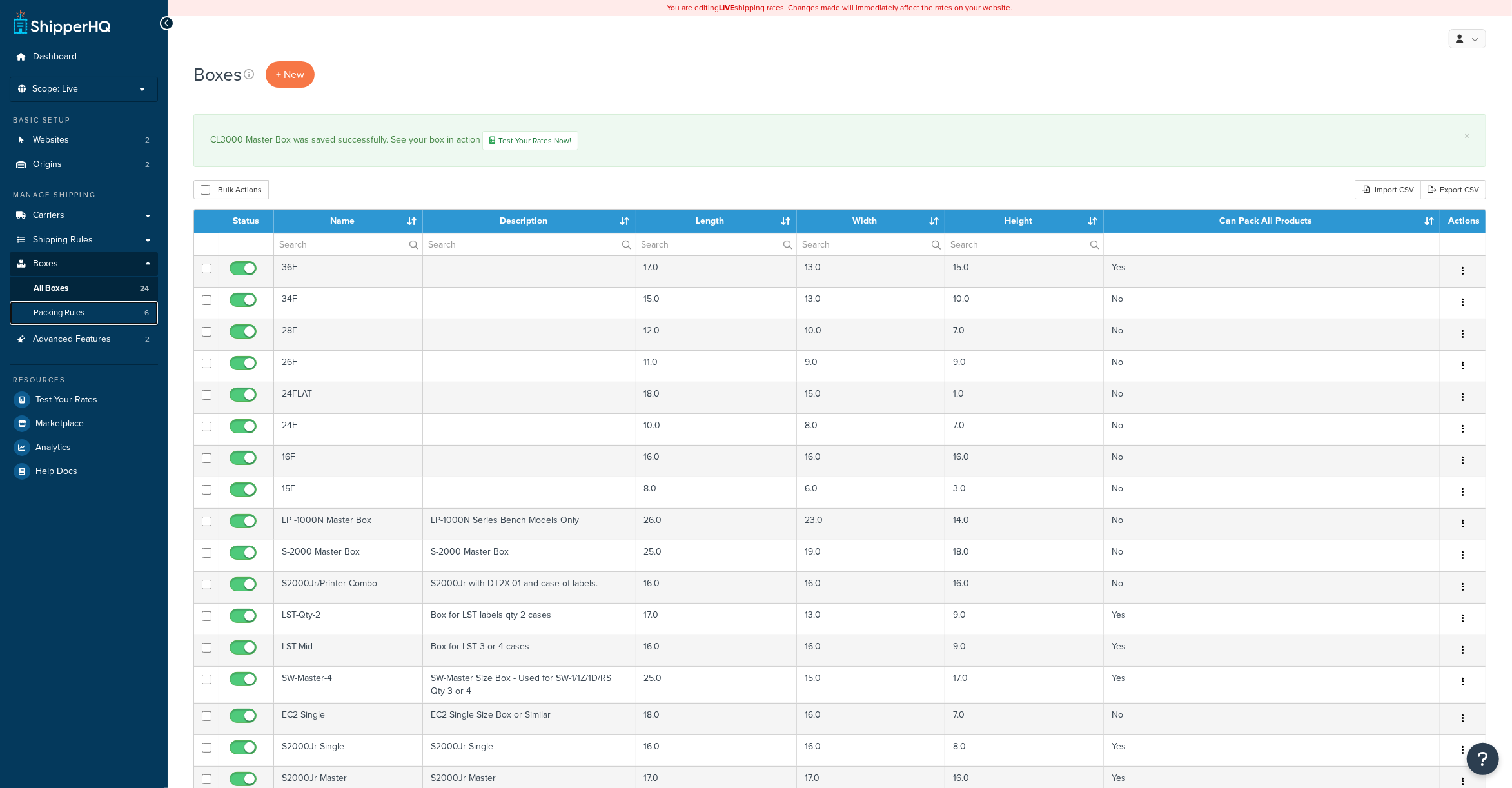
click at [60, 305] on link "Packing Rules 6" at bounding box center [83, 312] width 148 height 24
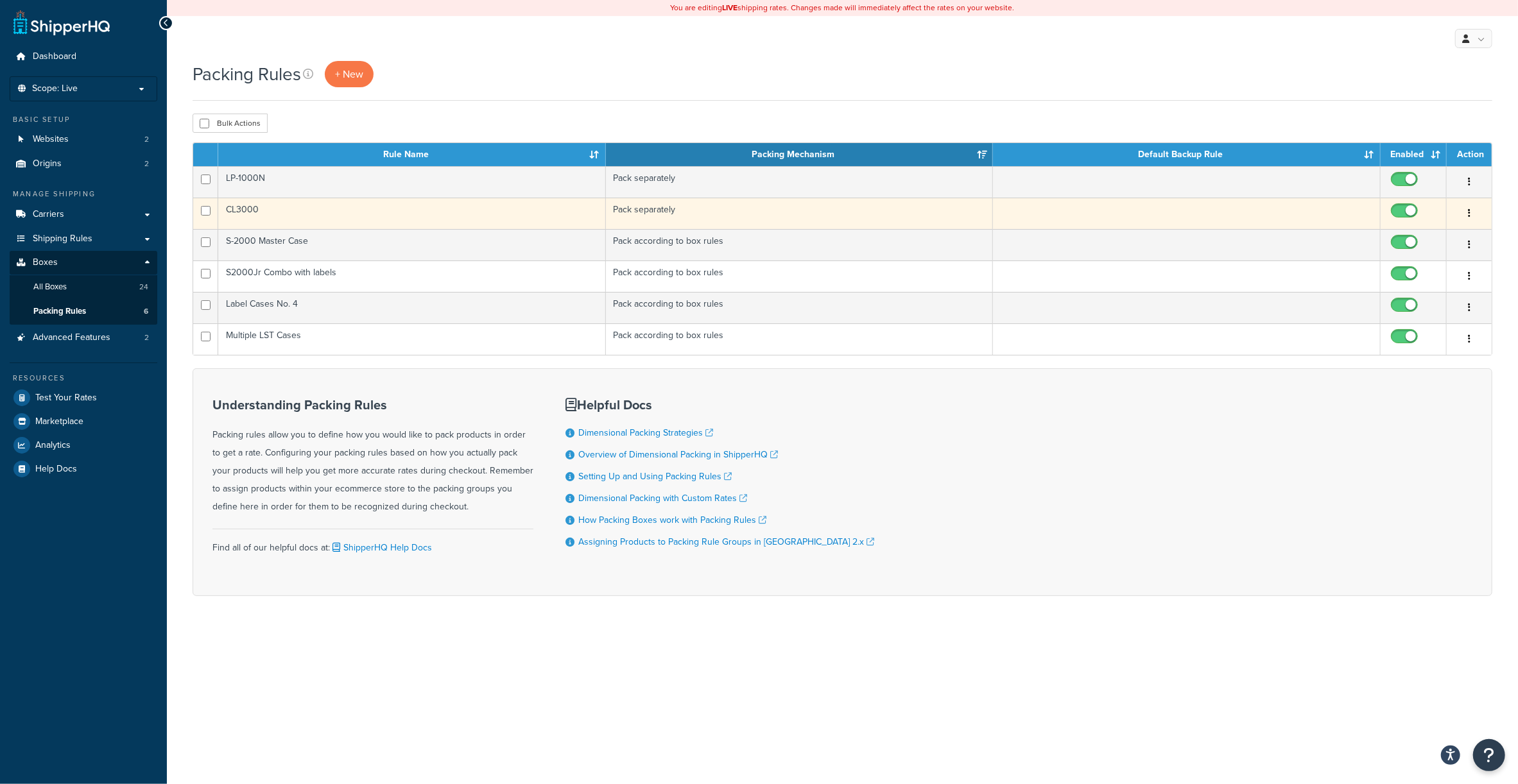
click at [268, 214] on td "CL3000" at bounding box center [412, 213] width 388 height 32
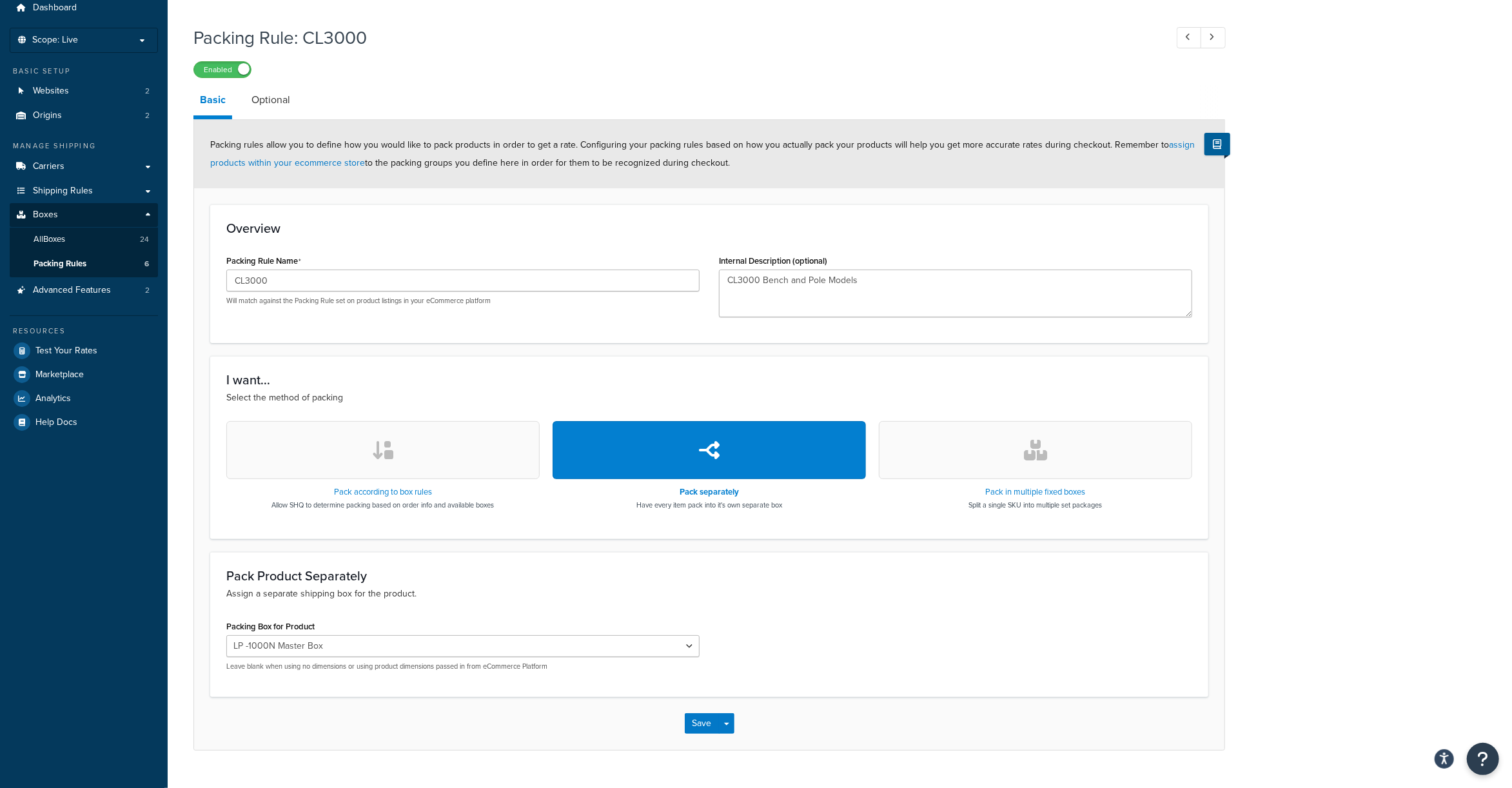
scroll to position [76, 0]
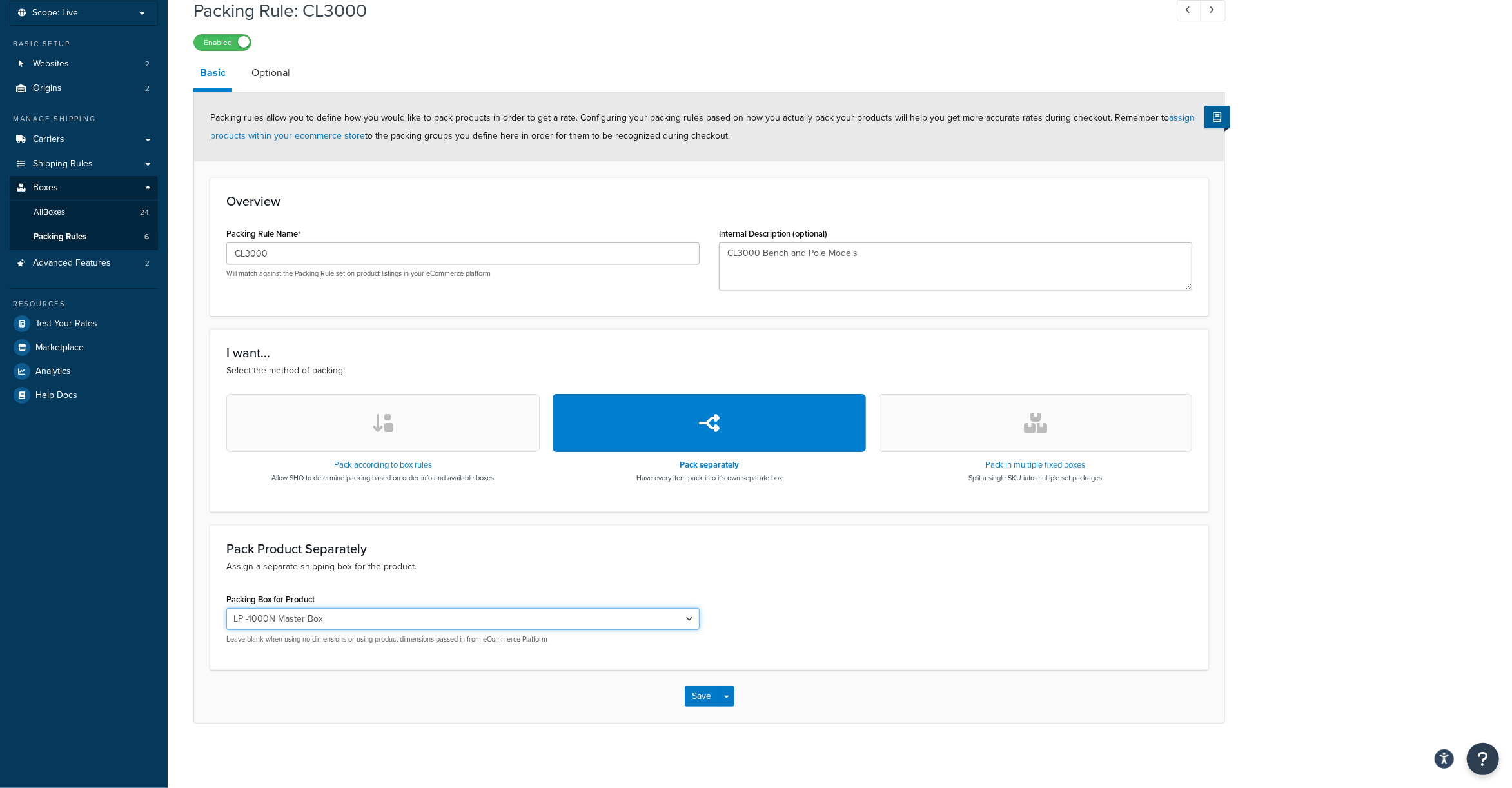
click at [312, 620] on select "34F 28F 26F 24FLAT 24F 16F 15F LP -1000N Master Box S-2000 Master Box S2000Jr/P…" at bounding box center [463, 619] width 474 height 22
select select "736943"
click at [226, 608] on select "34F 28F 26F 24FLAT 24F 16F 15F LP -1000N Master Box S-2000 Master Box S2000Jr/P…" at bounding box center [463, 619] width 474 height 22
click at [692, 692] on button "Save" at bounding box center [702, 696] width 35 height 21
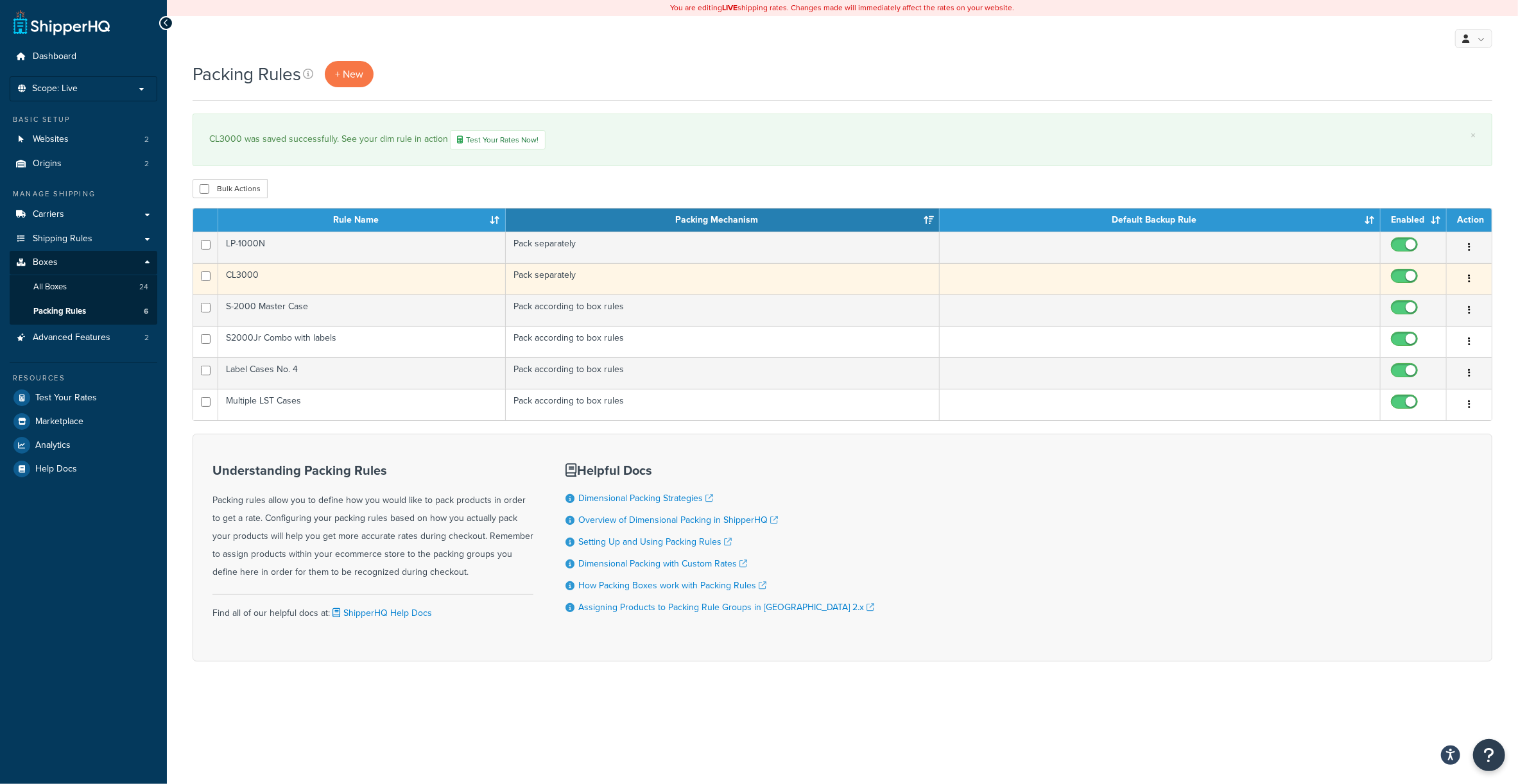
click at [247, 277] on td "CL3000" at bounding box center [362, 279] width 288 height 32
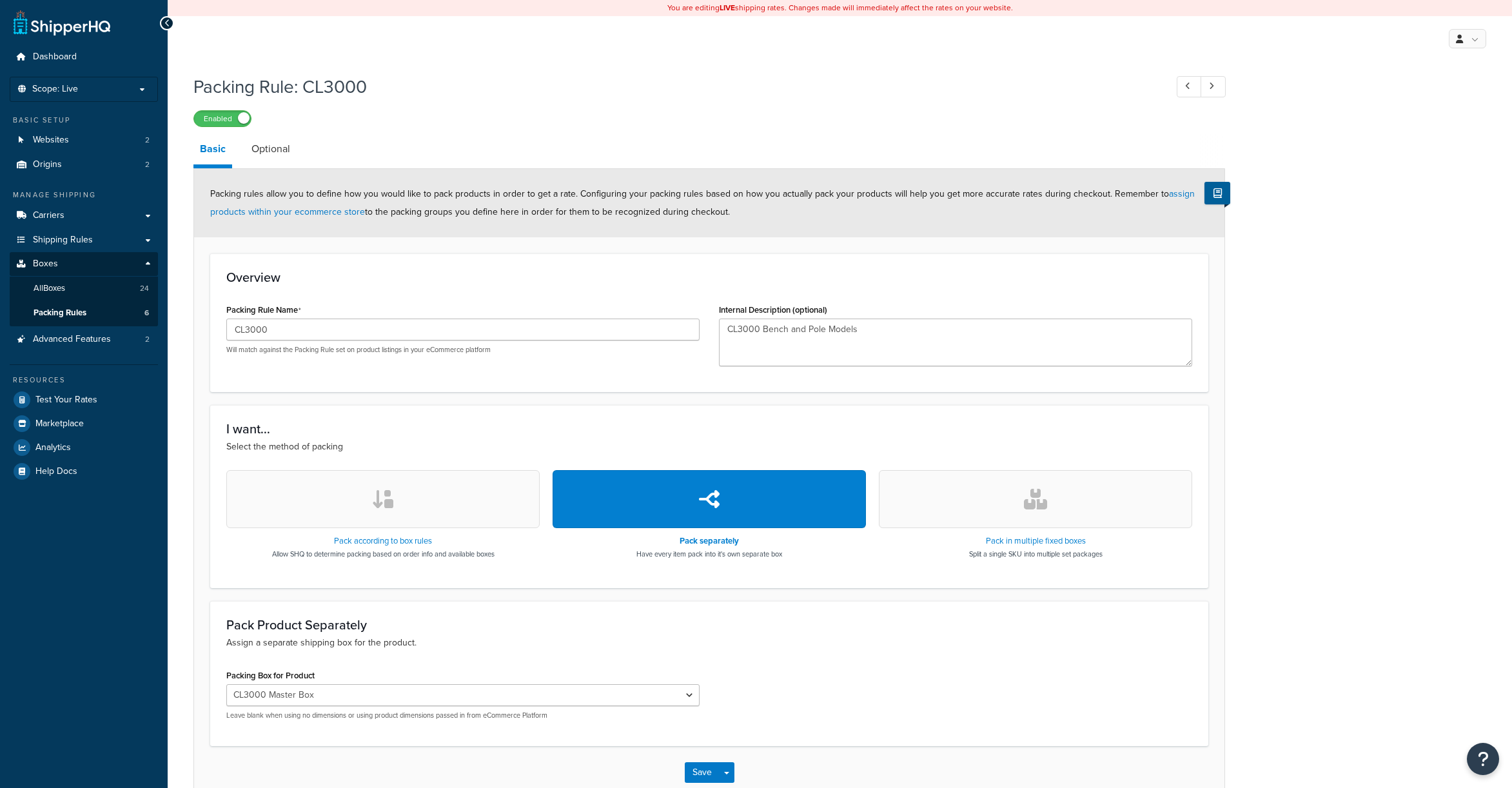
select select "736943"
click at [259, 142] on link "Optional" at bounding box center [271, 149] width 52 height 31
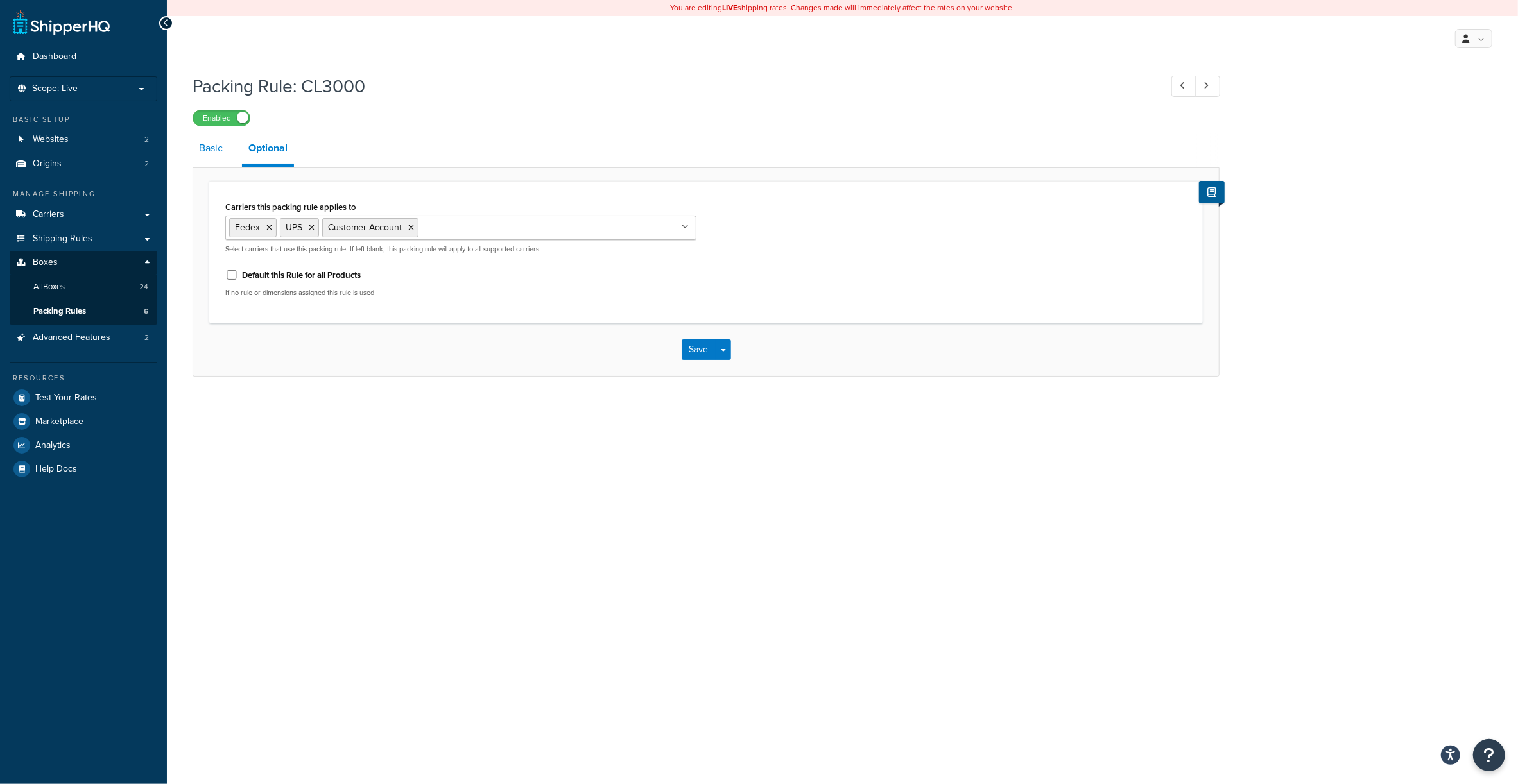
click at [204, 153] on link "Basic" at bounding box center [211, 148] width 37 height 31
select select "736943"
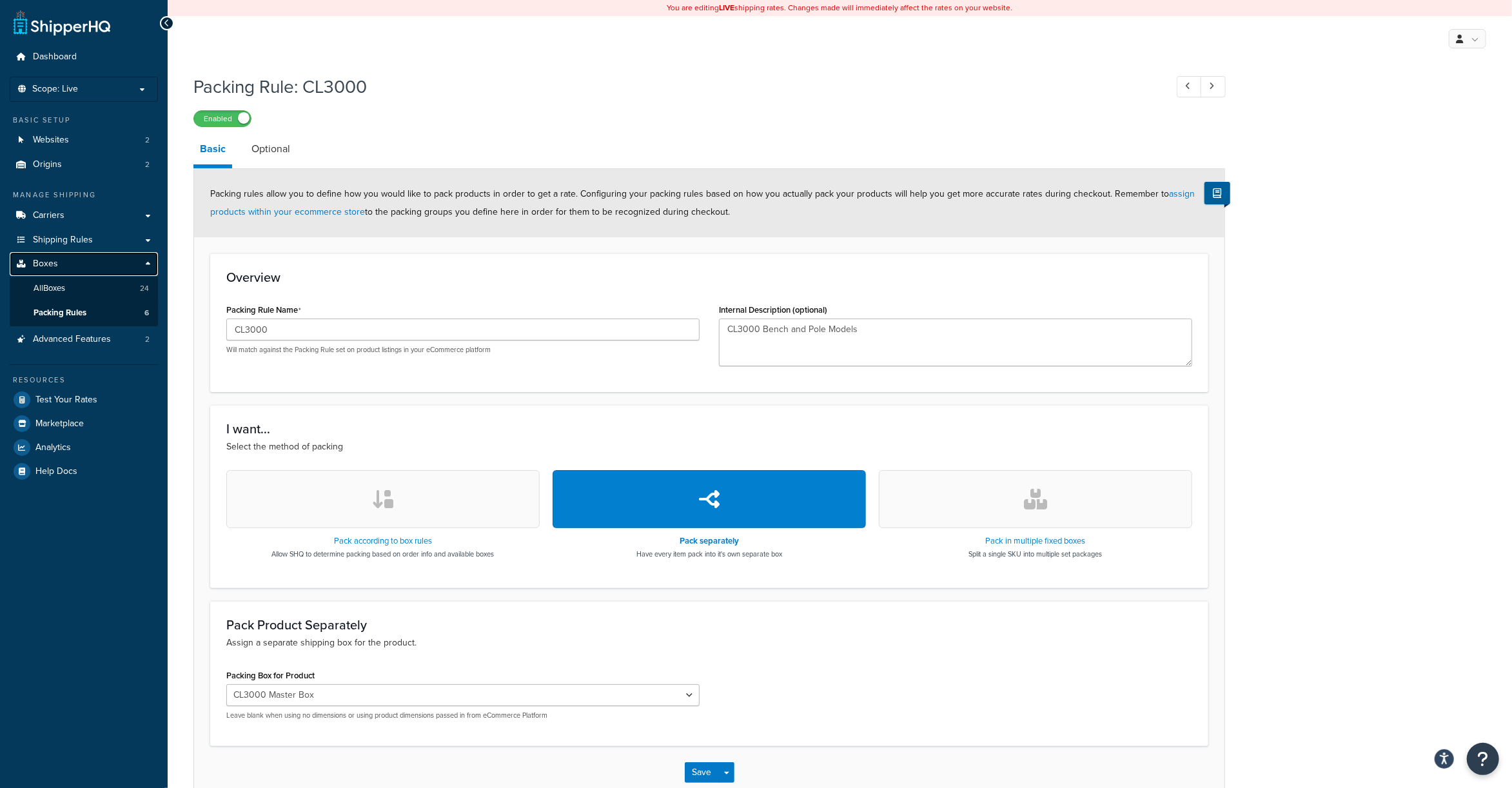
click at [53, 264] on span "Boxes" at bounding box center [45, 264] width 25 height 11
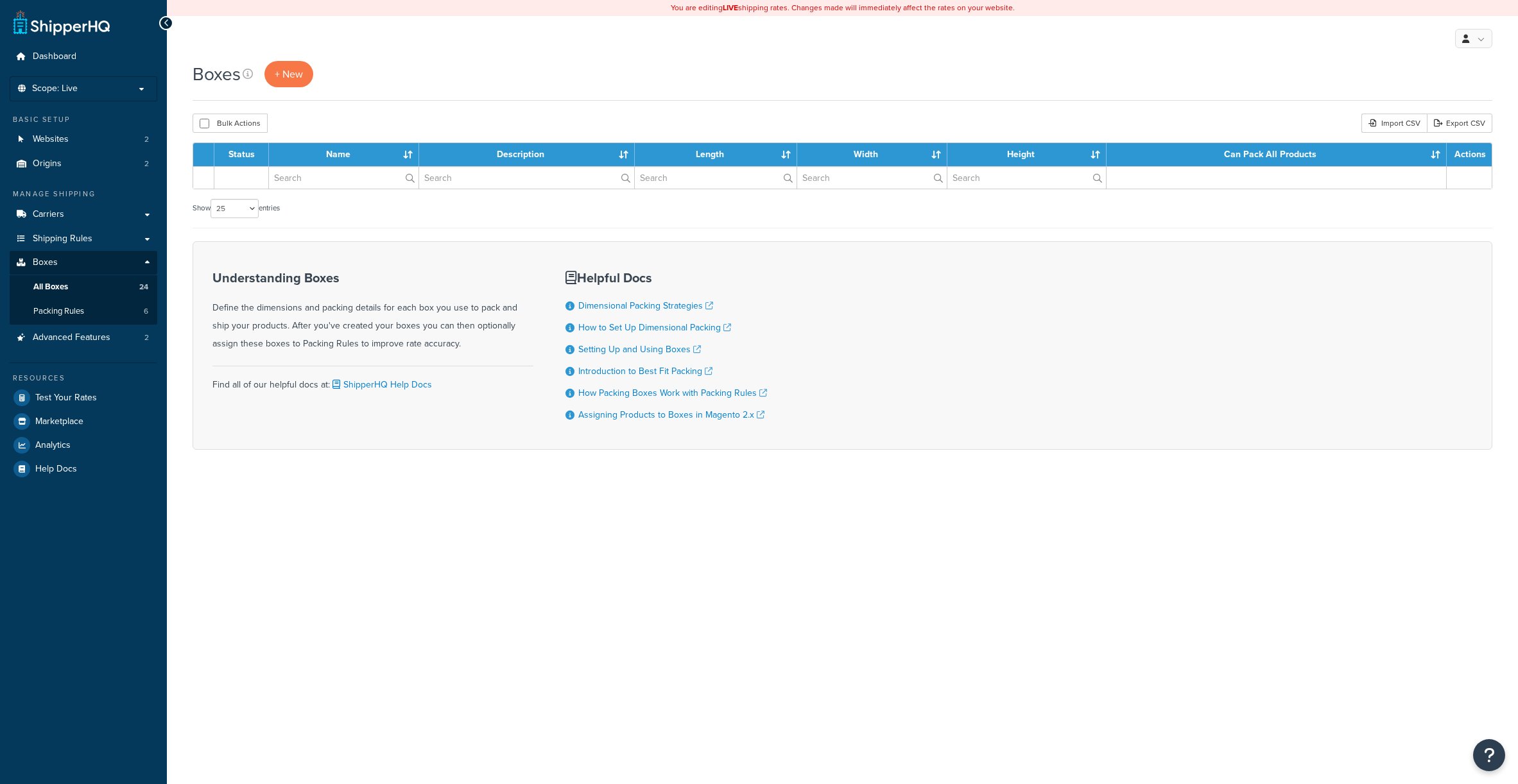
select select "25"
click at [58, 311] on span "Packing Rules" at bounding box center [59, 311] width 51 height 11
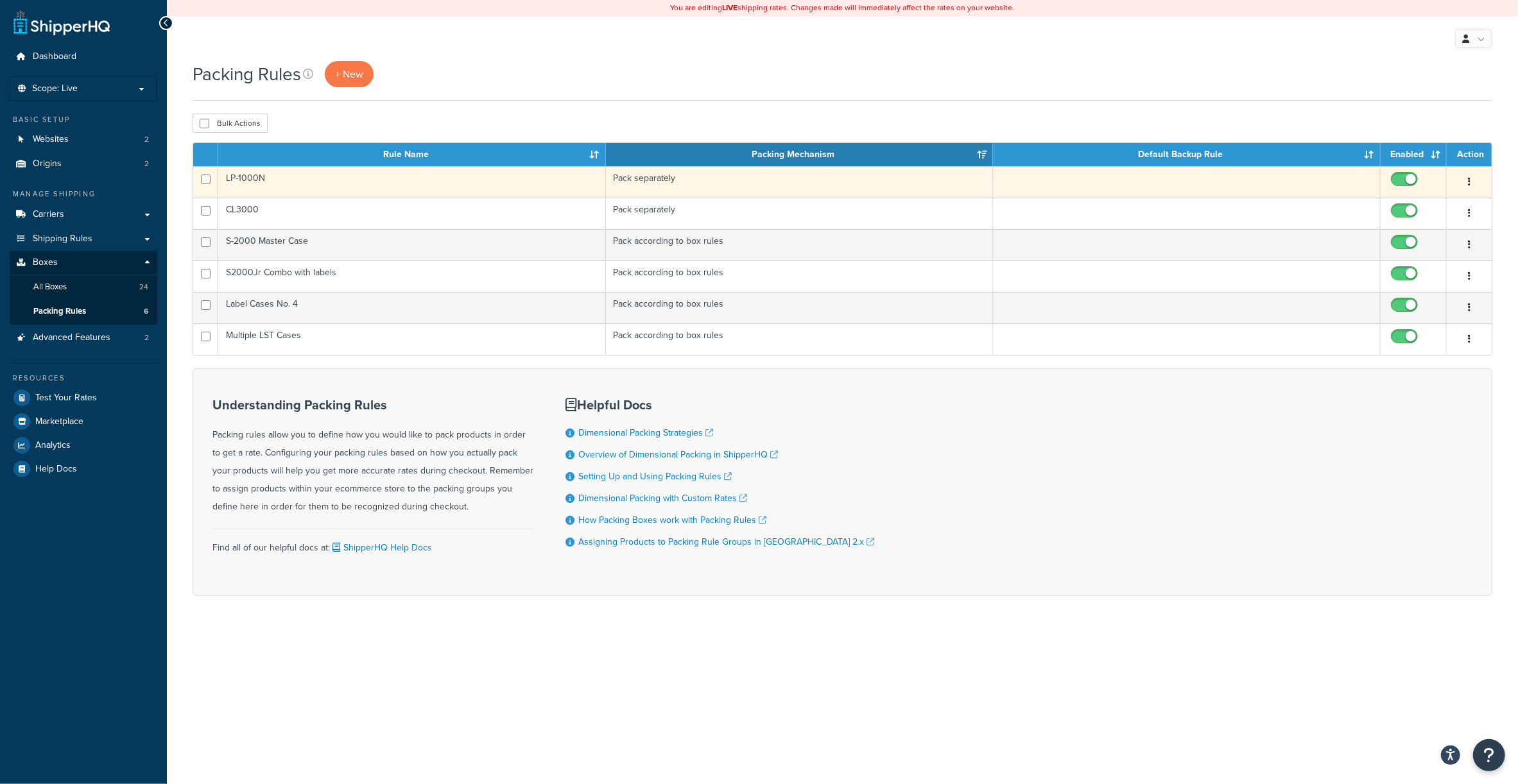
click at [269, 173] on td "LP-1000N" at bounding box center [412, 182] width 388 height 32
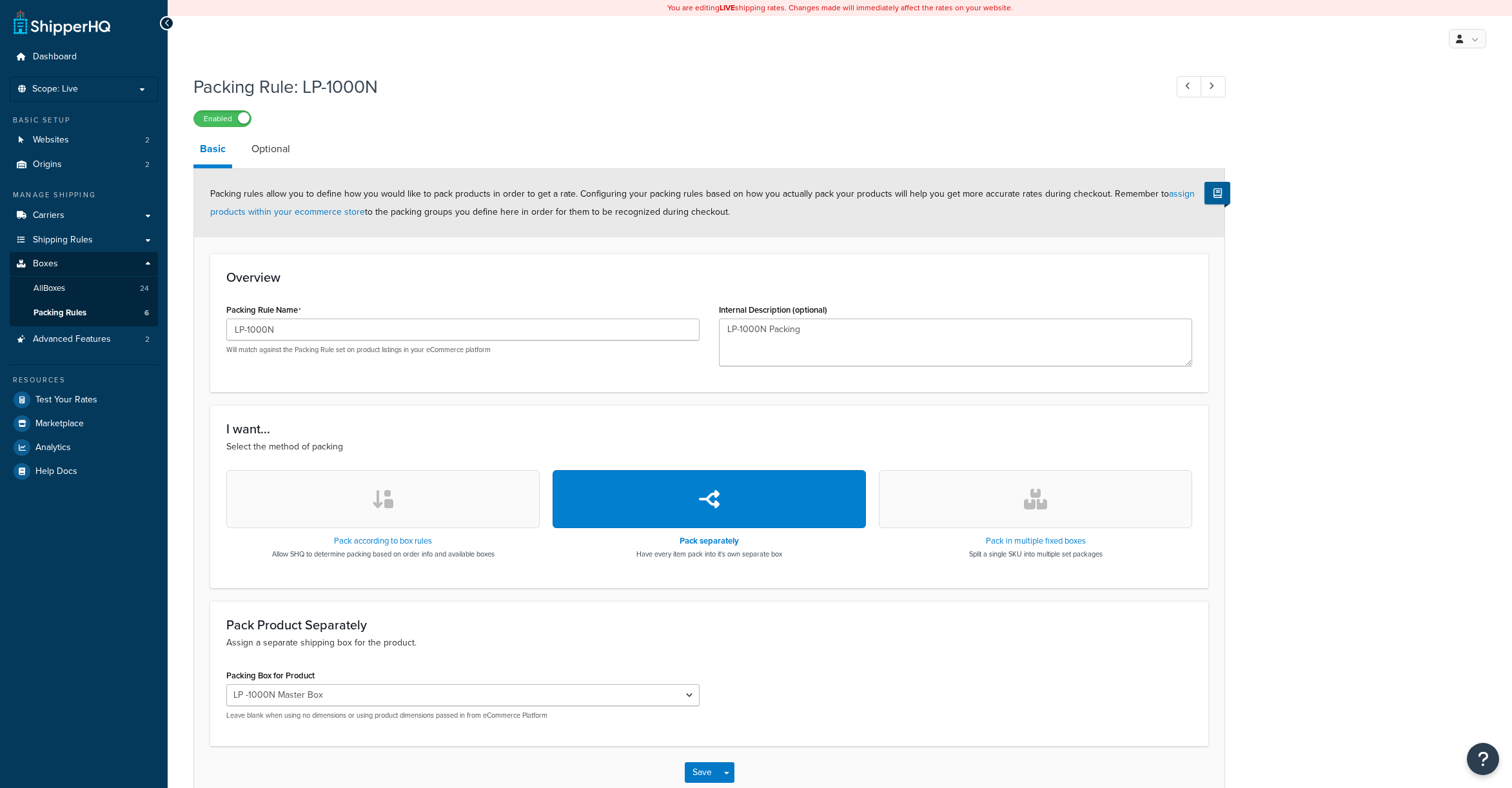
select select "429658"
